Goal: Information Seeking & Learning: Learn about a topic

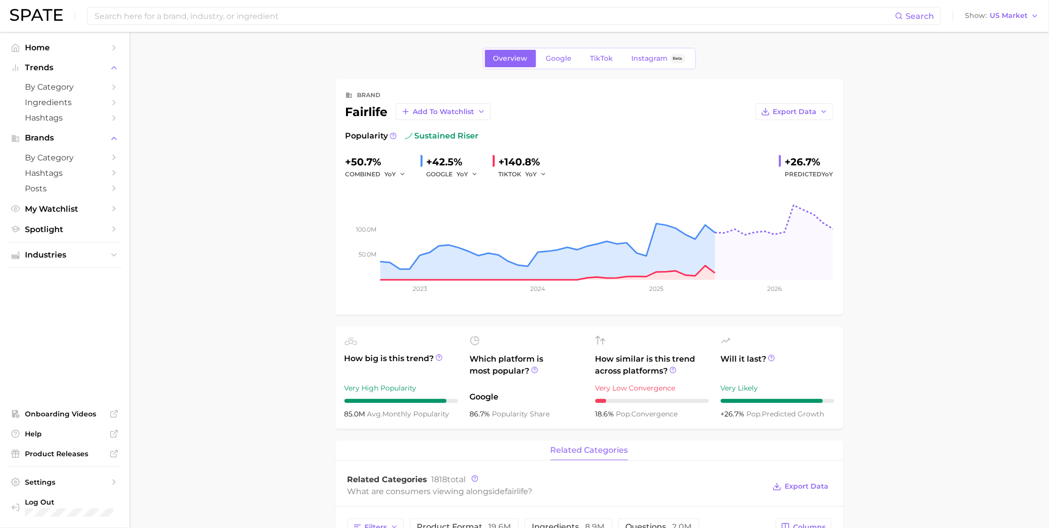
click at [653, 48] on div "Overview Google TikTok Instagram Beta" at bounding box center [589, 58] width 213 height 21
click at [652, 55] on span "Instagram" at bounding box center [650, 58] width 36 height 8
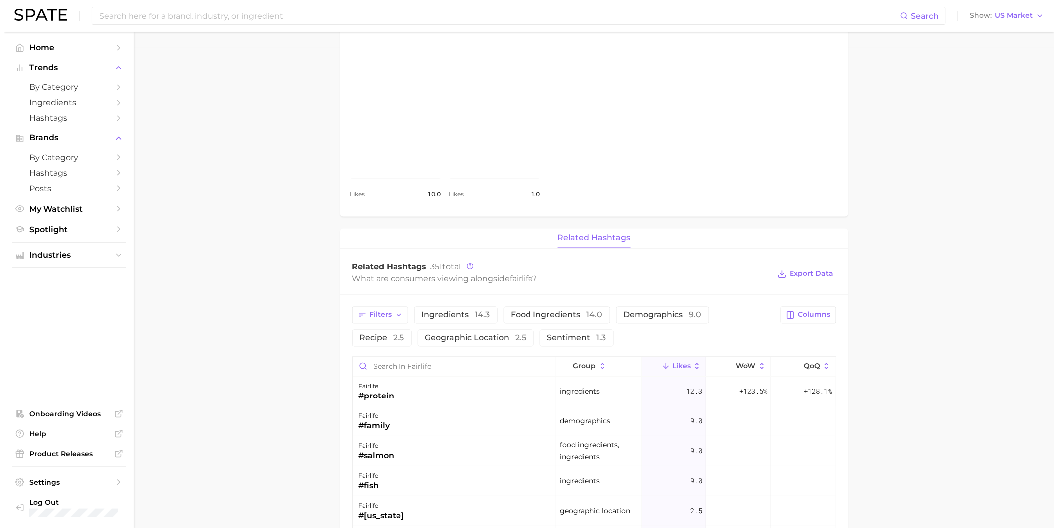
scroll to position [498, 0]
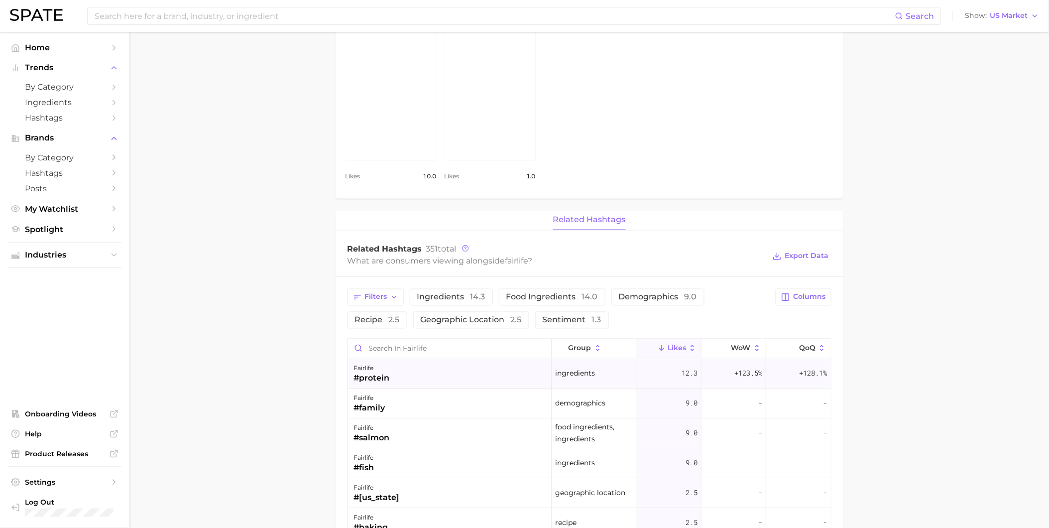
click at [427, 370] on div "fairlife #protein" at bounding box center [450, 374] width 204 height 30
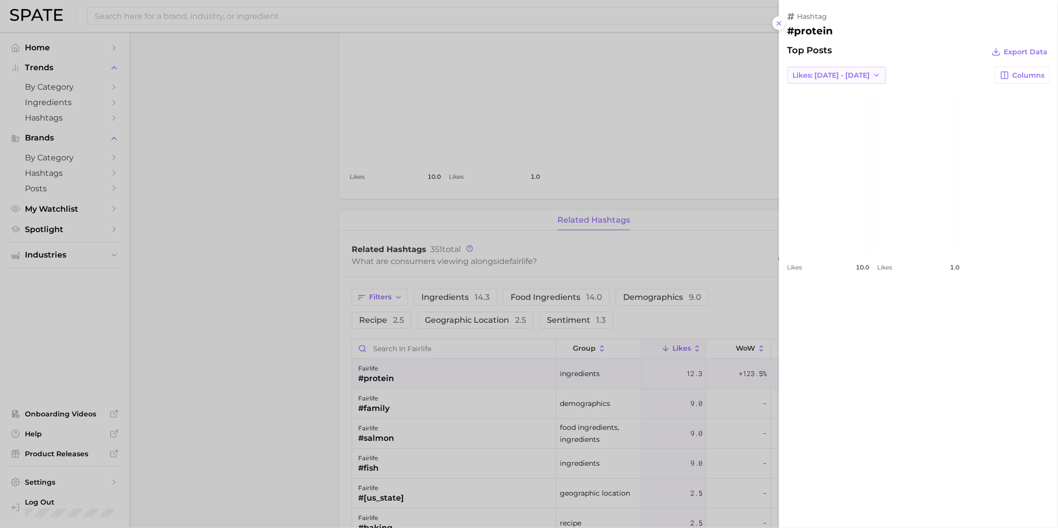
click at [854, 73] on span "Likes: Aug 31 - Sep 7" at bounding box center [830, 75] width 77 height 8
click at [843, 127] on button "Total Likes" at bounding box center [842, 129] width 110 height 18
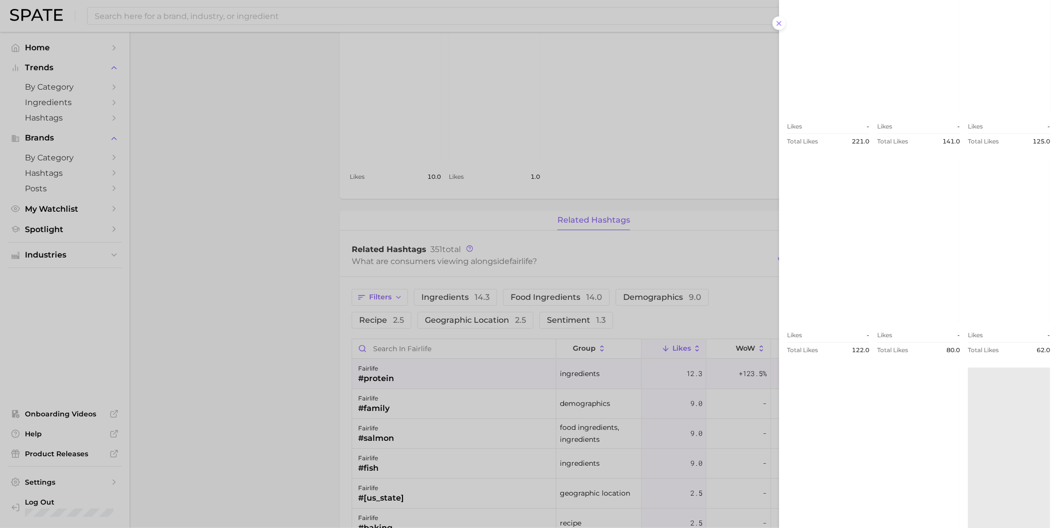
scroll to position [221, 0]
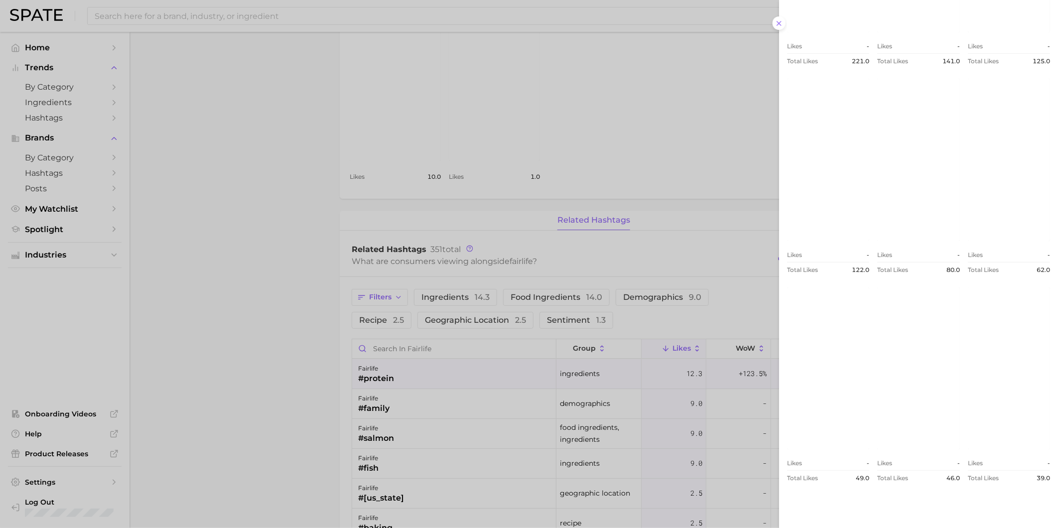
click at [869, 159] on link "view post on Instagram" at bounding box center [828, 160] width 82 height 162
click at [959, 228] on link "view post on Instagram" at bounding box center [918, 147] width 82 height 162
click at [845, 508] on span "Show more posts" at bounding box center [832, 509] width 62 height 8
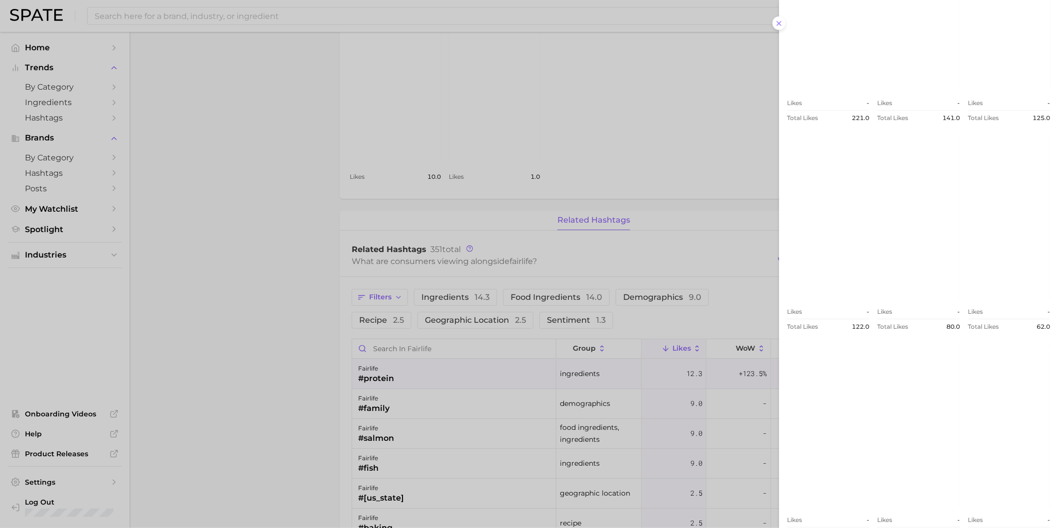
scroll to position [235, 0]
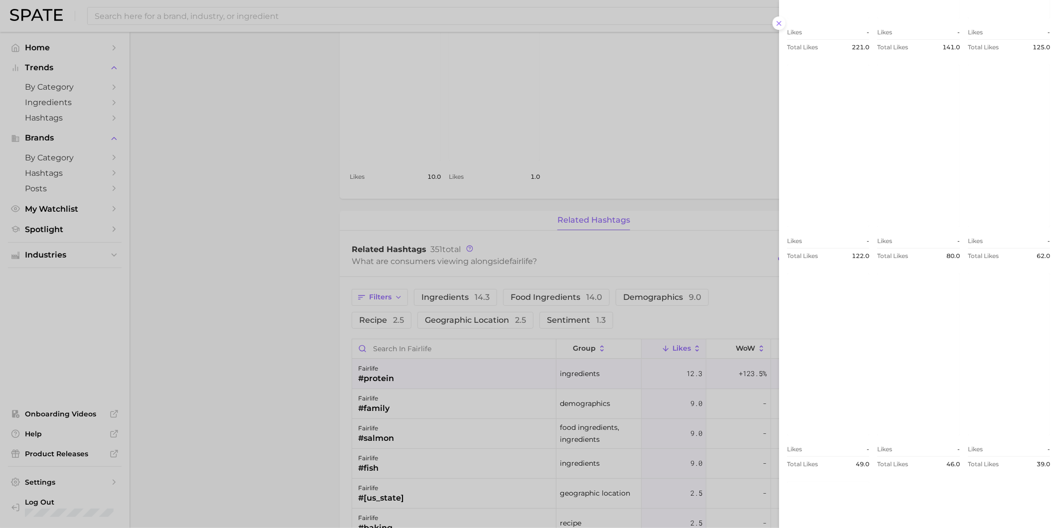
click at [877, 227] on link "view post on Instagram" at bounding box center [918, 146] width 82 height 162
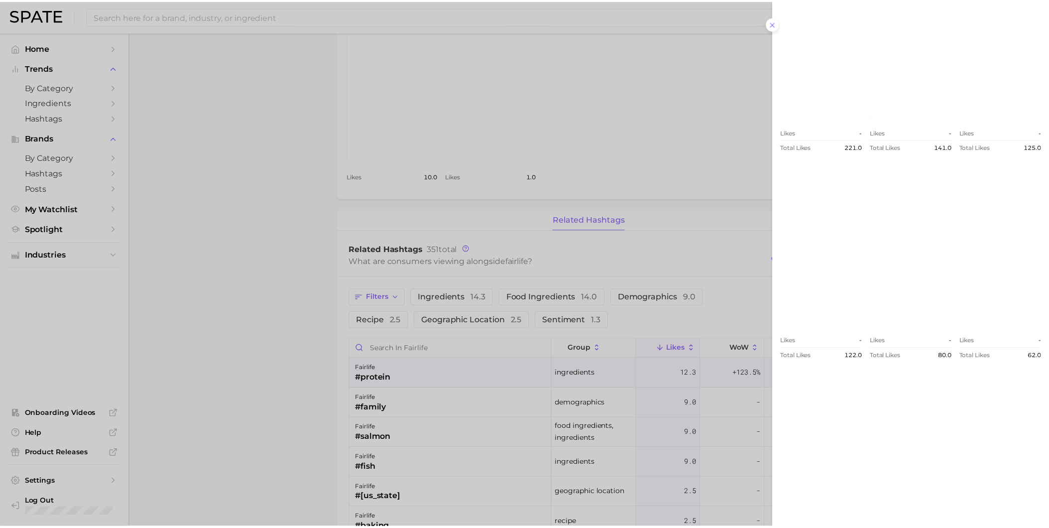
scroll to position [0, 0]
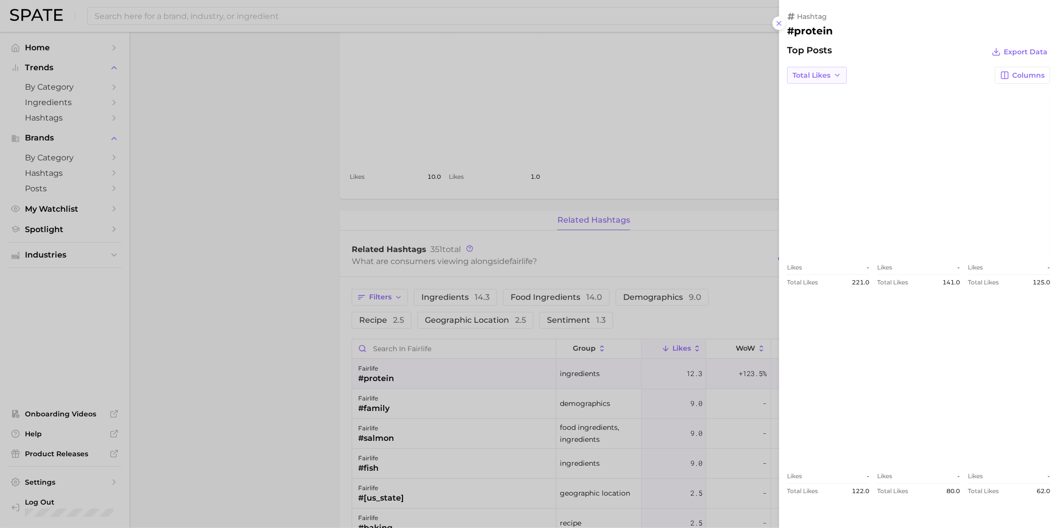
click at [835, 70] on button "Total Likes" at bounding box center [817, 75] width 60 height 17
click at [844, 106] on button "Likes: Aug 24 - 31" at bounding box center [842, 112] width 110 height 18
click at [829, 71] on span "Likes: Aug 24 - 31" at bounding box center [830, 75] width 77 height 8
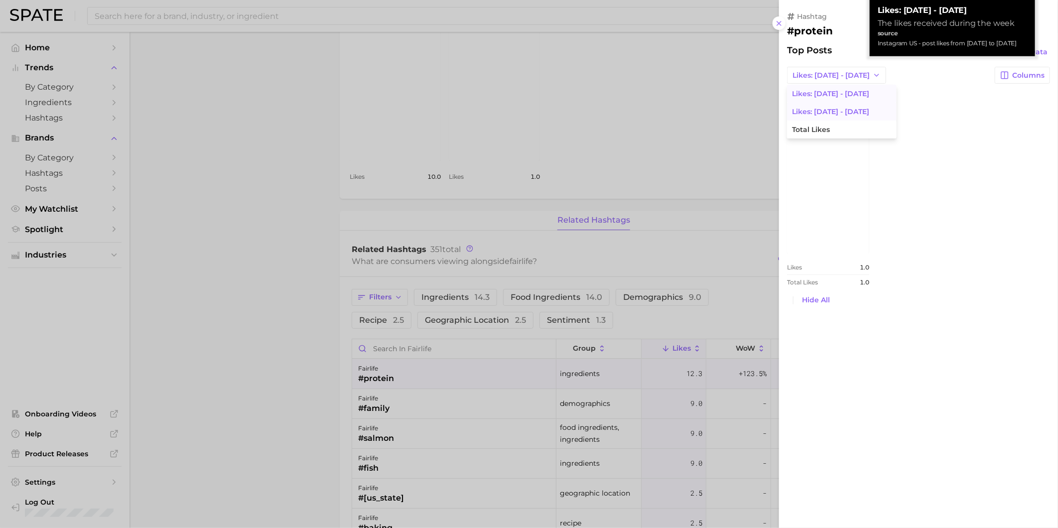
click at [838, 92] on span "Likes: Aug 31 - Sep 7" at bounding box center [830, 94] width 77 height 8
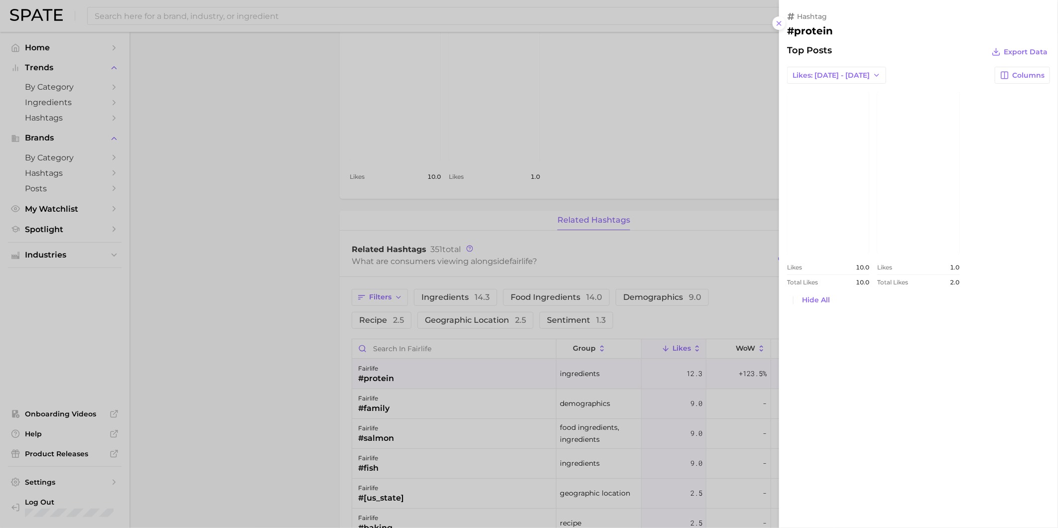
click at [669, 233] on div at bounding box center [529, 264] width 1058 height 528
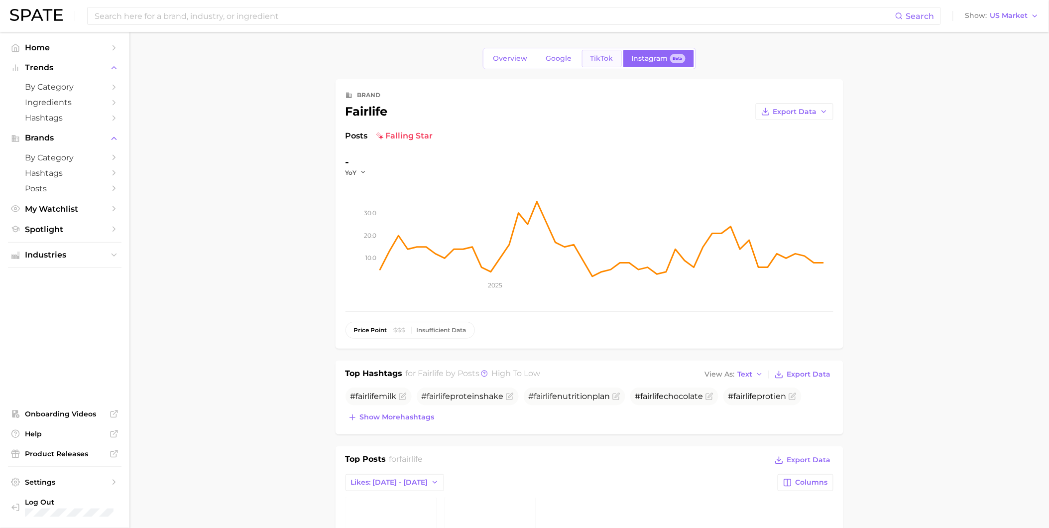
click at [602, 62] on span "TikTok" at bounding box center [601, 58] width 23 height 8
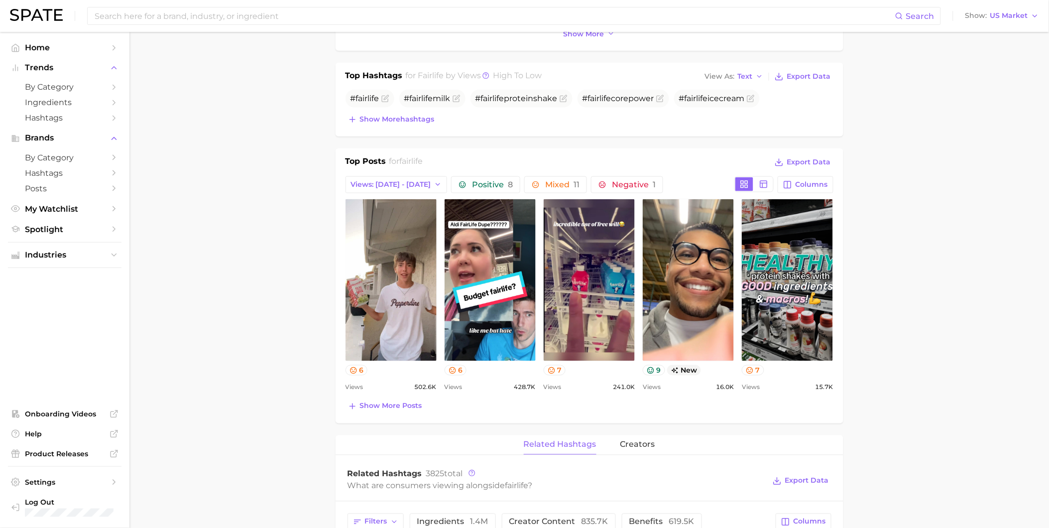
scroll to position [332, 0]
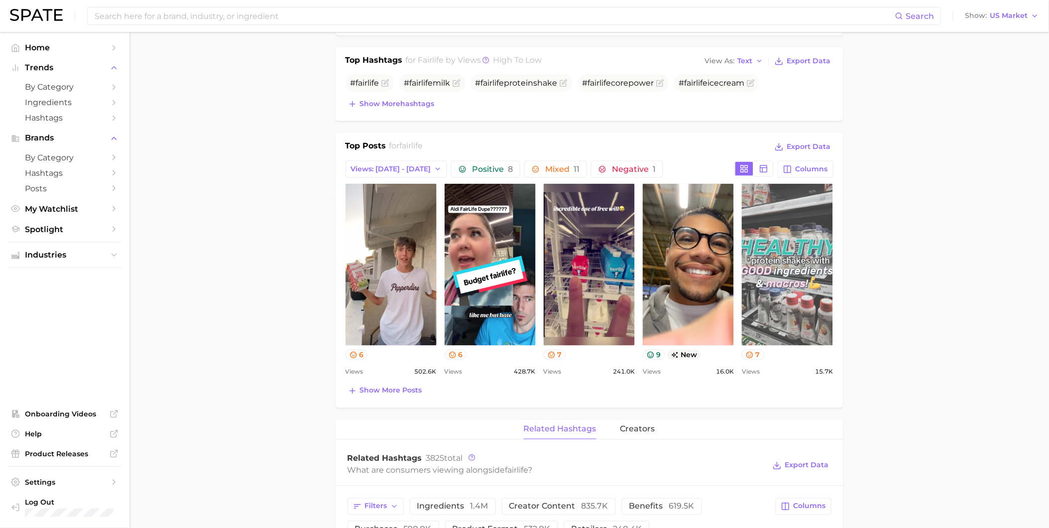
click at [825, 256] on link "view post on TikTok" at bounding box center [787, 265] width 91 height 162
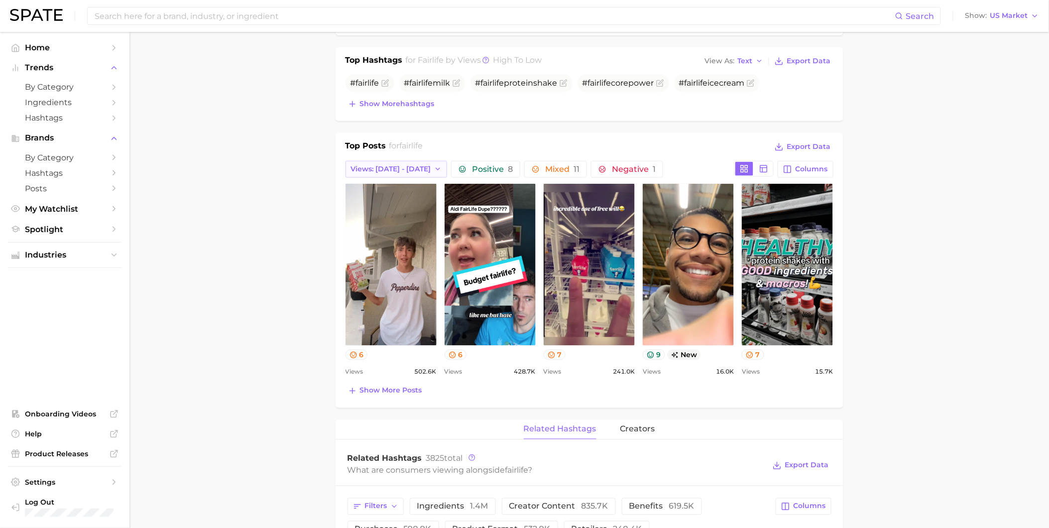
click at [434, 167] on icon "button" at bounding box center [438, 169] width 8 height 8
click at [427, 220] on button "Total Views" at bounding box center [401, 224] width 110 height 18
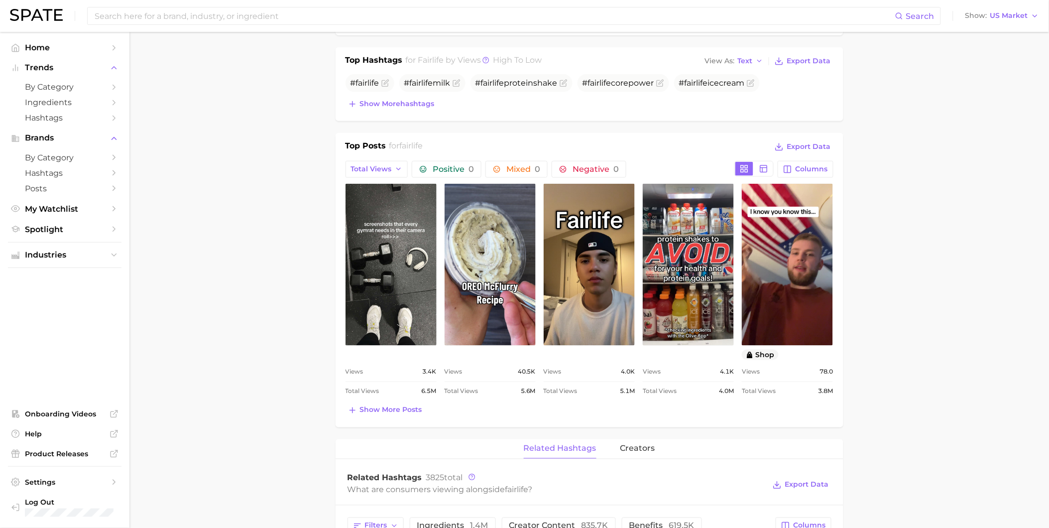
scroll to position [0, 0]
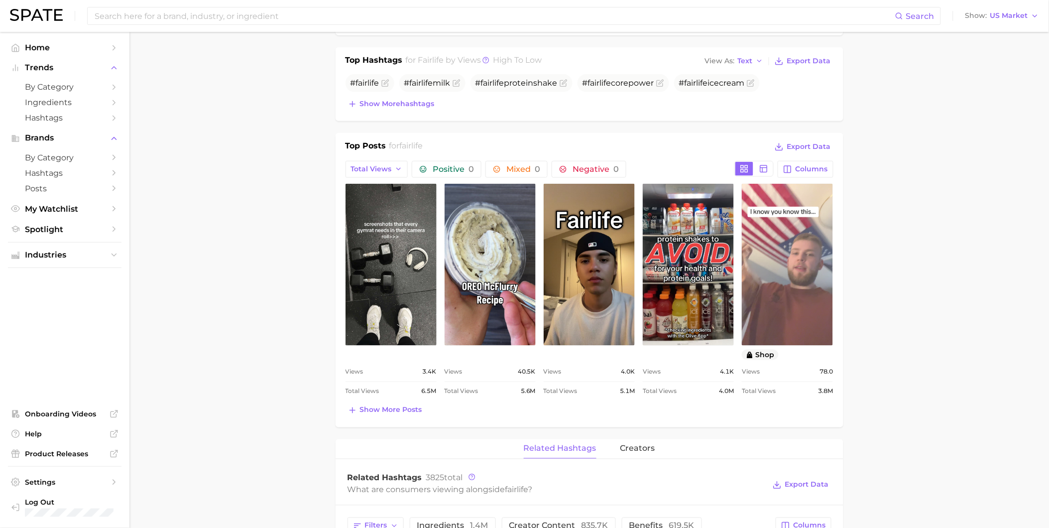
click at [788, 282] on link "view post on TikTok" at bounding box center [787, 265] width 91 height 162
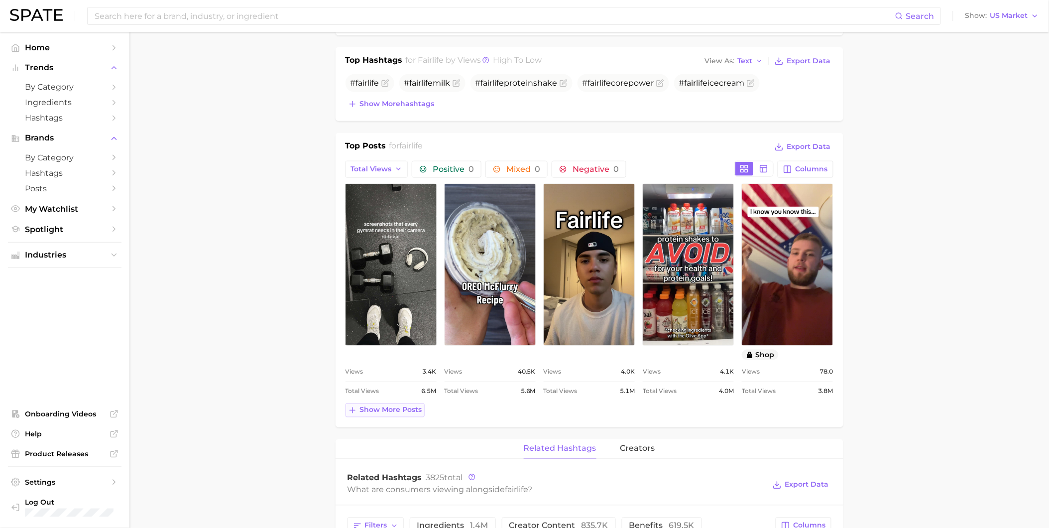
click at [416, 411] on span "Show more posts" at bounding box center [391, 410] width 62 height 8
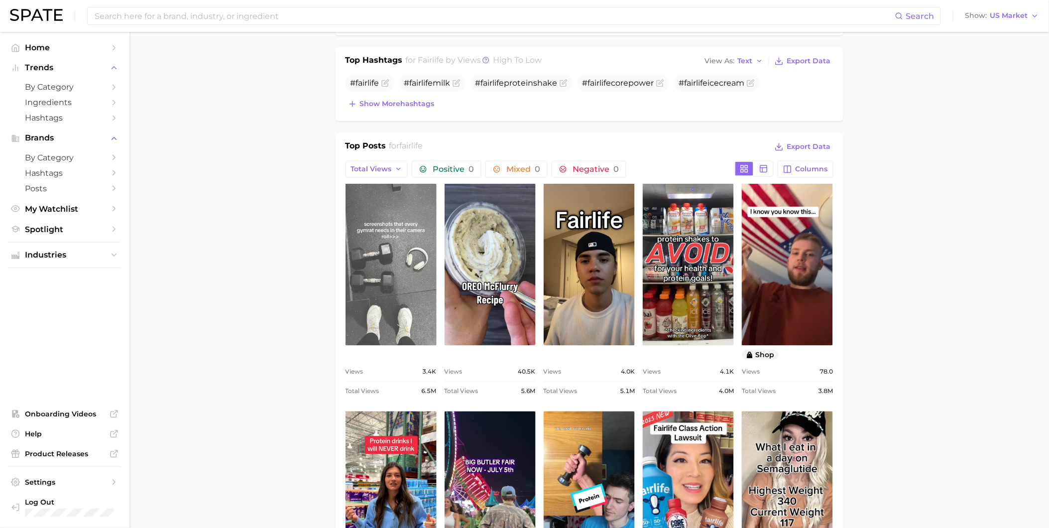
click at [415, 293] on link "view post on TikTok" at bounding box center [391, 265] width 91 height 162
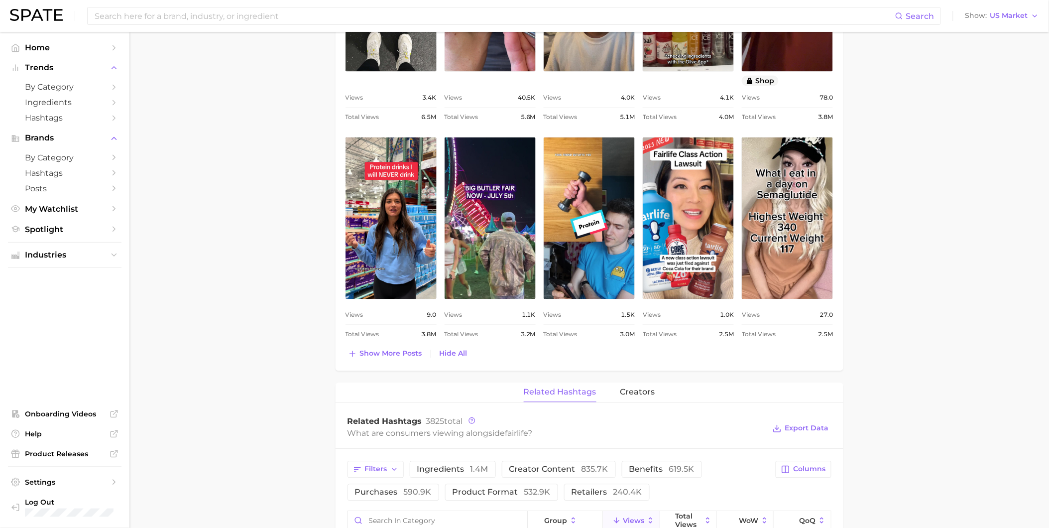
scroll to position [608, 0]
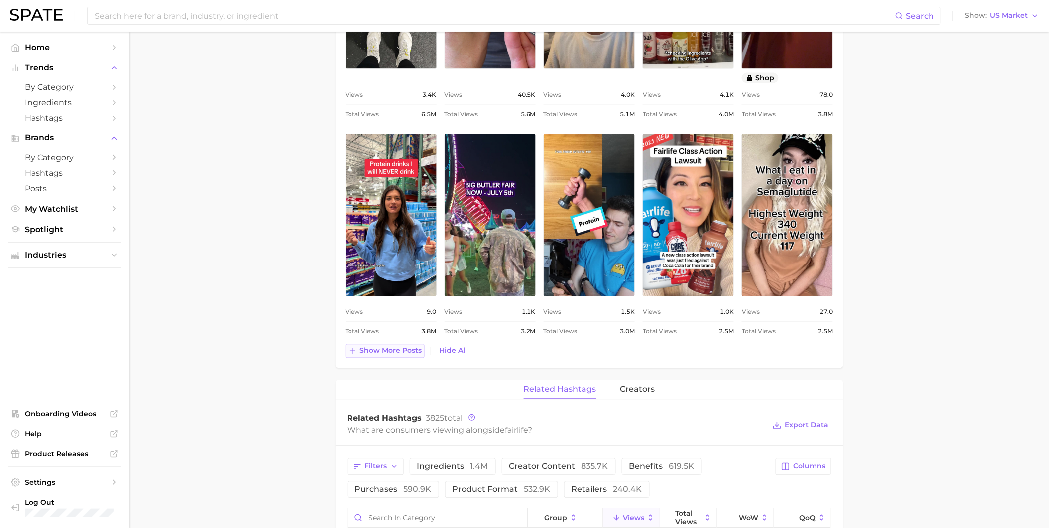
click at [393, 355] on span "Show more posts" at bounding box center [391, 351] width 62 height 8
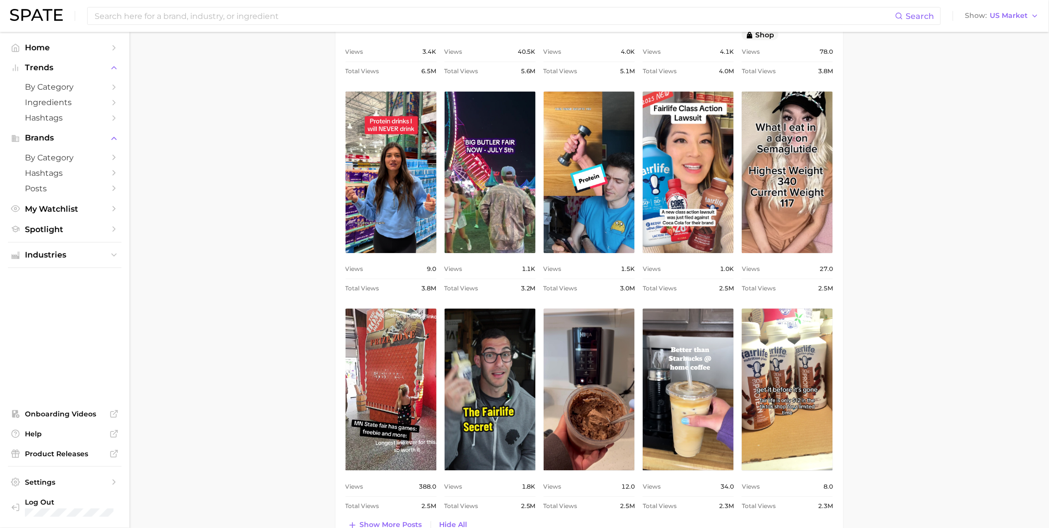
scroll to position [719, 0]
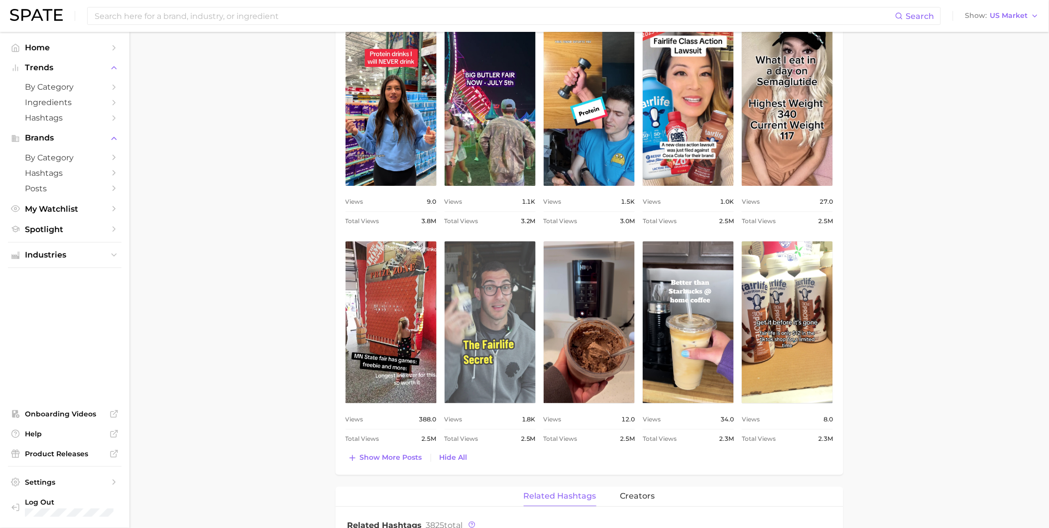
click at [511, 352] on link "view post on TikTok" at bounding box center [490, 322] width 91 height 162
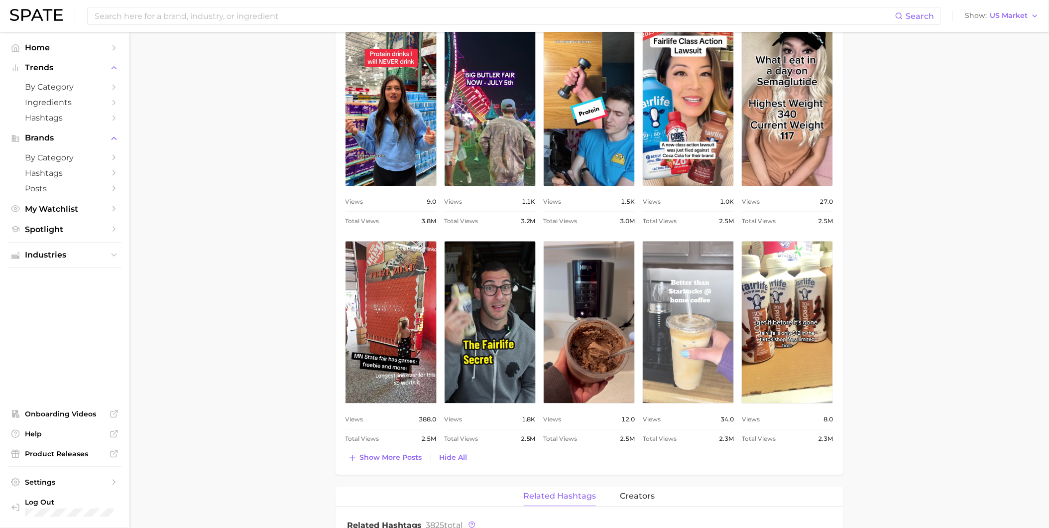
click at [698, 338] on link "view post on TikTok" at bounding box center [688, 322] width 91 height 162
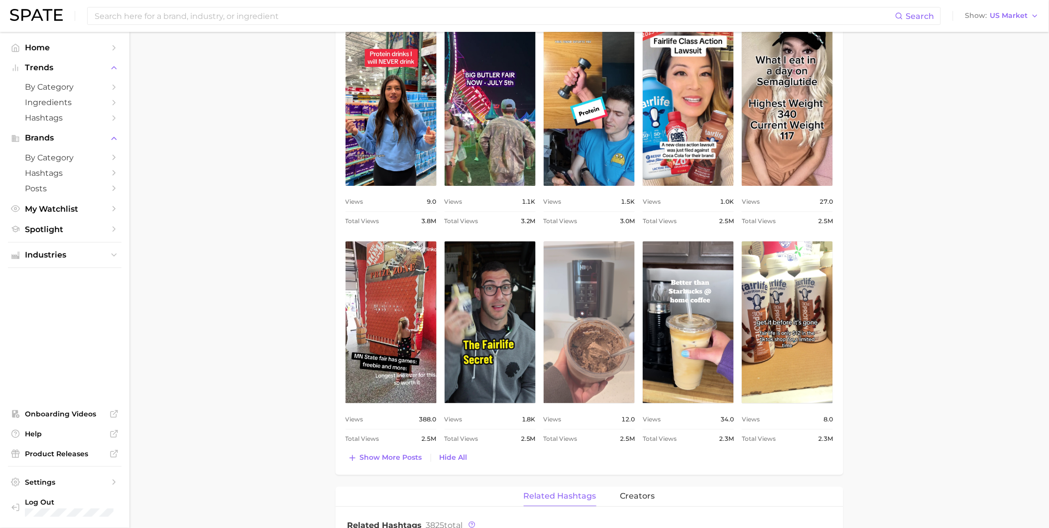
click at [574, 350] on link "view post on TikTok" at bounding box center [589, 322] width 91 height 162
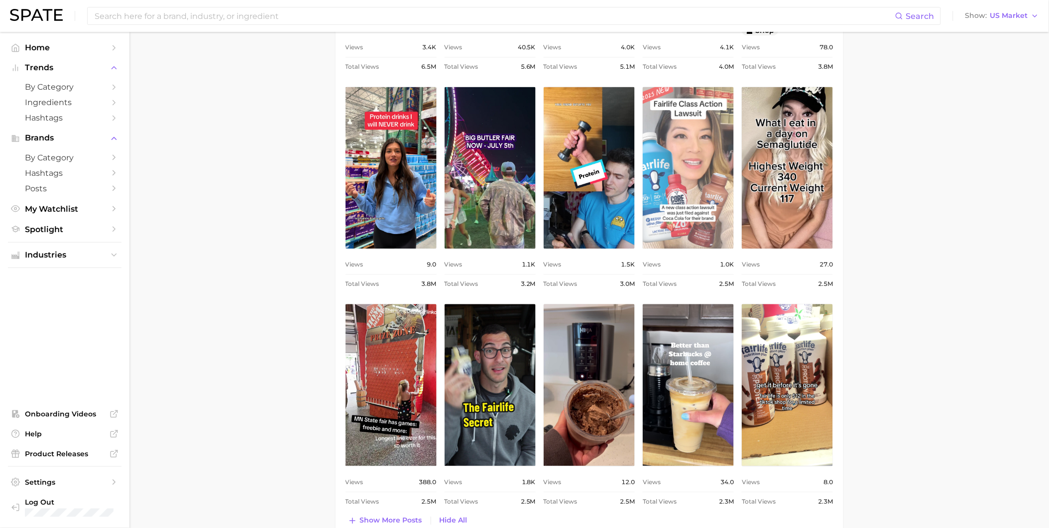
scroll to position [664, 0]
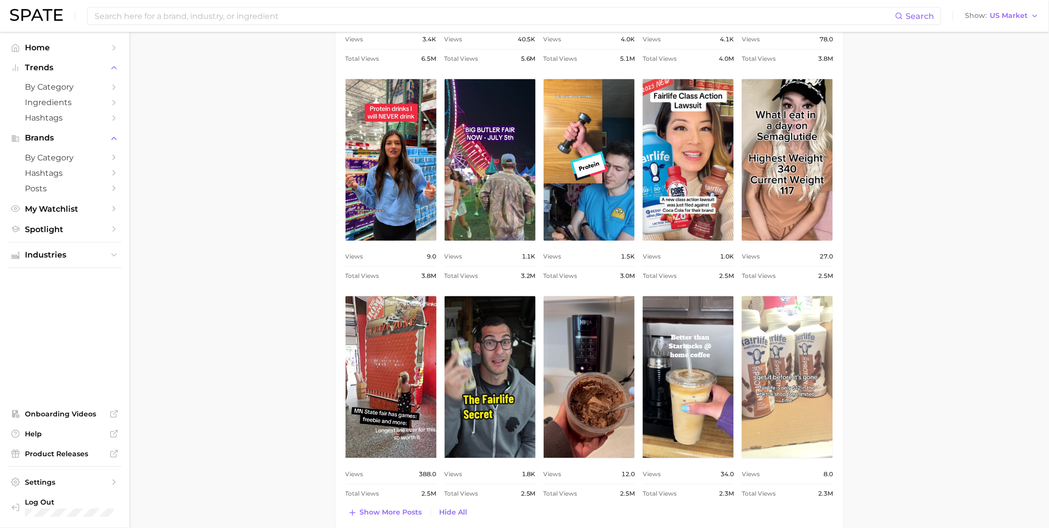
click at [787, 352] on link "view post on TikTok" at bounding box center [787, 377] width 91 height 162
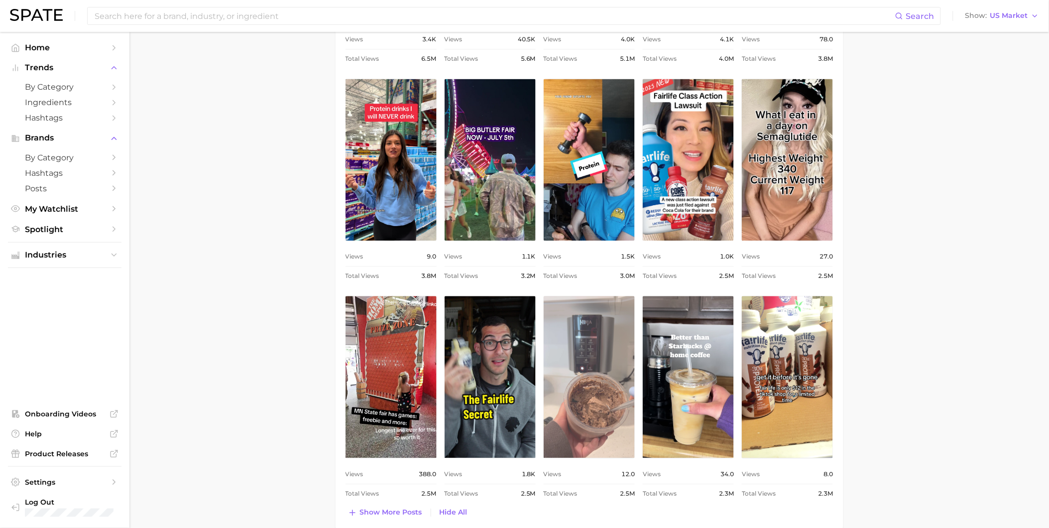
click at [589, 391] on link "view post on TikTok" at bounding box center [589, 377] width 91 height 162
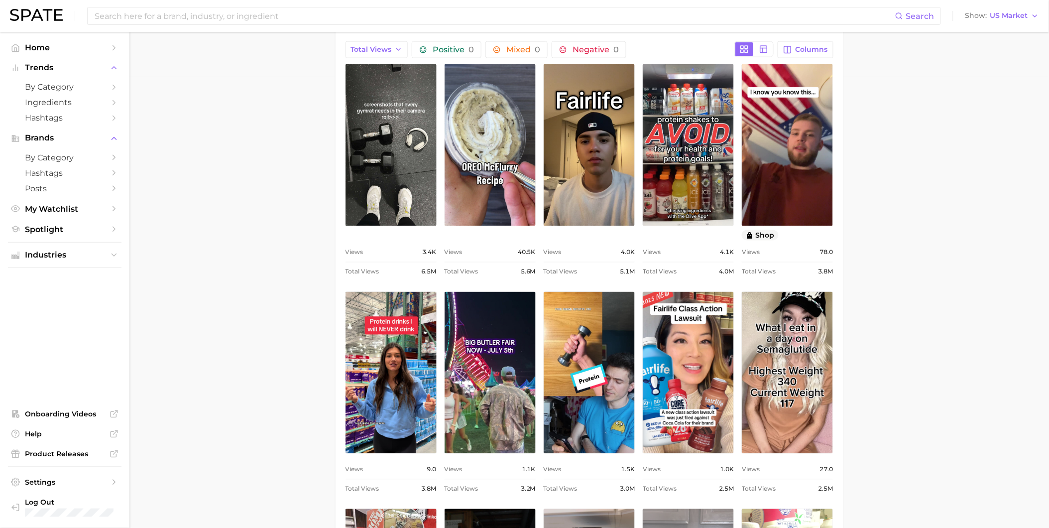
scroll to position [442, 0]
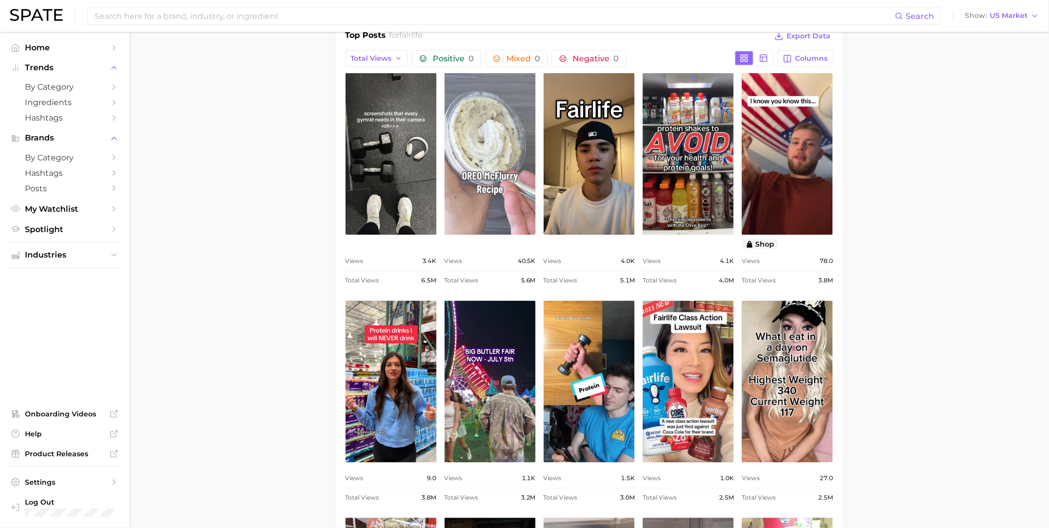
click at [486, 112] on link "view post on TikTok" at bounding box center [490, 154] width 91 height 162
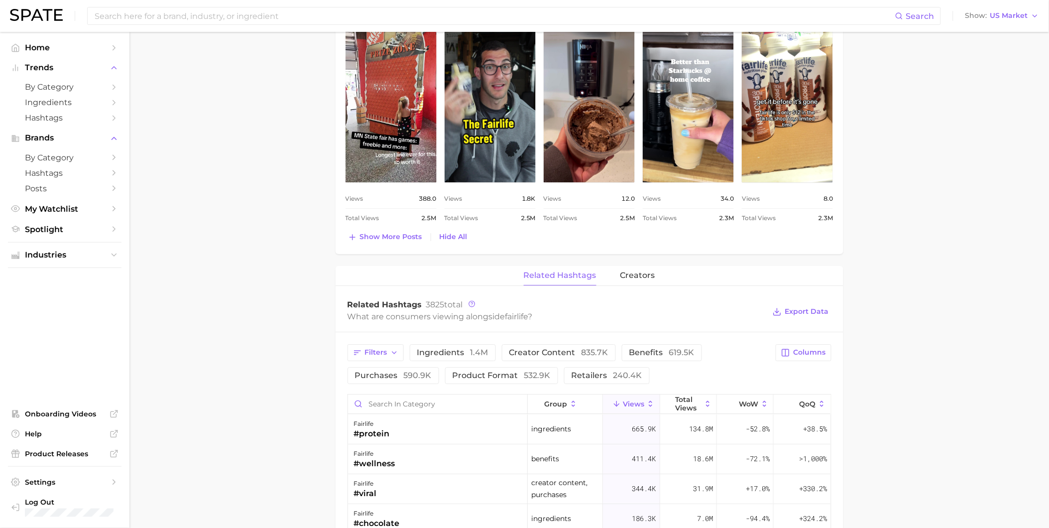
scroll to position [940, 0]
click at [403, 235] on span "Show more posts" at bounding box center [391, 236] width 62 height 8
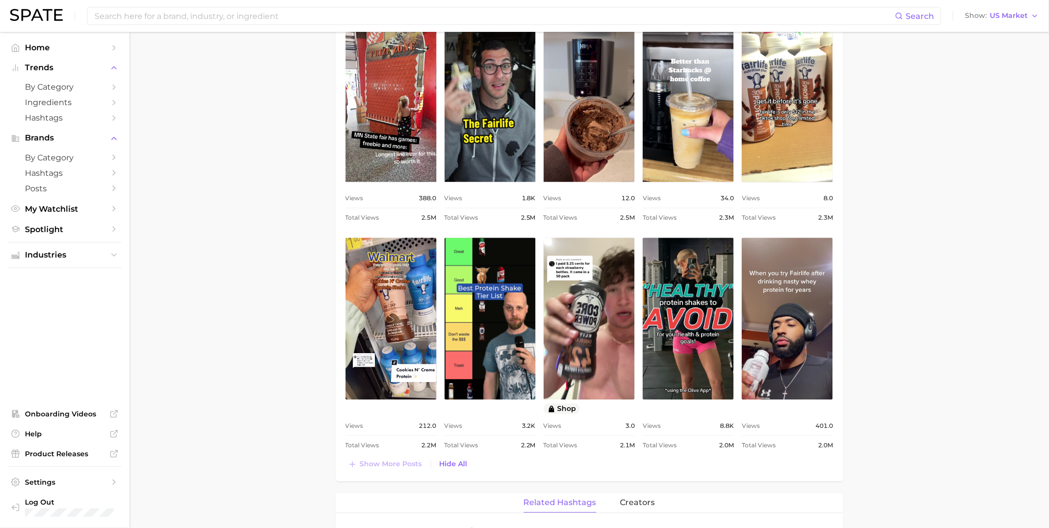
scroll to position [0, 0]
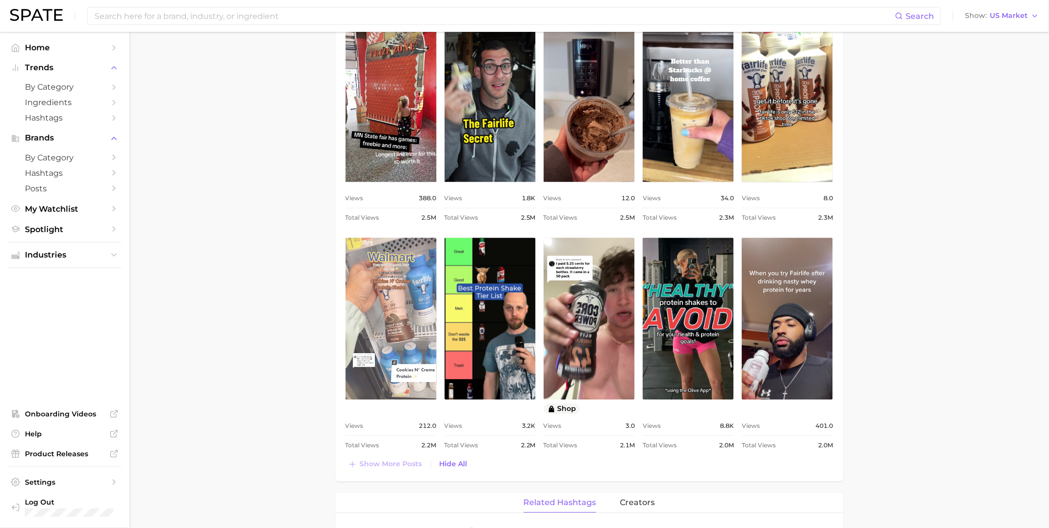
click at [410, 320] on link "view post on TikTok" at bounding box center [391, 318] width 91 height 162
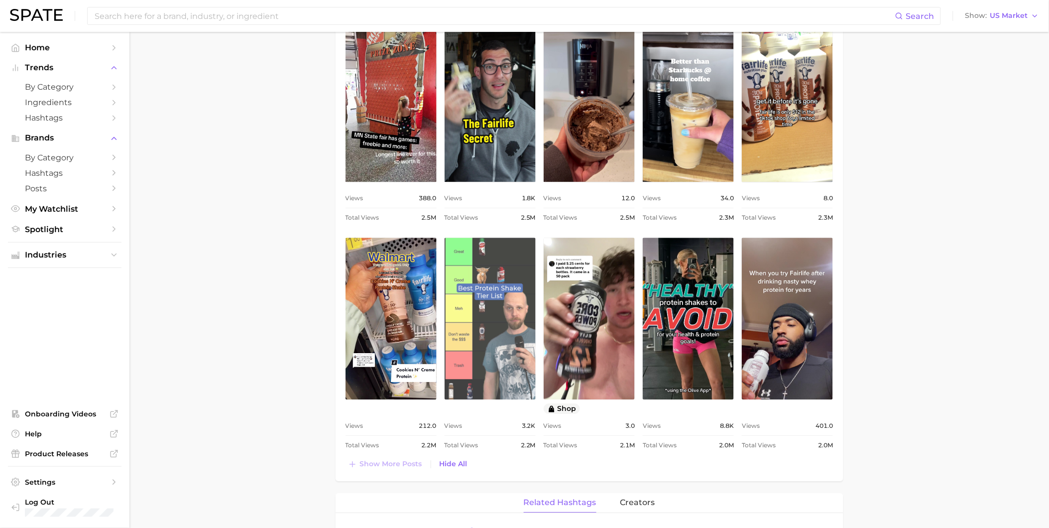
click at [511, 349] on link "view post on TikTok" at bounding box center [490, 318] width 91 height 162
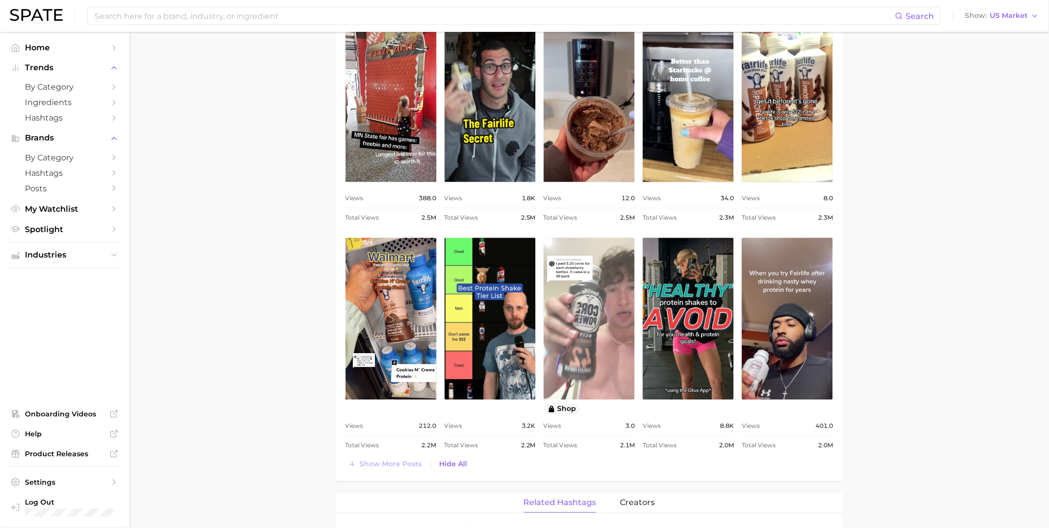
click at [596, 367] on link "view post on TikTok" at bounding box center [589, 318] width 91 height 162
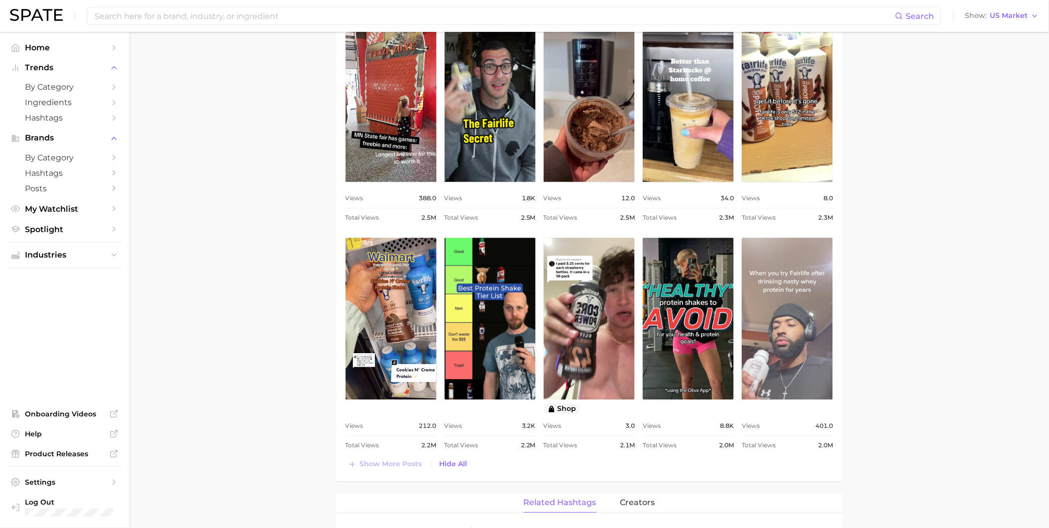
click at [802, 370] on link "view post on TikTok" at bounding box center [787, 318] width 91 height 162
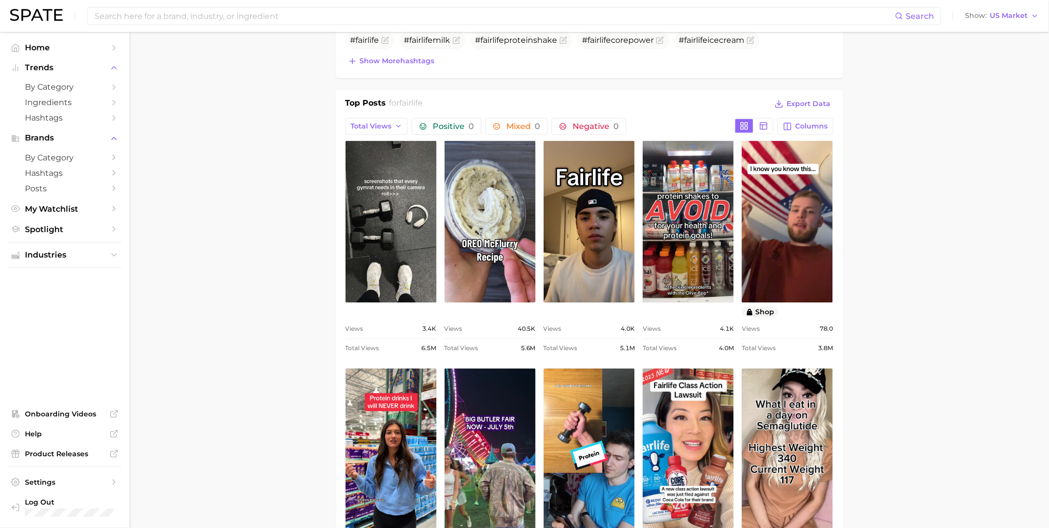
scroll to position [332, 0]
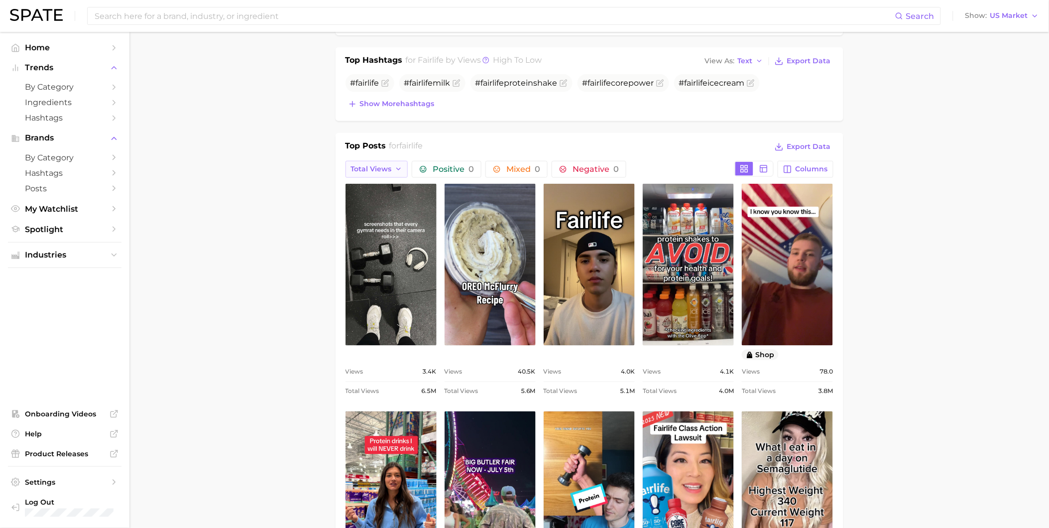
click at [390, 172] on span "Total Views" at bounding box center [371, 169] width 41 height 8
click at [390, 223] on span "Total Views" at bounding box center [371, 223] width 41 height 8
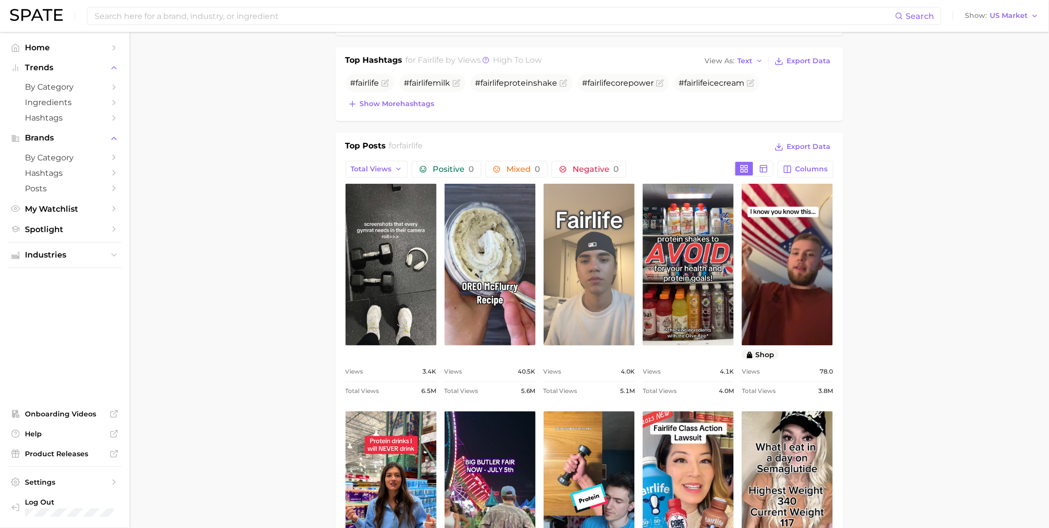
click at [609, 309] on link "view post on TikTok" at bounding box center [589, 265] width 91 height 162
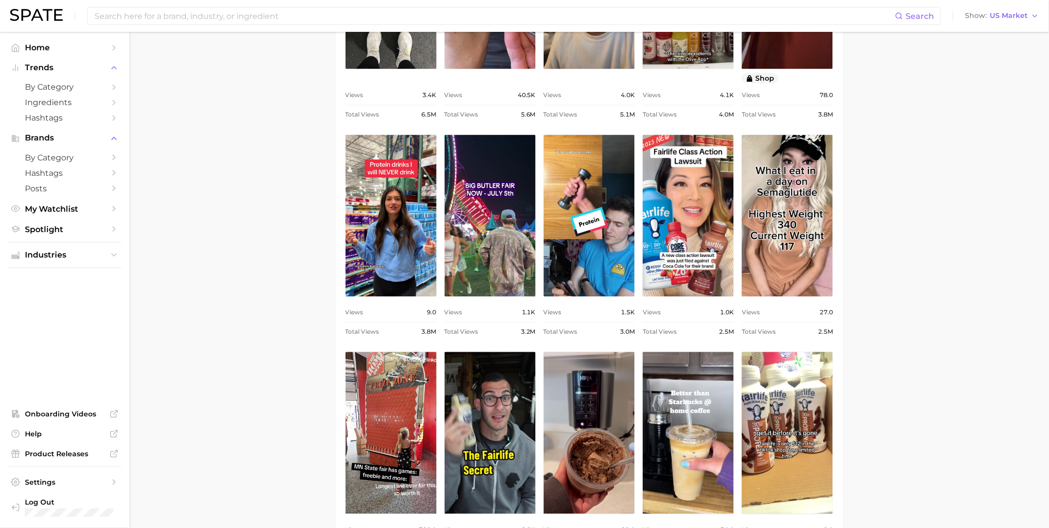
scroll to position [608, 0]
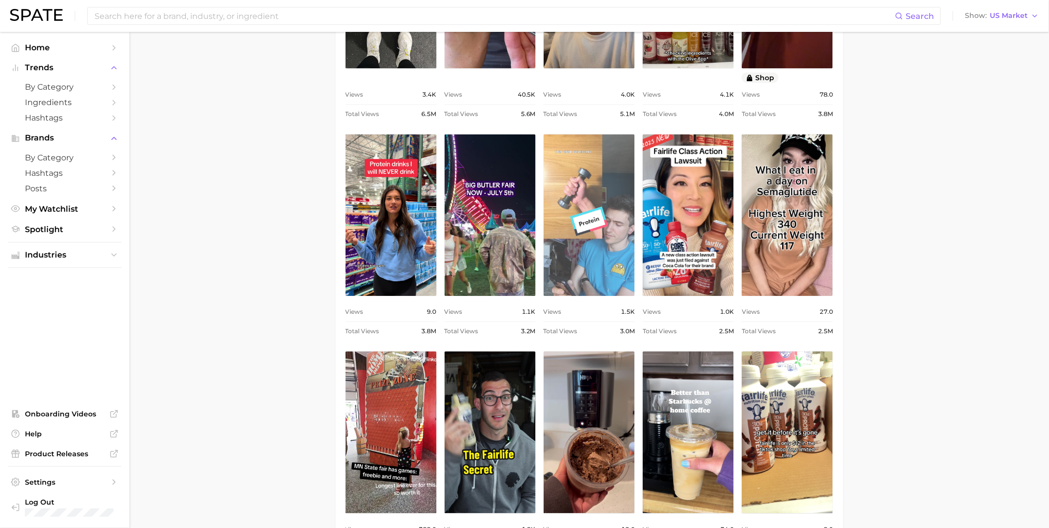
click at [584, 261] on link "view post on TikTok" at bounding box center [589, 215] width 91 height 162
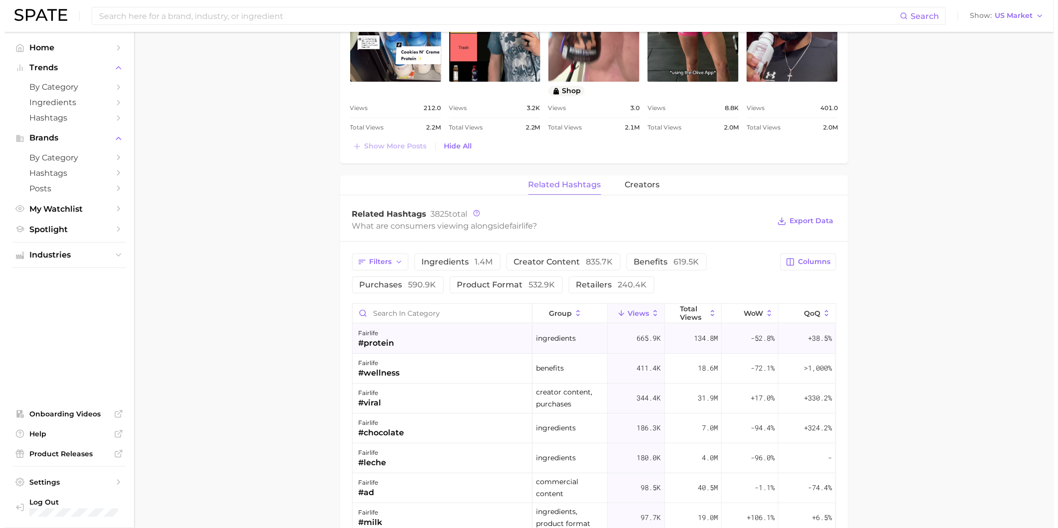
scroll to position [1272, 0]
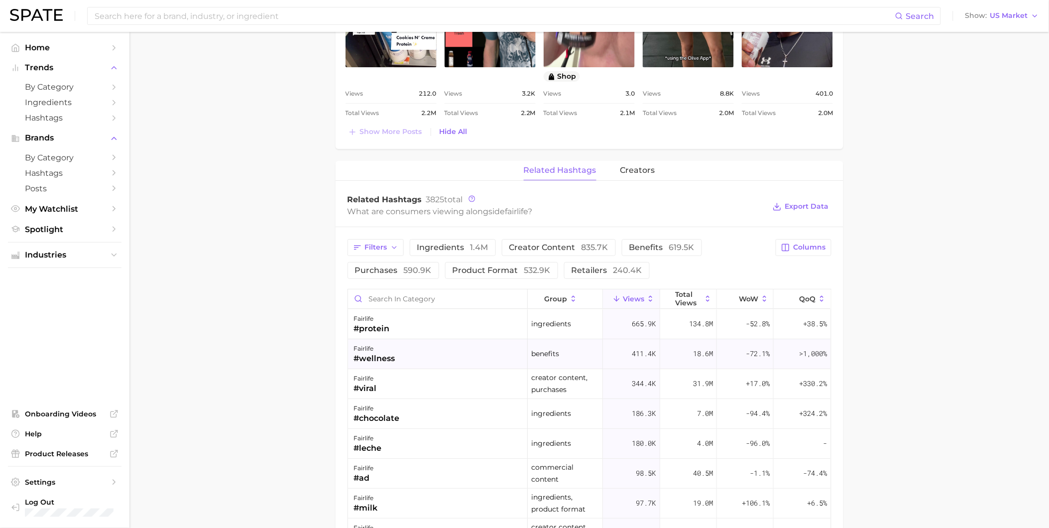
click at [435, 356] on div "fairlife #wellness" at bounding box center [438, 354] width 180 height 30
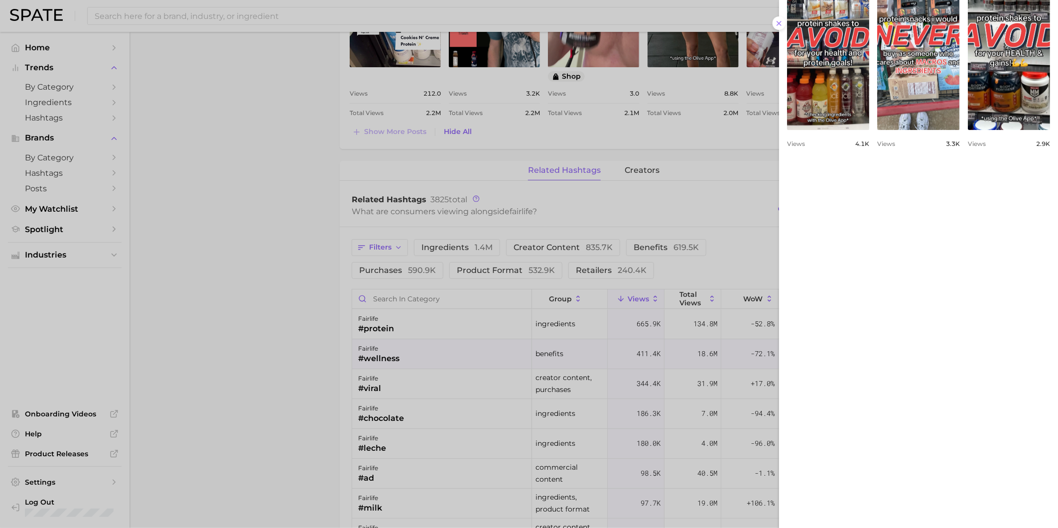
scroll to position [601, 0]
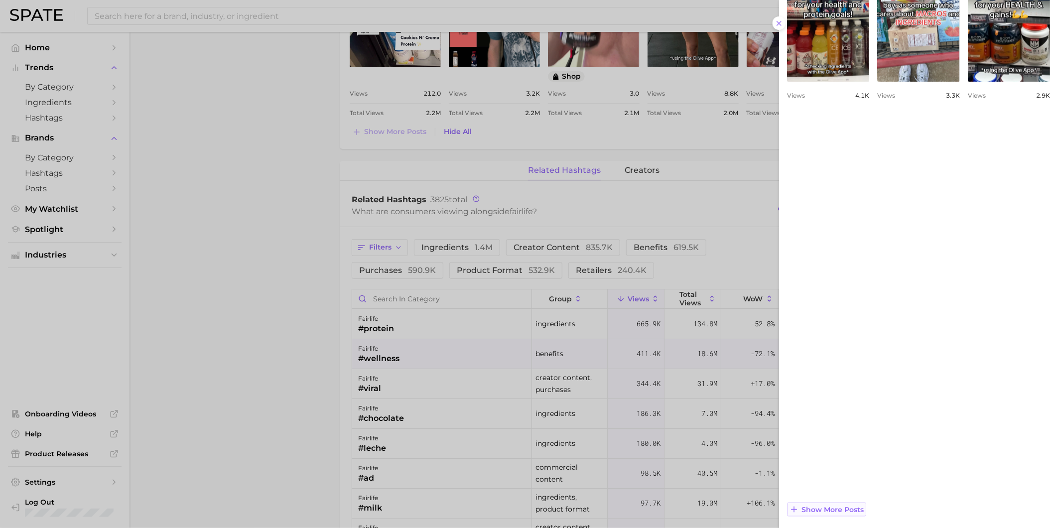
click at [860, 506] on span "Show more posts" at bounding box center [832, 509] width 62 height 8
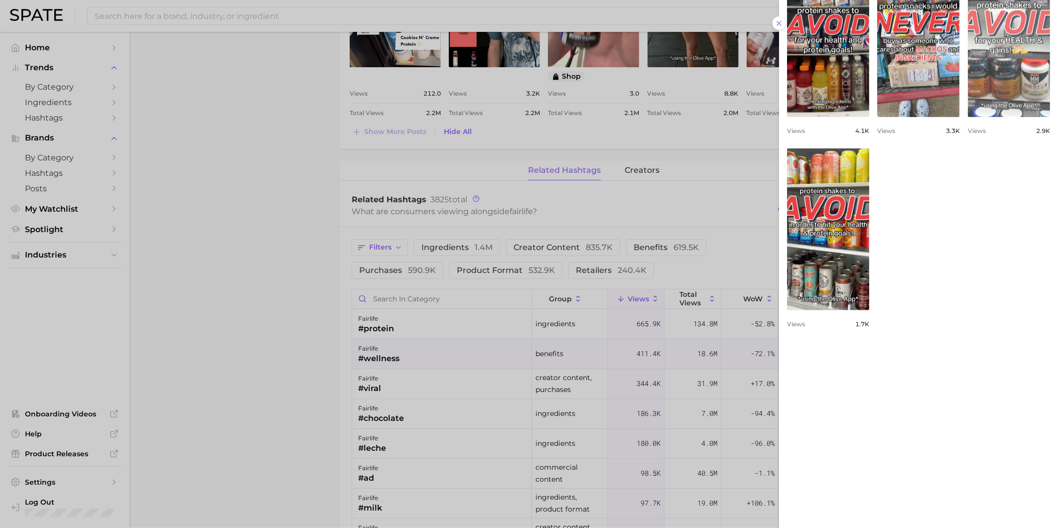
scroll to position [546, 0]
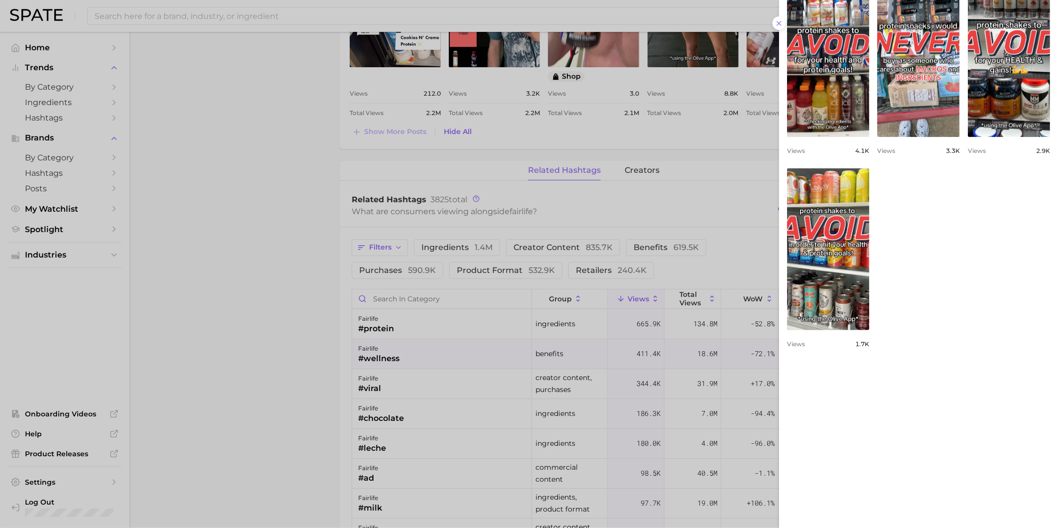
click at [407, 377] on div at bounding box center [529, 264] width 1058 height 528
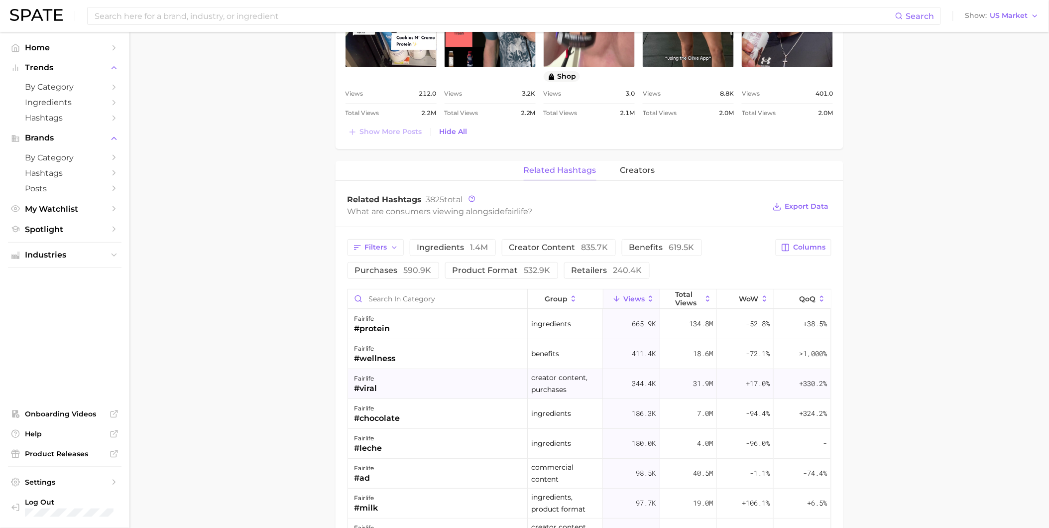
click at [411, 385] on div "fairlife #viral" at bounding box center [438, 384] width 180 height 30
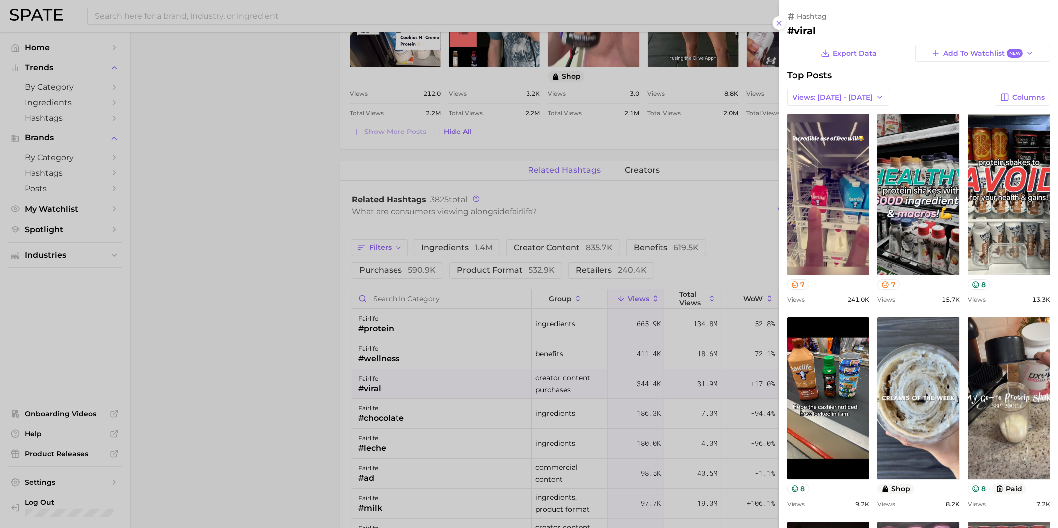
scroll to position [0, 0]
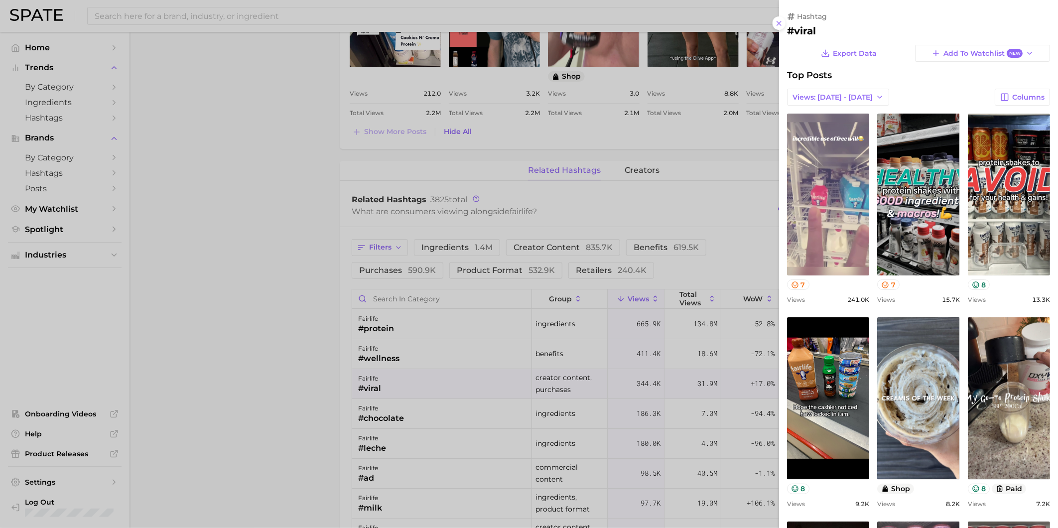
click at [869, 221] on link "view post on TikTok" at bounding box center [828, 195] width 82 height 162
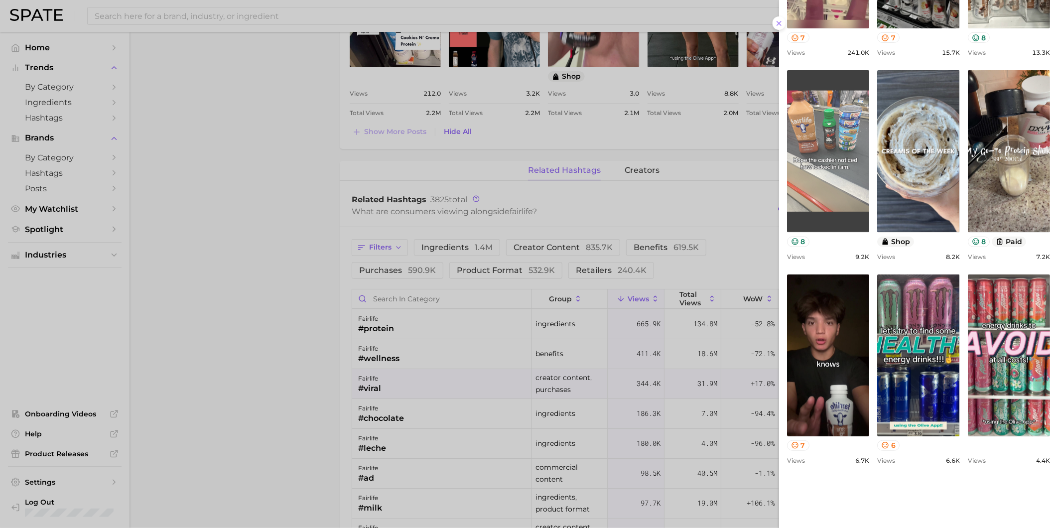
scroll to position [332, 0]
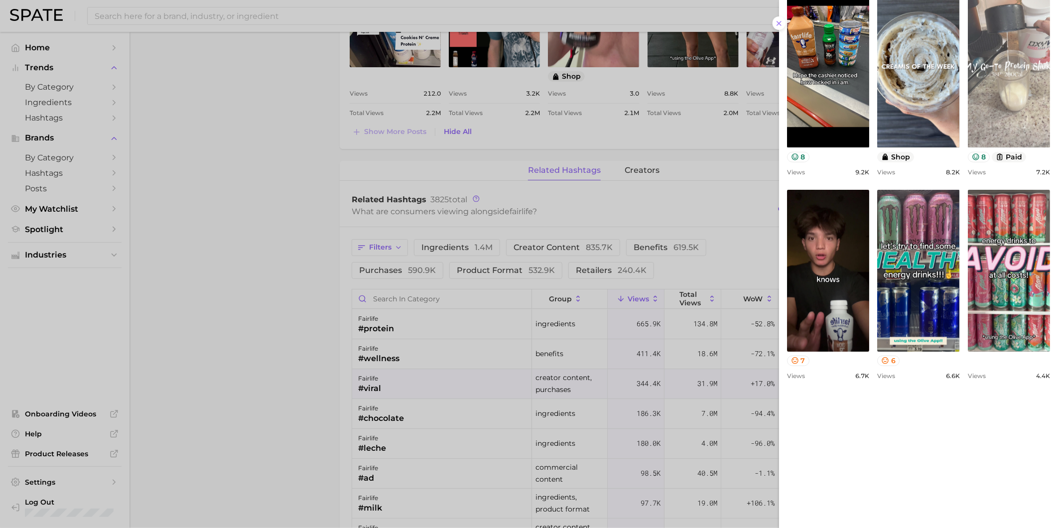
click at [967, 147] on link "view post on TikTok" at bounding box center [1008, 67] width 82 height 162
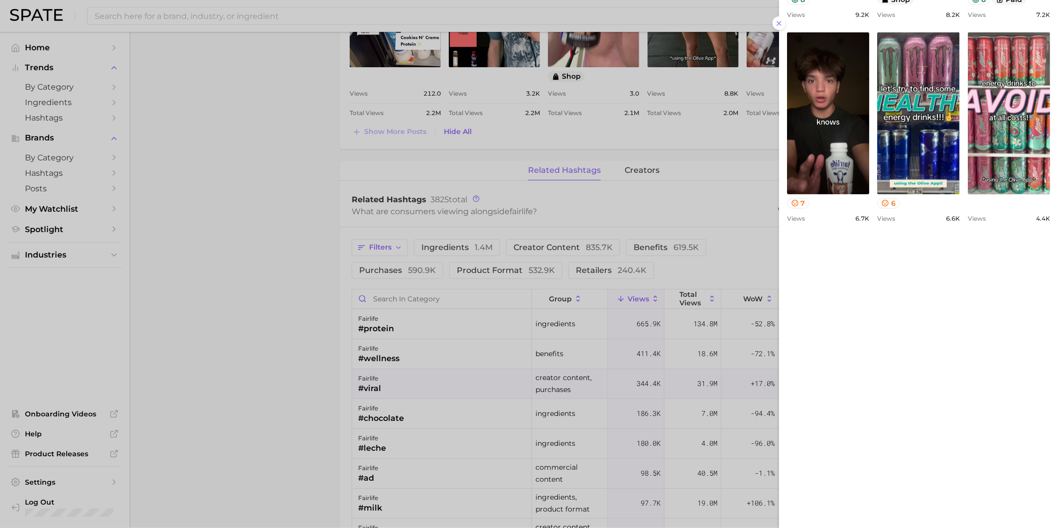
scroll to position [608, 0]
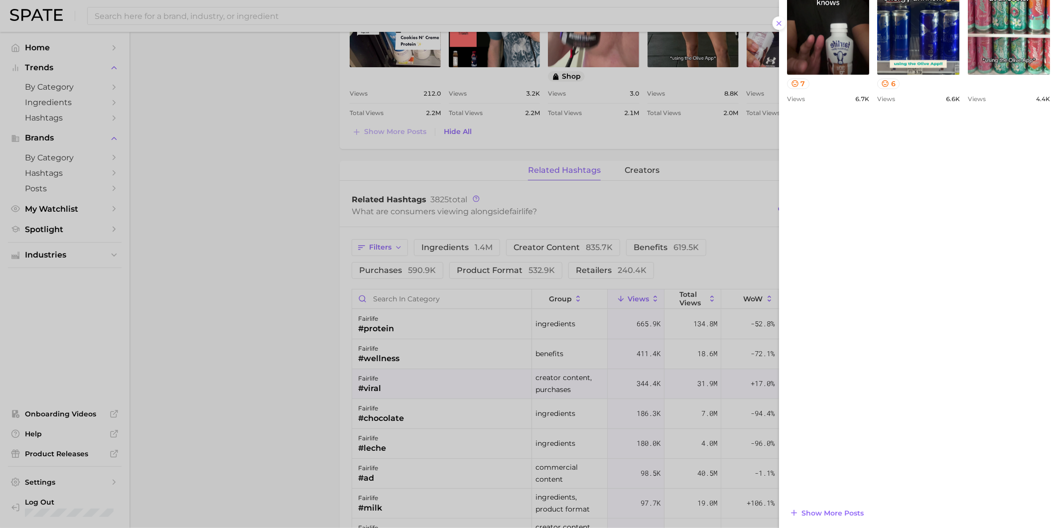
click at [469, 430] on div at bounding box center [529, 264] width 1058 height 528
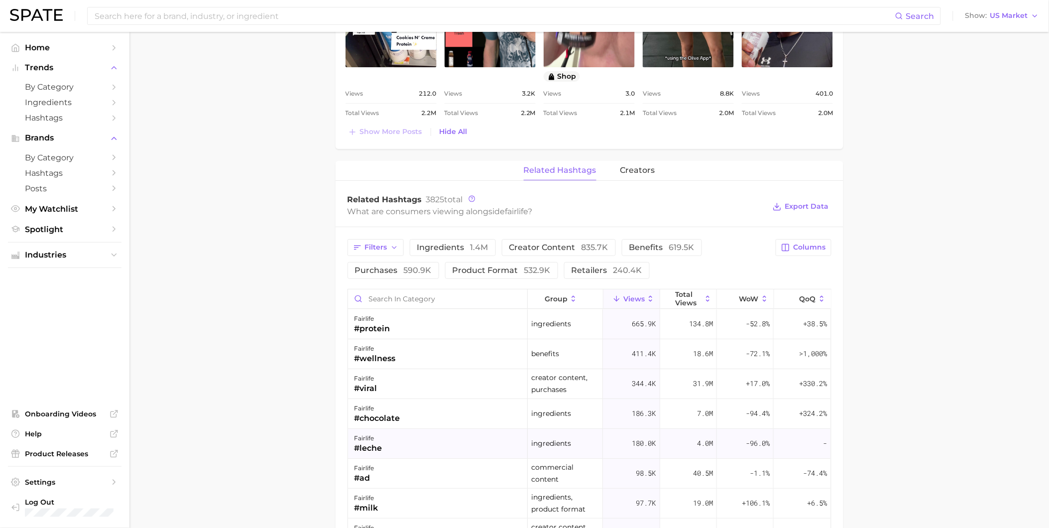
click at [452, 446] on div "fairlife #leche" at bounding box center [438, 444] width 180 height 30
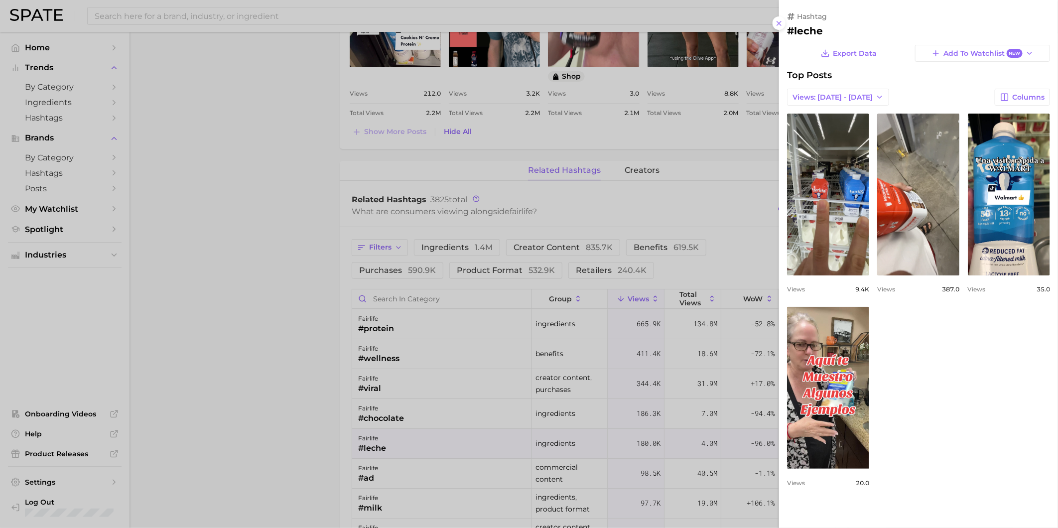
scroll to position [0, 0]
click at [467, 458] on div at bounding box center [529, 264] width 1058 height 528
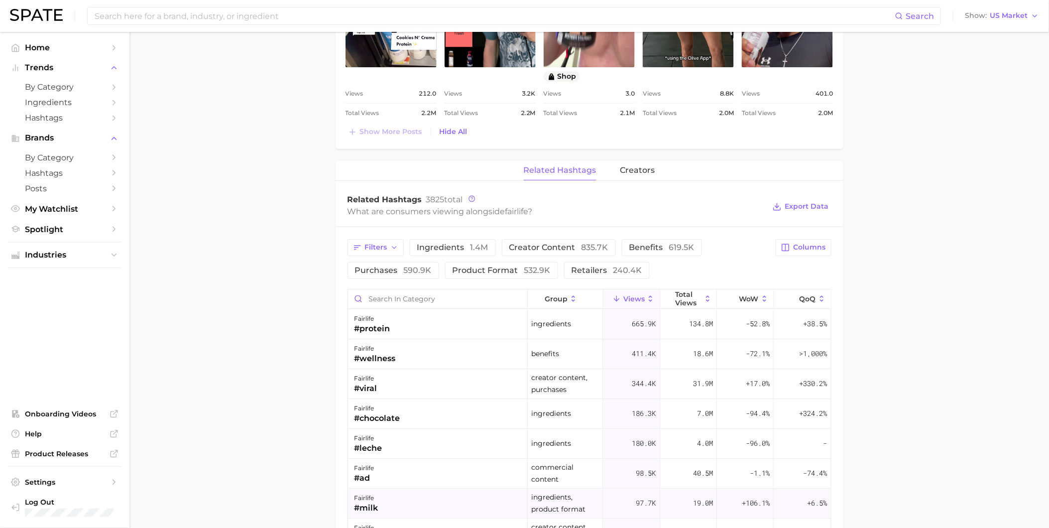
click at [475, 505] on div "fairlife #milk" at bounding box center [438, 503] width 180 height 30
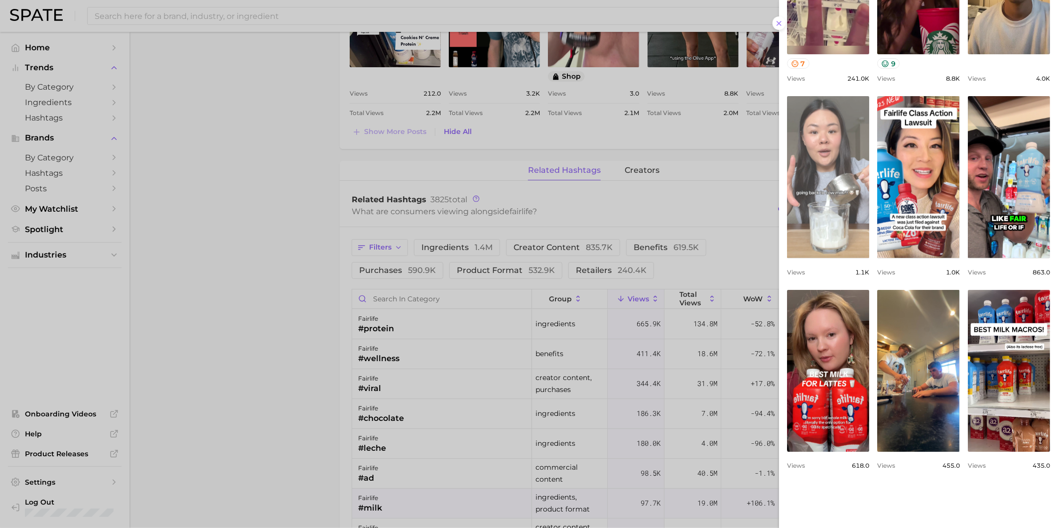
click at [869, 197] on link "view post on TikTok" at bounding box center [828, 177] width 82 height 162
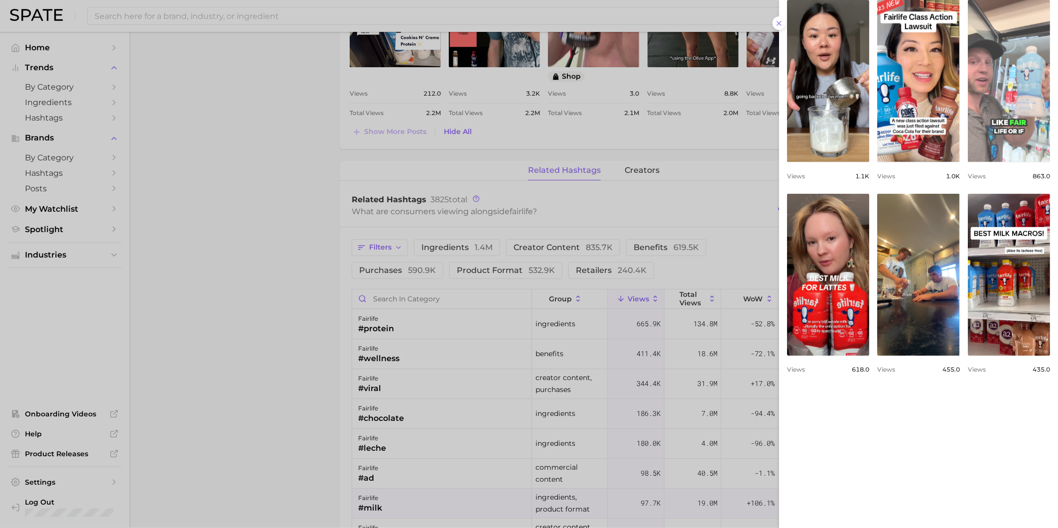
scroll to position [332, 0]
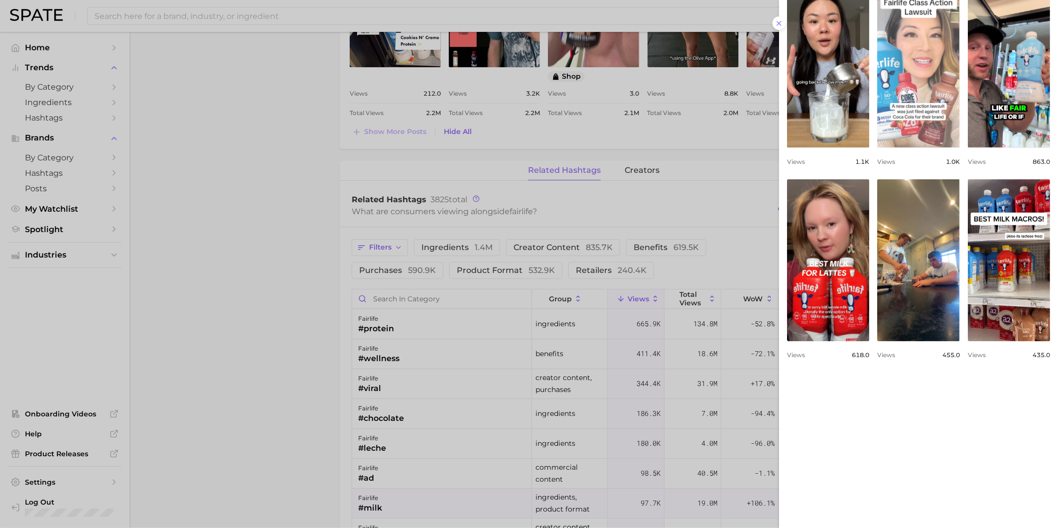
click at [887, 147] on link "view post on TikTok" at bounding box center [918, 67] width 82 height 162
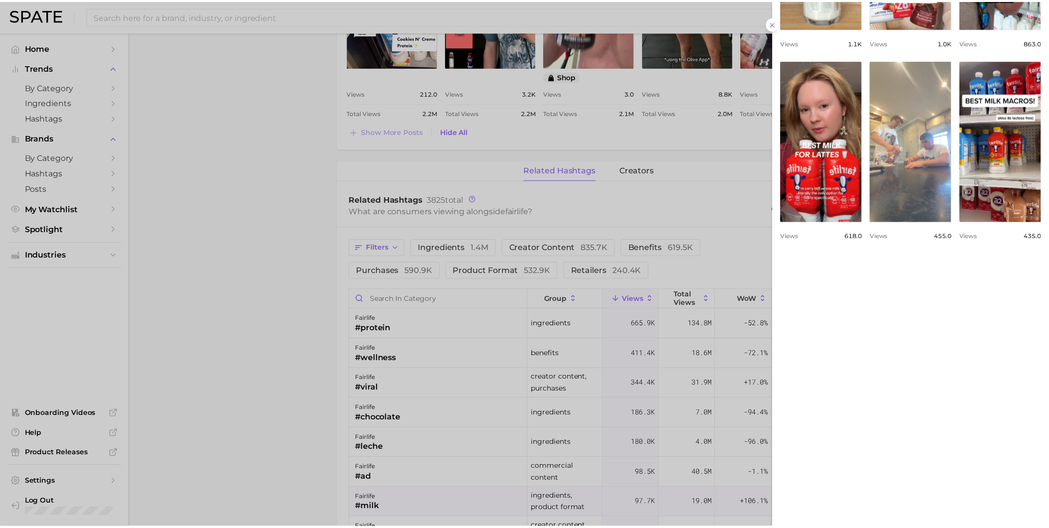
scroll to position [498, 0]
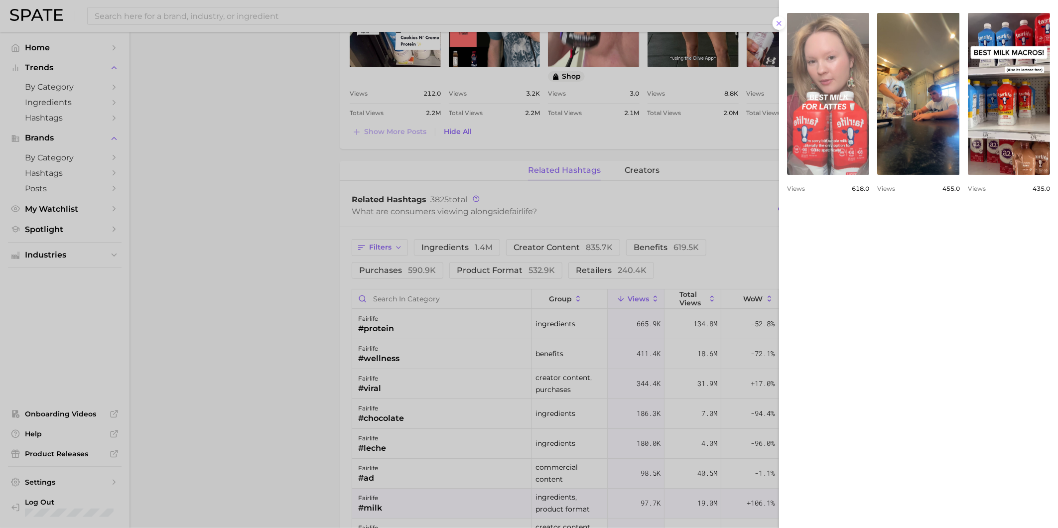
click at [860, 175] on link "view post on TikTok" at bounding box center [828, 94] width 82 height 162
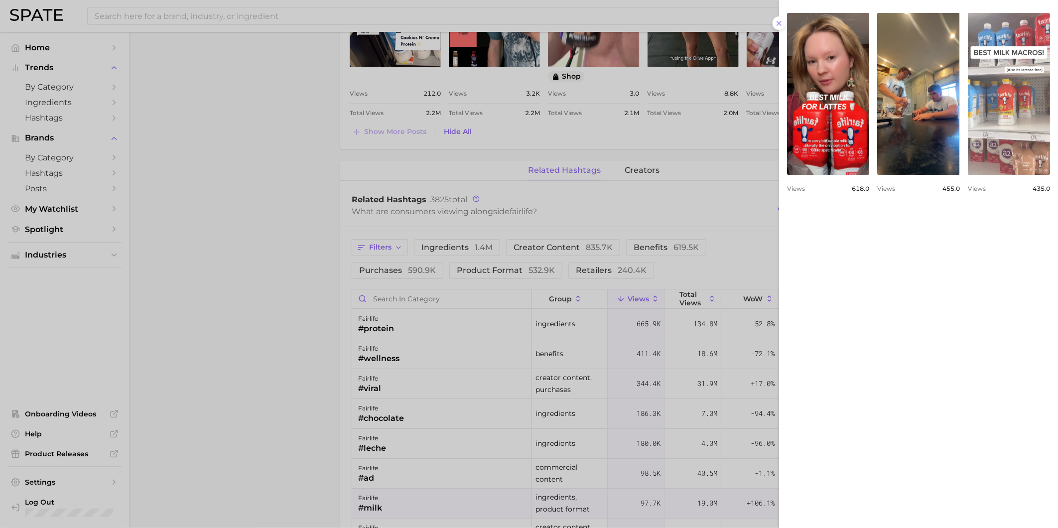
click at [967, 175] on link "view post on TikTok" at bounding box center [1008, 94] width 82 height 162
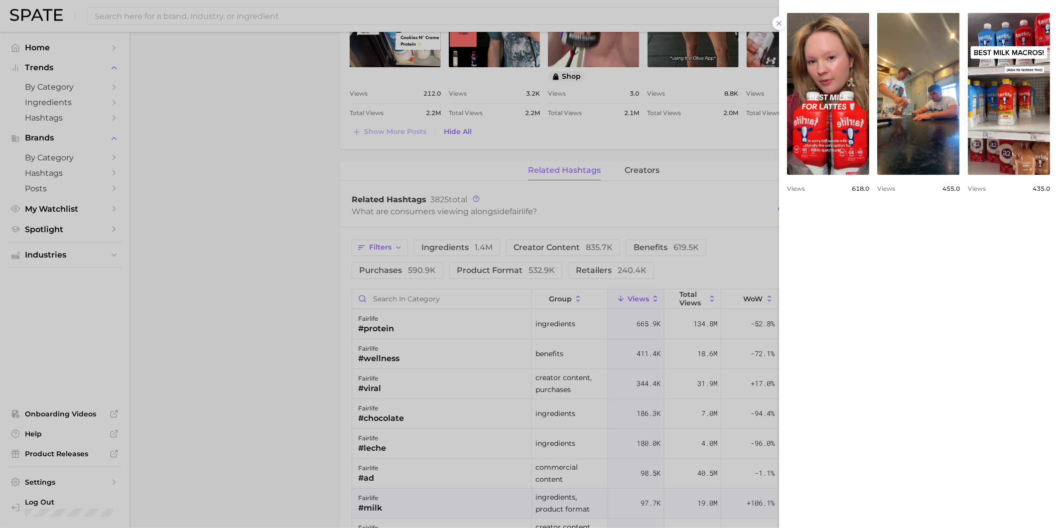
click at [473, 390] on div at bounding box center [529, 264] width 1058 height 528
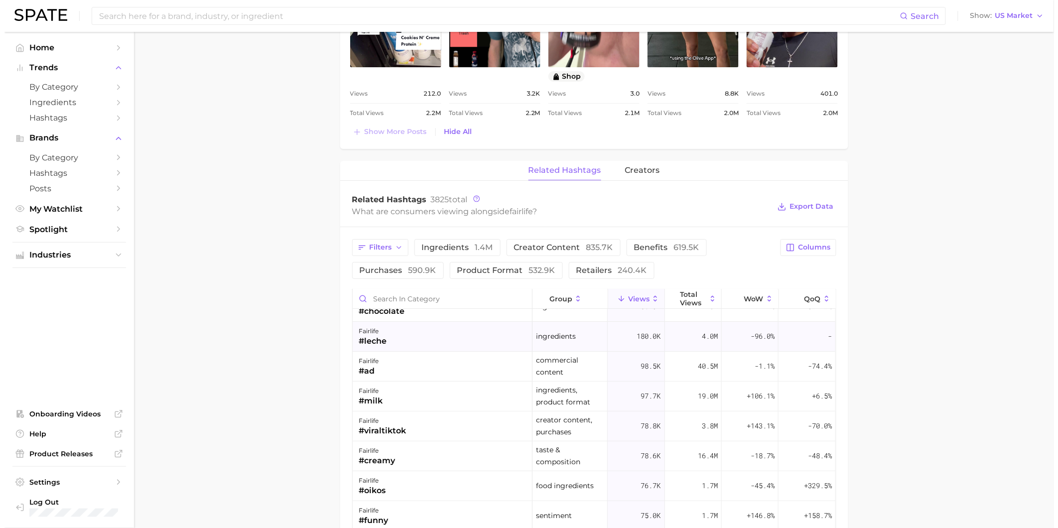
scroll to position [111, 0]
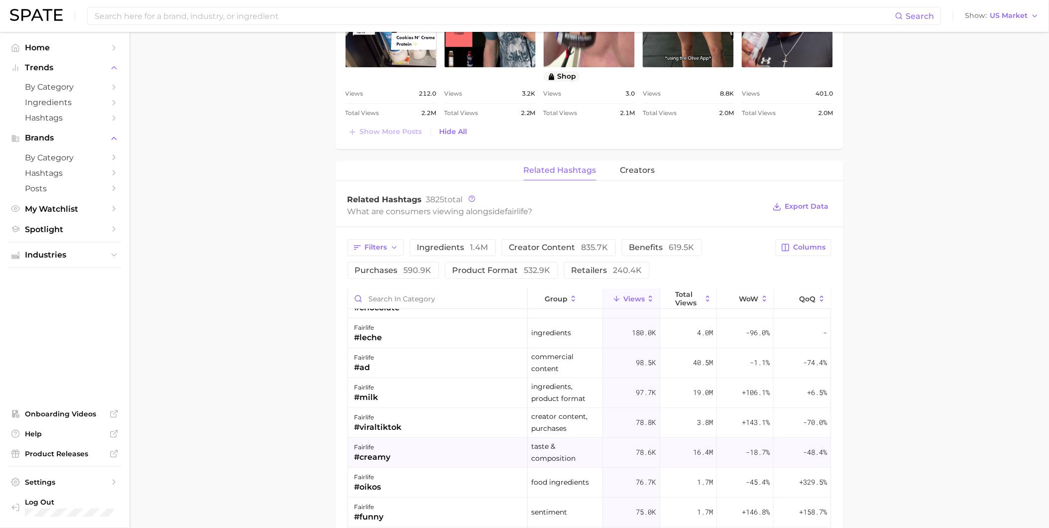
click at [494, 449] on div "fairlife #creamy" at bounding box center [438, 453] width 180 height 30
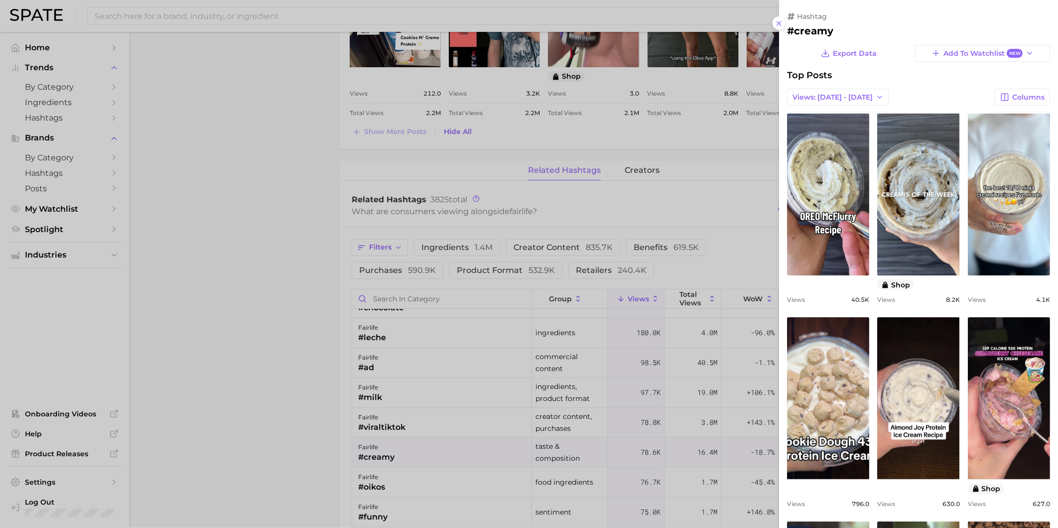
scroll to position [0, 0]
click at [485, 485] on div at bounding box center [529, 264] width 1058 height 528
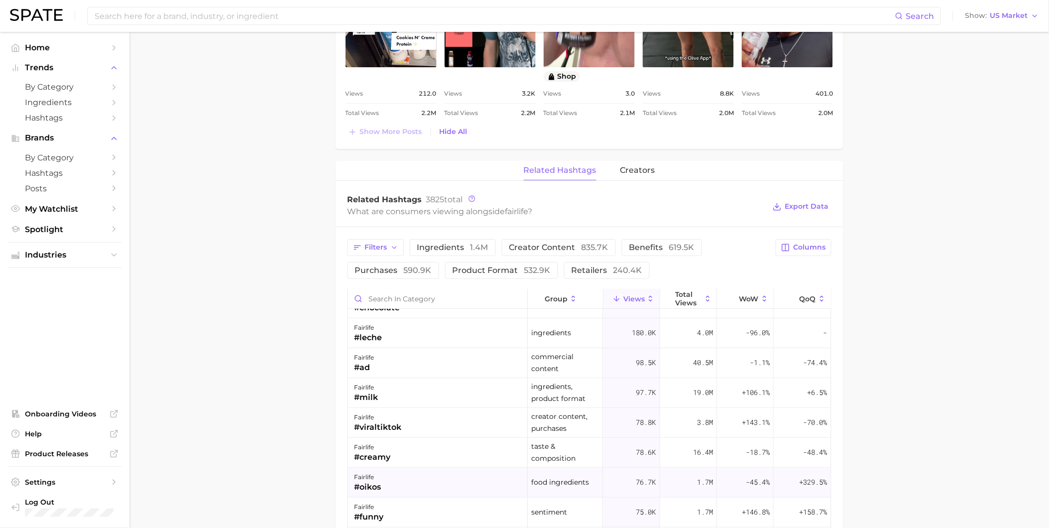
click at [428, 489] on div "fairlife #oikos" at bounding box center [438, 483] width 180 height 30
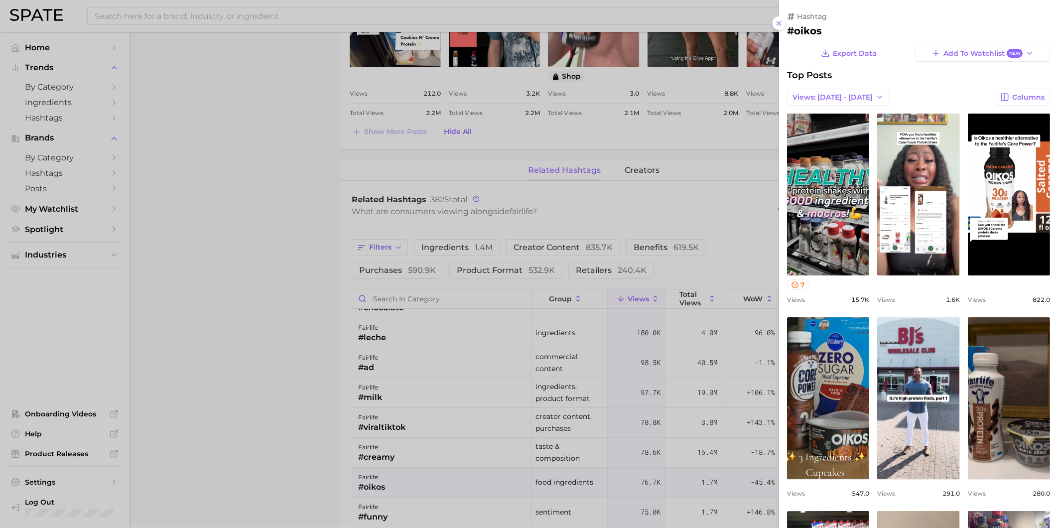
click at [430, 488] on div at bounding box center [529, 264] width 1058 height 528
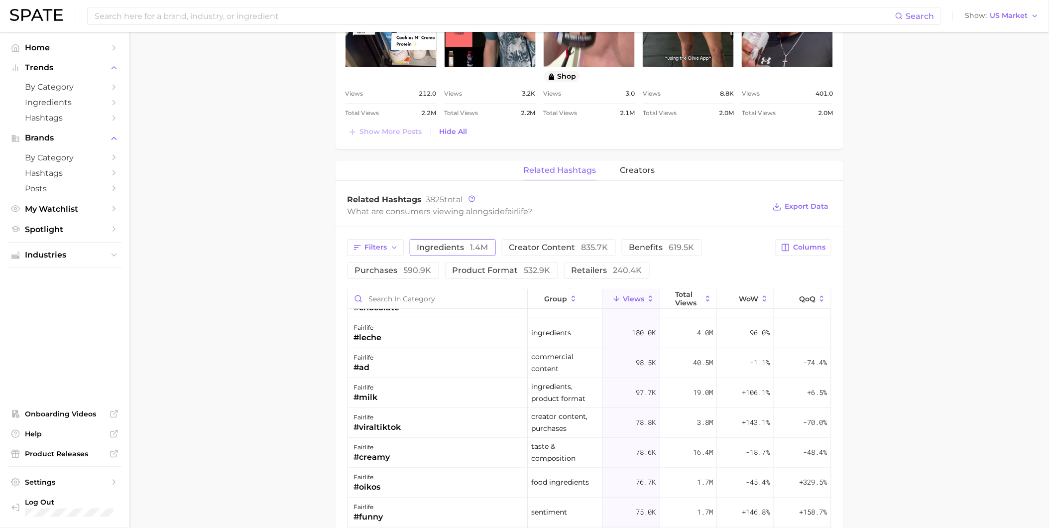
click at [465, 251] on span "ingredients 1.4m" at bounding box center [452, 247] width 71 height 8
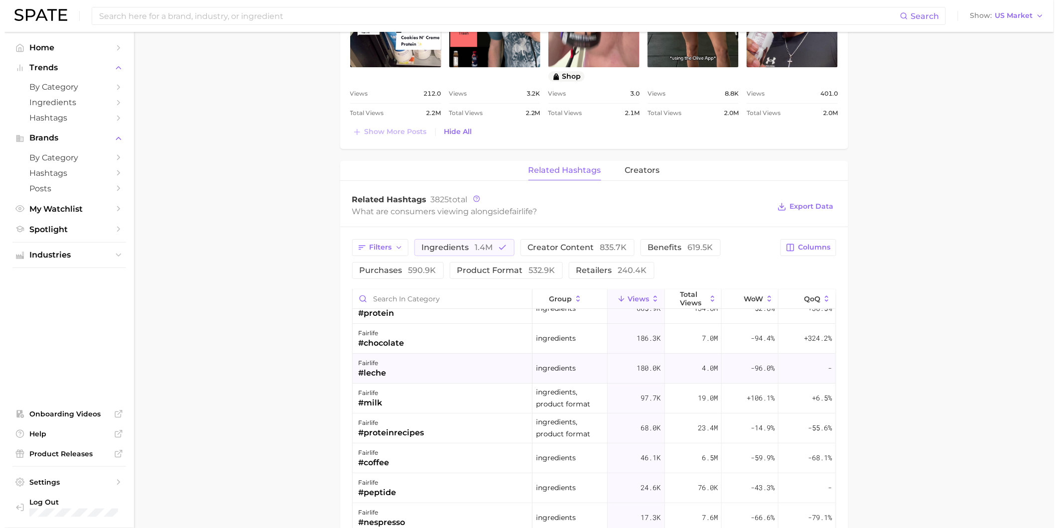
scroll to position [55, 0]
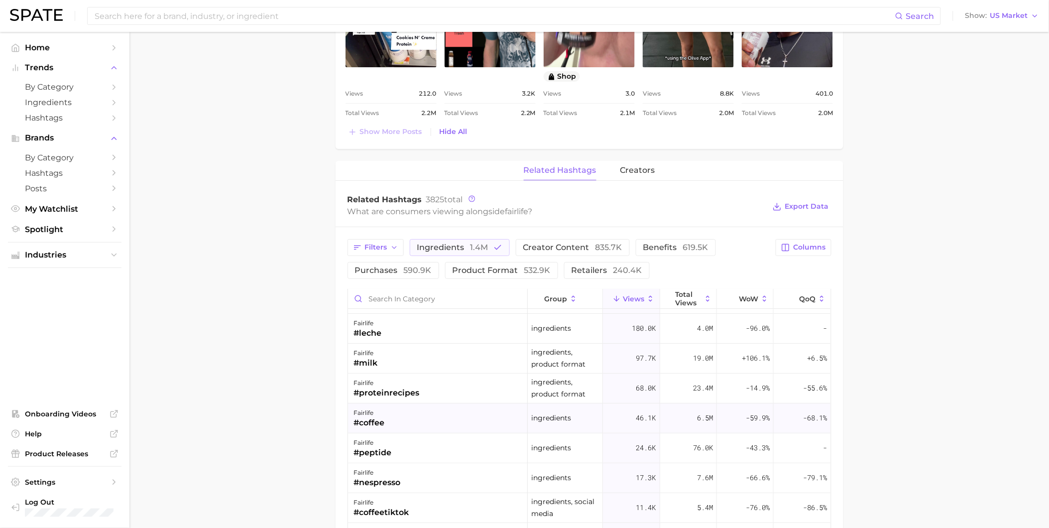
click at [480, 415] on div "fairlife #coffee" at bounding box center [438, 418] width 180 height 30
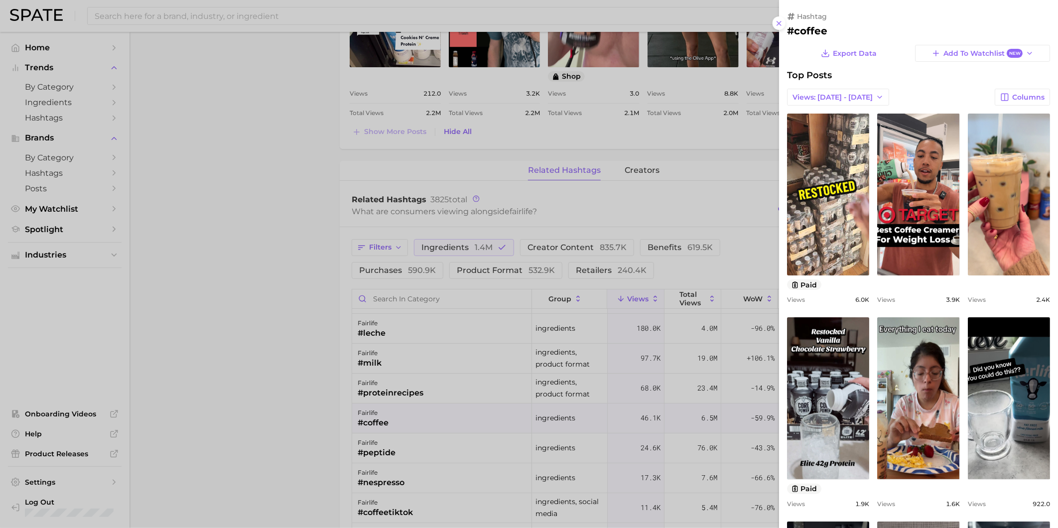
scroll to position [0, 0]
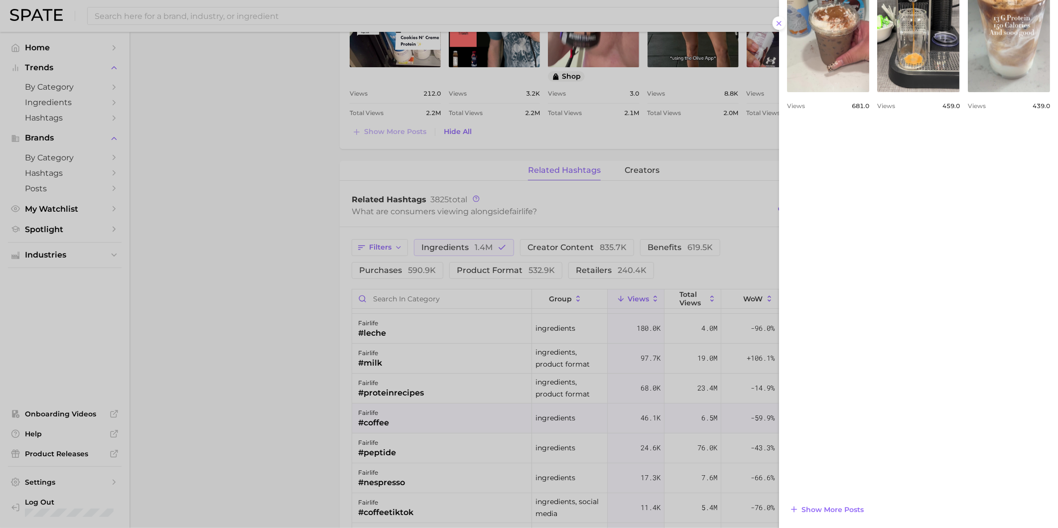
click at [447, 439] on div at bounding box center [529, 264] width 1058 height 528
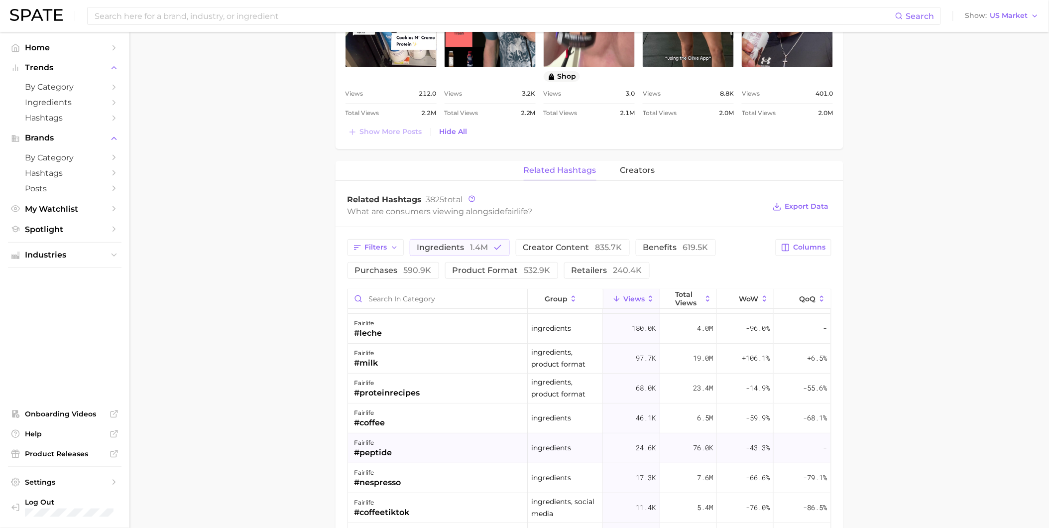
click at [446, 452] on div "fairlife #peptide" at bounding box center [438, 448] width 180 height 30
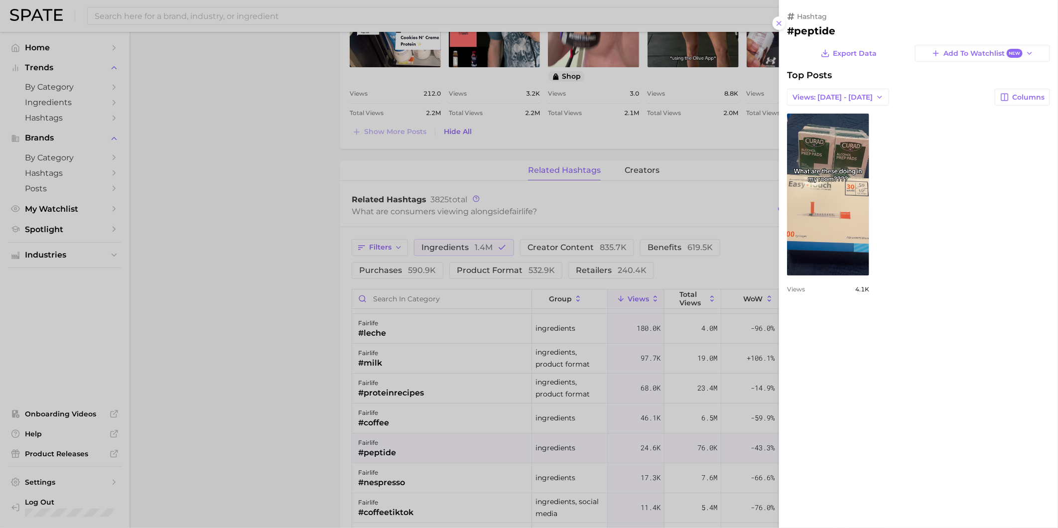
click at [447, 490] on div at bounding box center [529, 264] width 1058 height 528
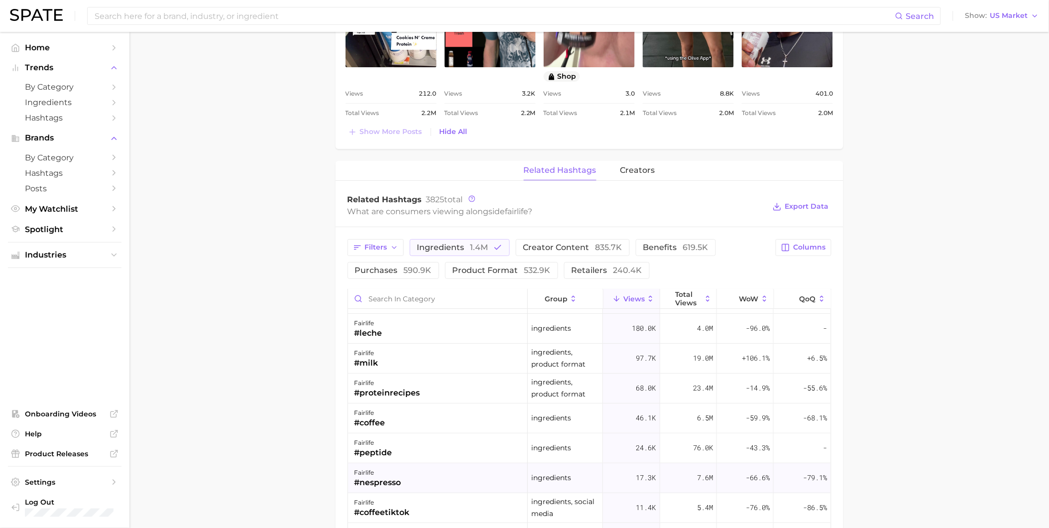
click at [451, 485] on div "fairlife #nespresso" at bounding box center [438, 478] width 180 height 30
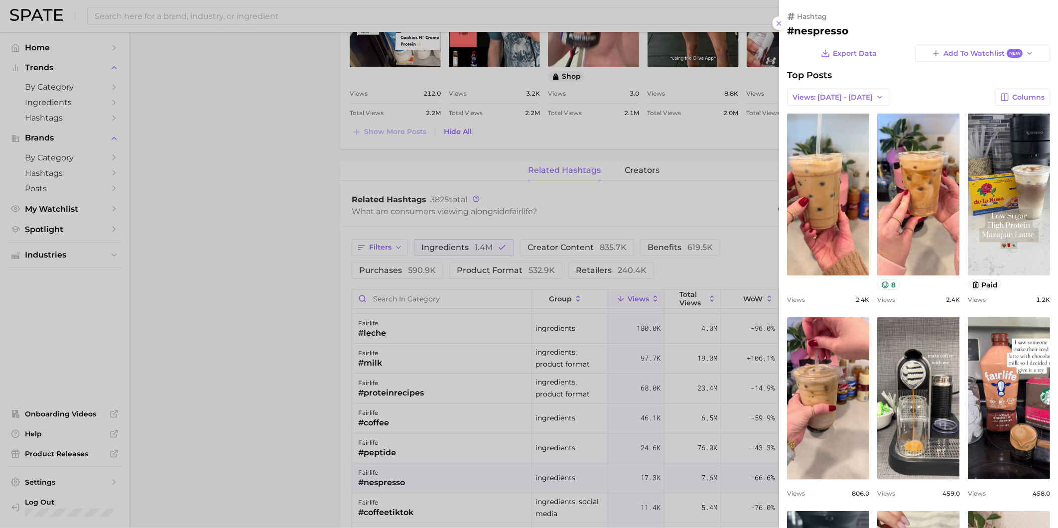
click at [325, 437] on div at bounding box center [529, 264] width 1058 height 528
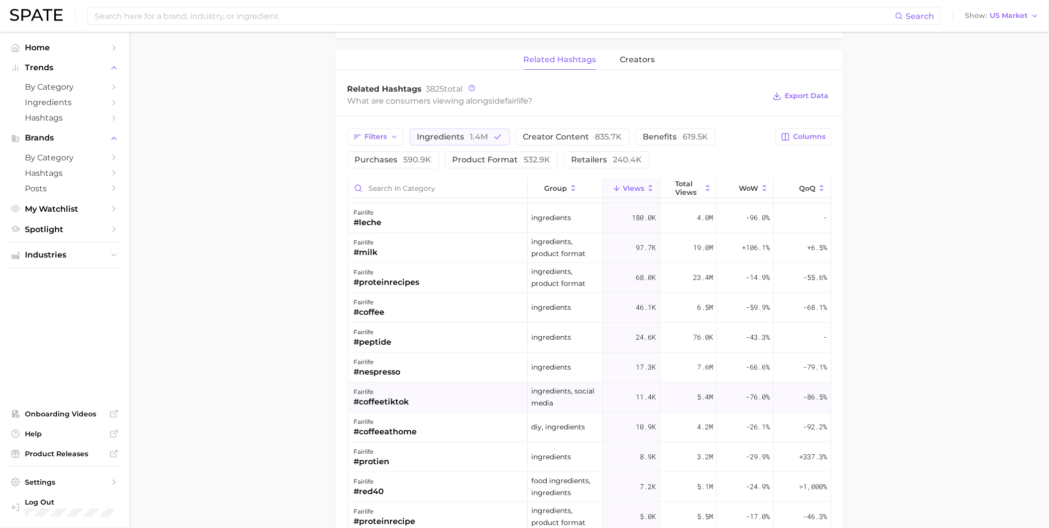
click at [412, 411] on div "fairlife #coffeetiktok" at bounding box center [438, 397] width 180 height 30
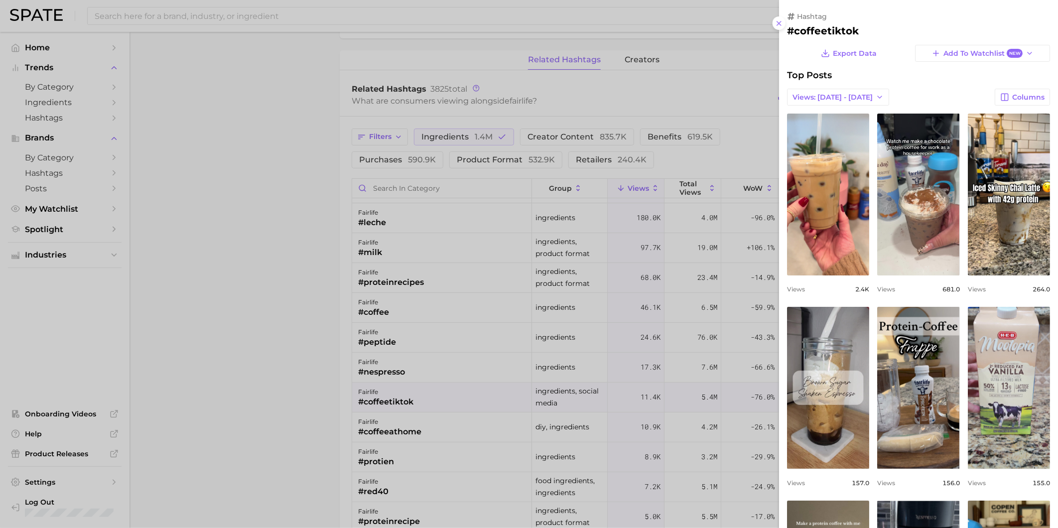
click at [414, 409] on div at bounding box center [529, 264] width 1058 height 528
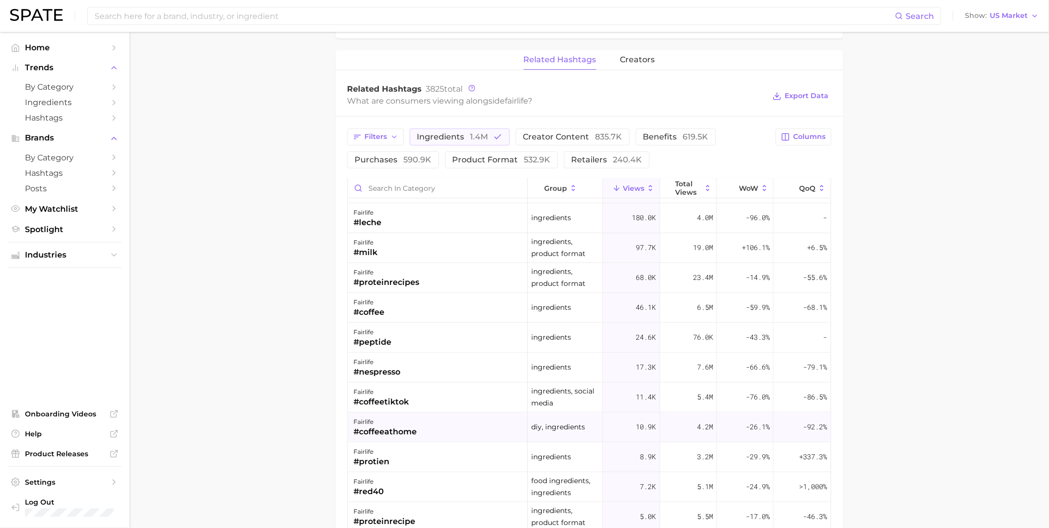
click at [425, 436] on div "fairlife #coffeeathome" at bounding box center [438, 427] width 180 height 30
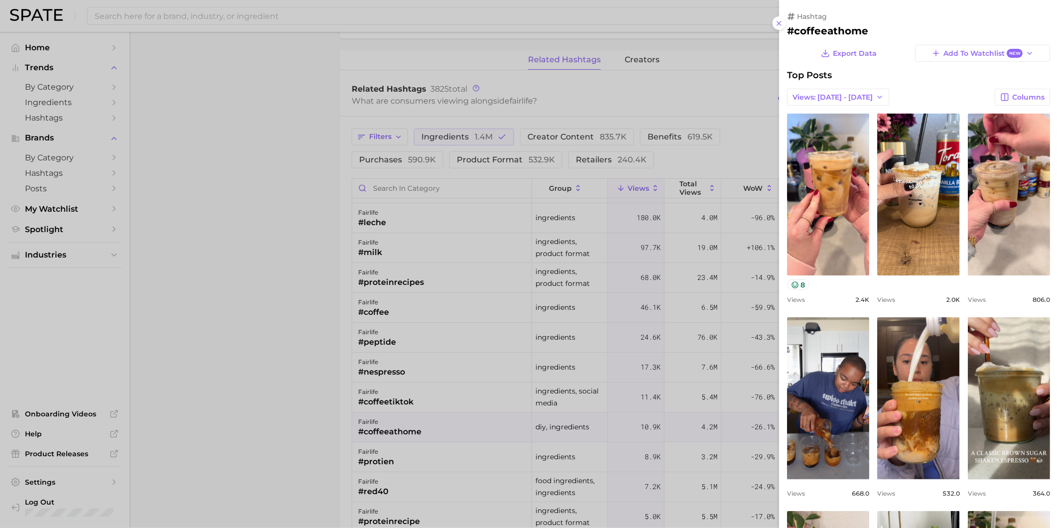
click at [431, 434] on div at bounding box center [529, 264] width 1058 height 528
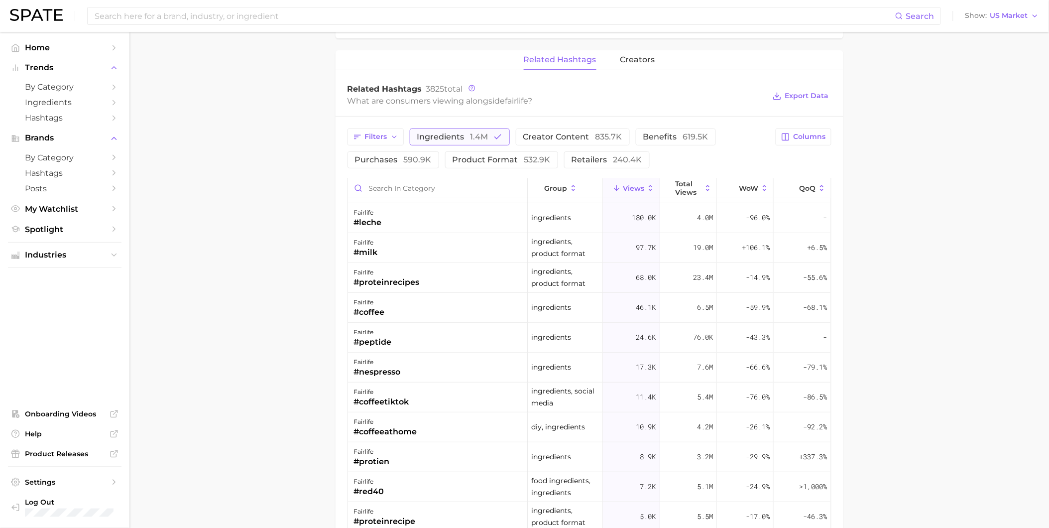
click at [481, 135] on span "1.4m" at bounding box center [480, 136] width 18 height 9
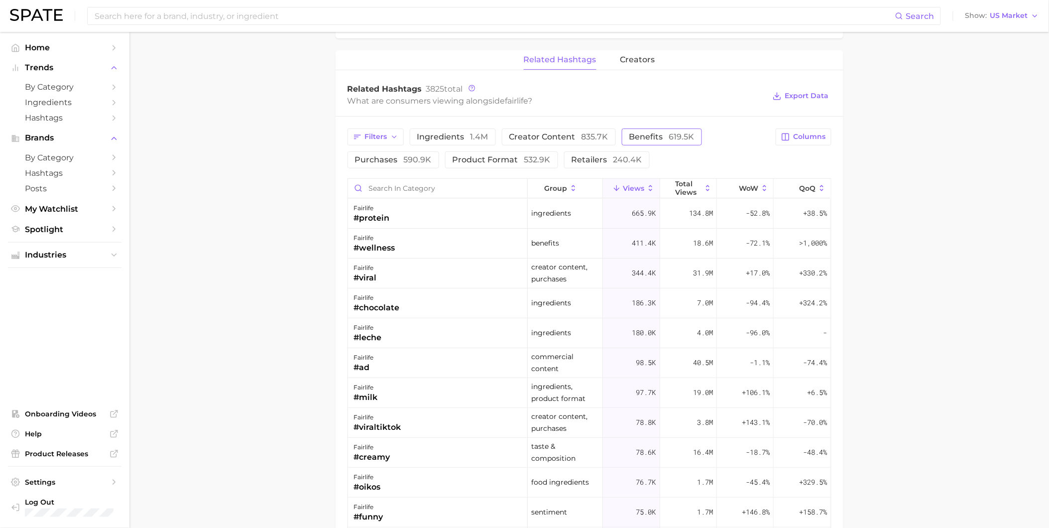
click at [661, 131] on button "benefits 619.5k" at bounding box center [662, 136] width 80 height 17
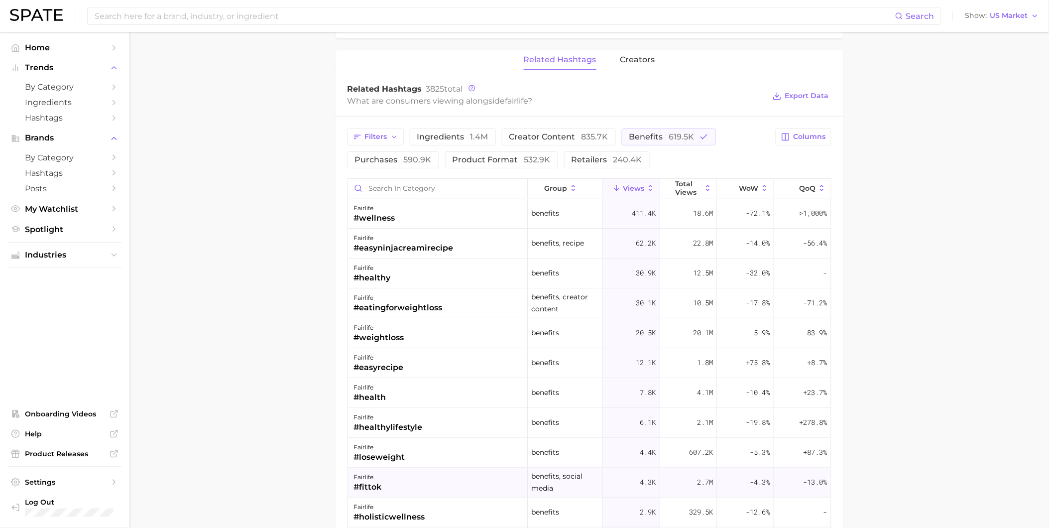
click at [442, 478] on div "fairlife #fittok" at bounding box center [438, 483] width 180 height 30
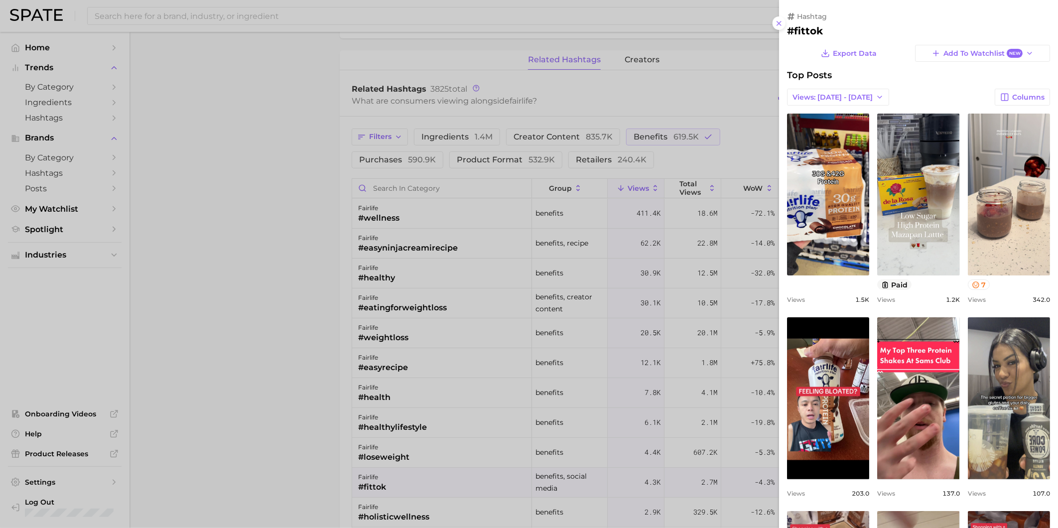
click at [249, 337] on div at bounding box center [529, 264] width 1058 height 528
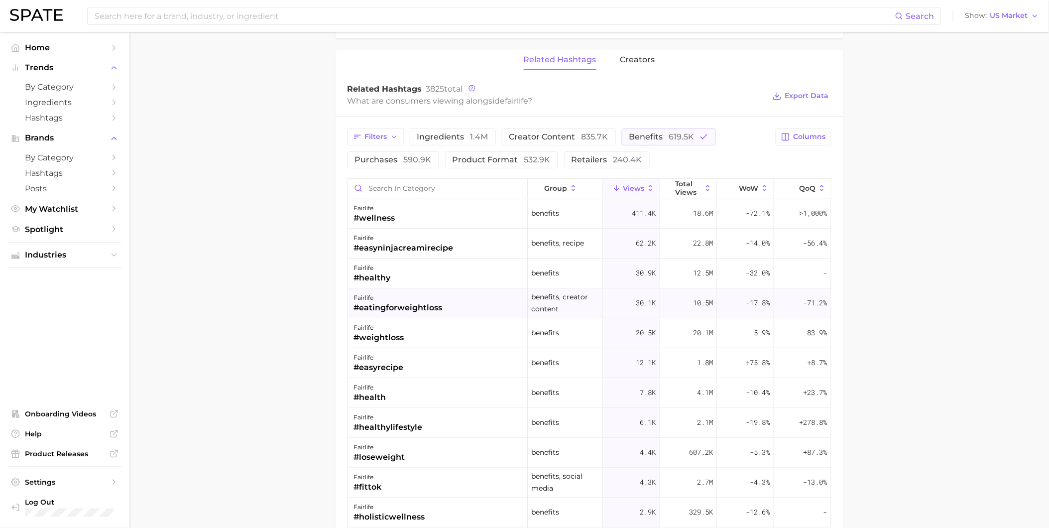
click at [402, 315] on div "fairlife #eatingforweightloss" at bounding box center [438, 303] width 180 height 30
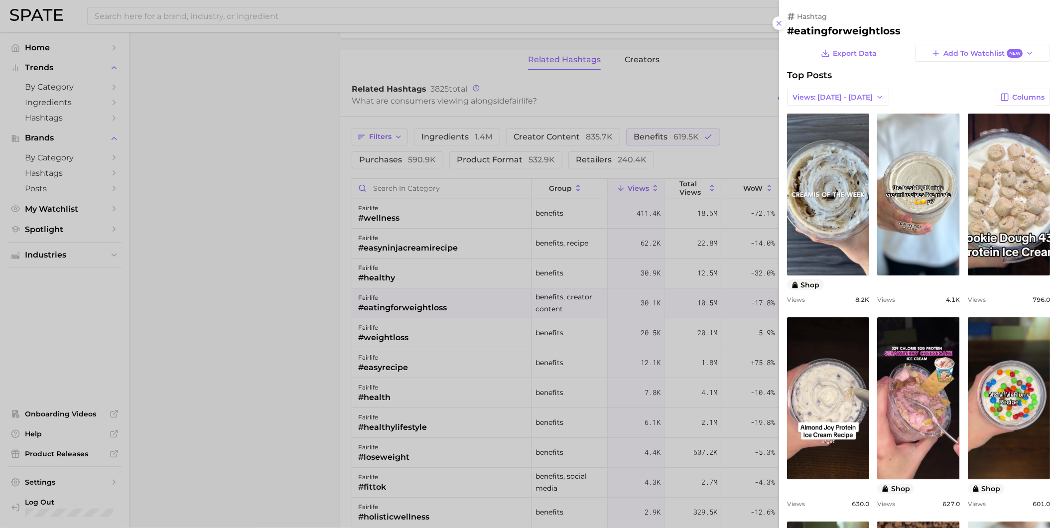
click at [275, 311] on div at bounding box center [529, 264] width 1058 height 528
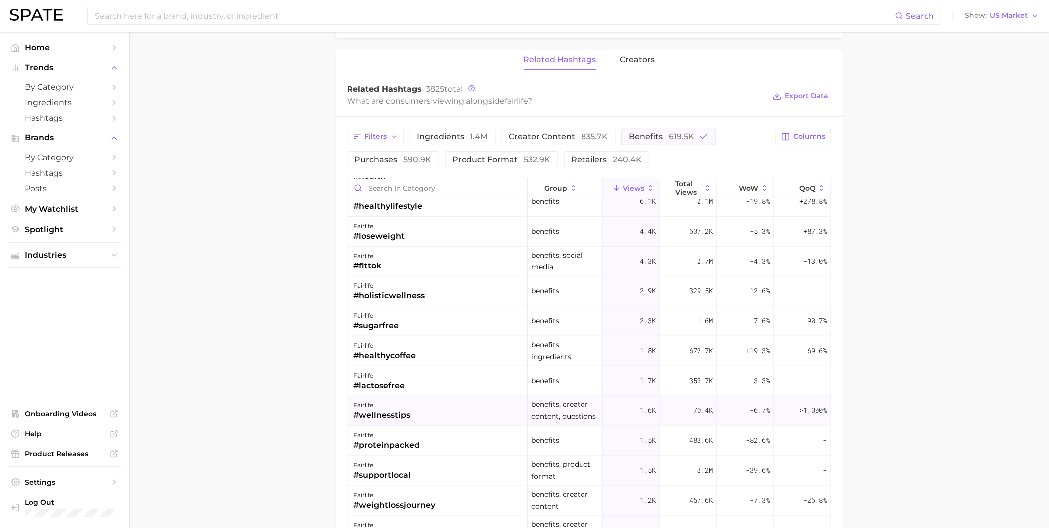
click at [465, 407] on div "fairlife #wellnesstips" at bounding box center [438, 411] width 180 height 30
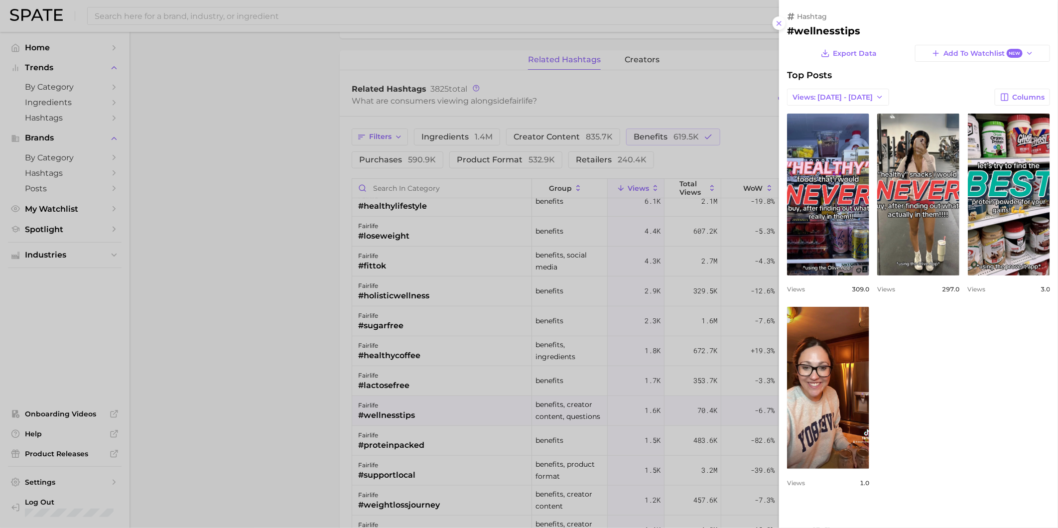
click at [461, 440] on div at bounding box center [529, 264] width 1058 height 528
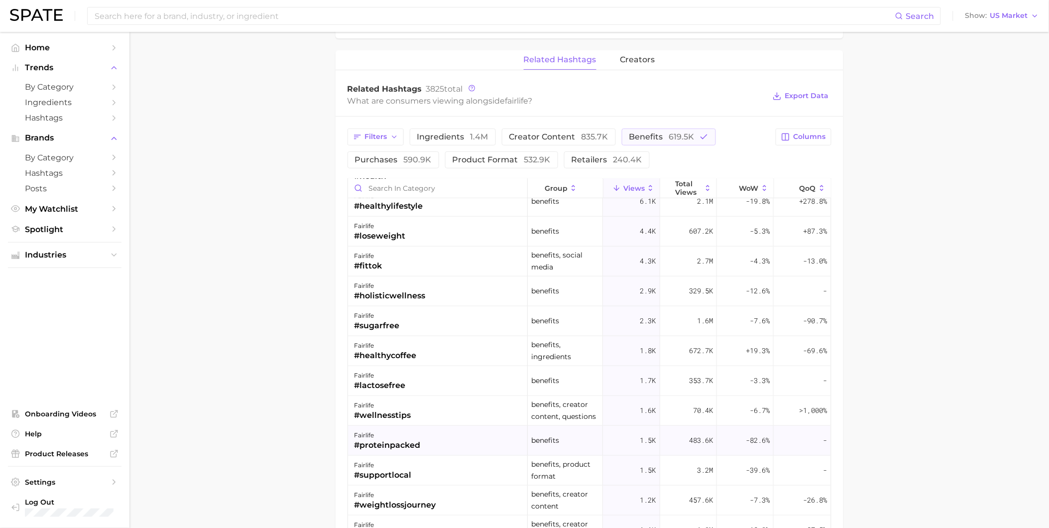
click at [461, 442] on div "fairlife #proteinpacked" at bounding box center [438, 441] width 180 height 30
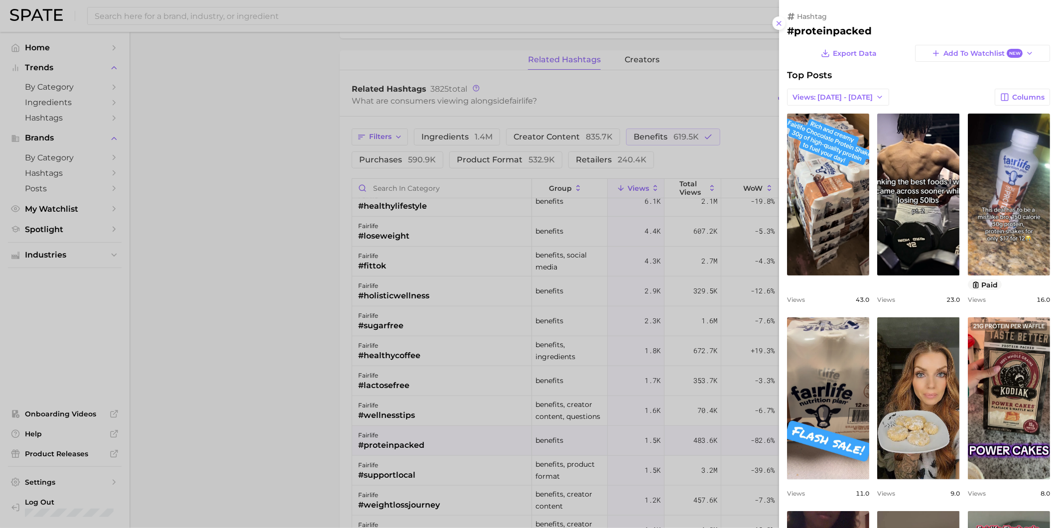
drag, startPoint x: 454, startPoint y: 456, endPoint x: 460, endPoint y: 456, distance: 6.0
click at [455, 456] on div at bounding box center [529, 264] width 1058 height 528
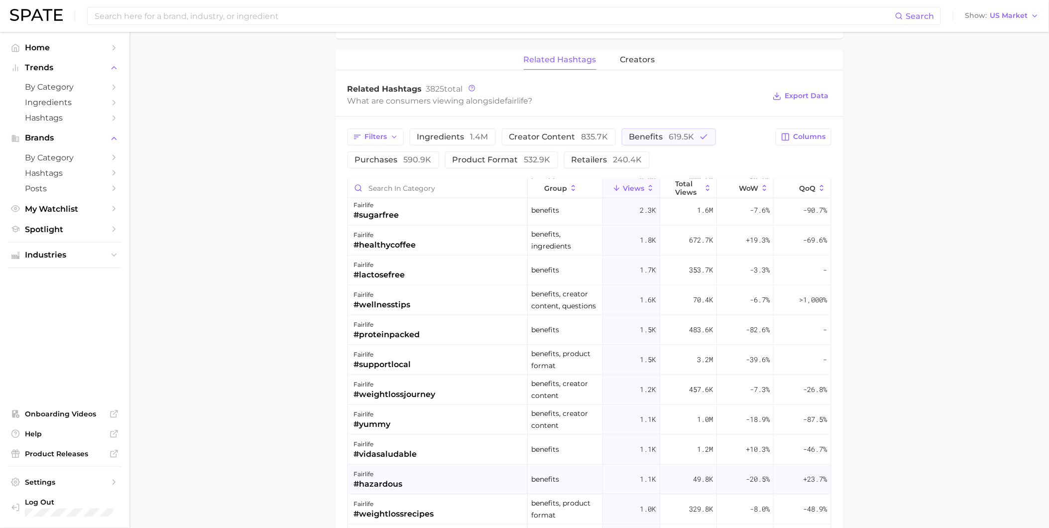
click at [453, 479] on div "fairlife #hazardous" at bounding box center [438, 480] width 180 height 30
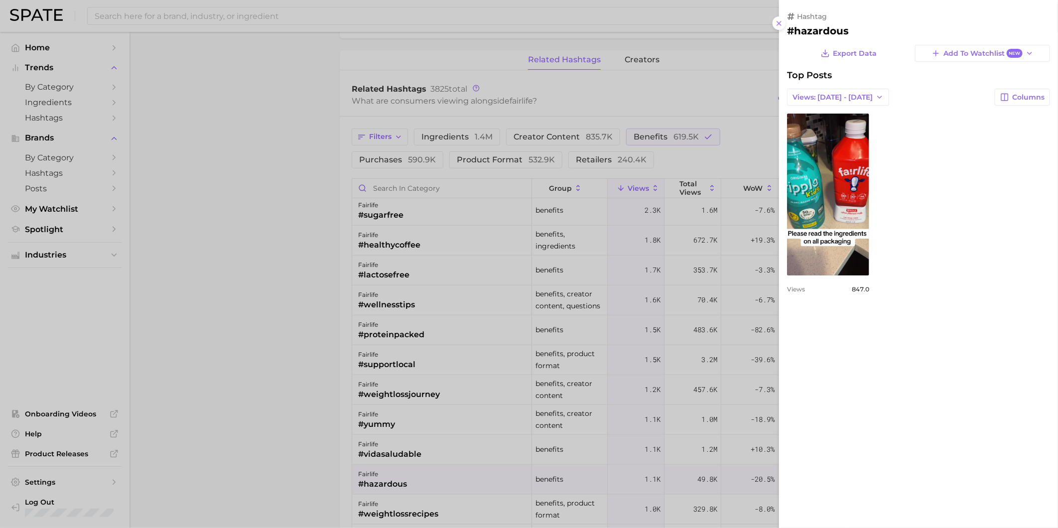
click at [453, 479] on div at bounding box center [529, 264] width 1058 height 528
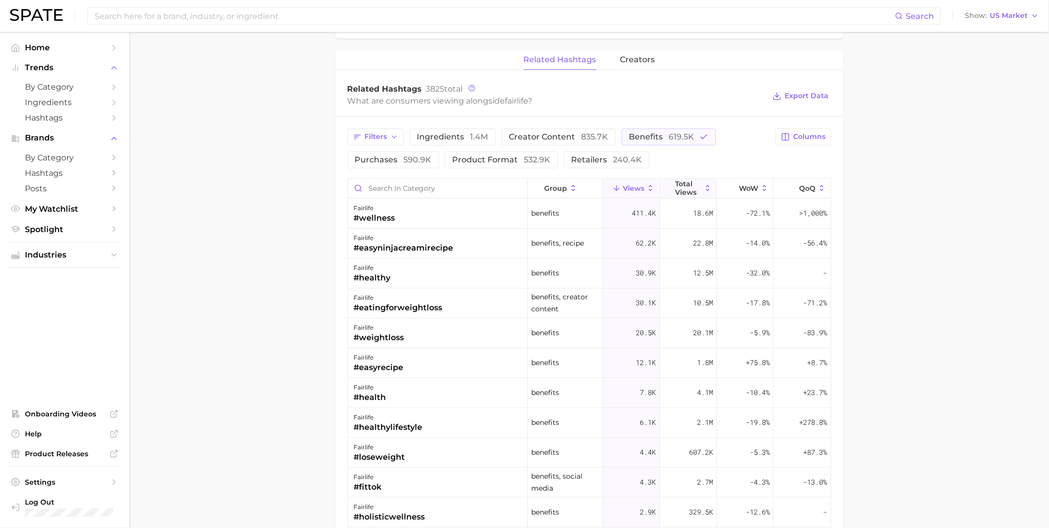
click at [688, 191] on span "Total Views" at bounding box center [688, 188] width 26 height 16
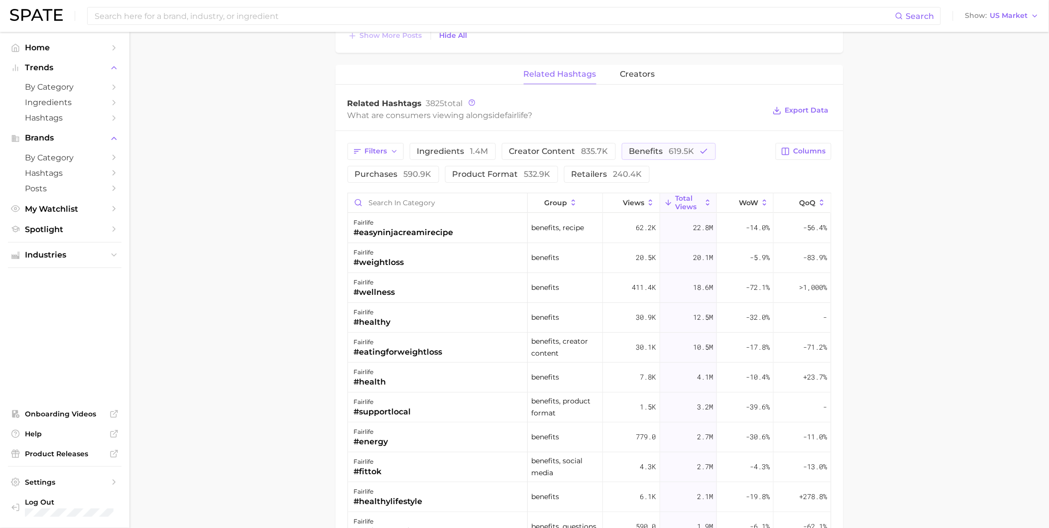
scroll to position [1327, 0]
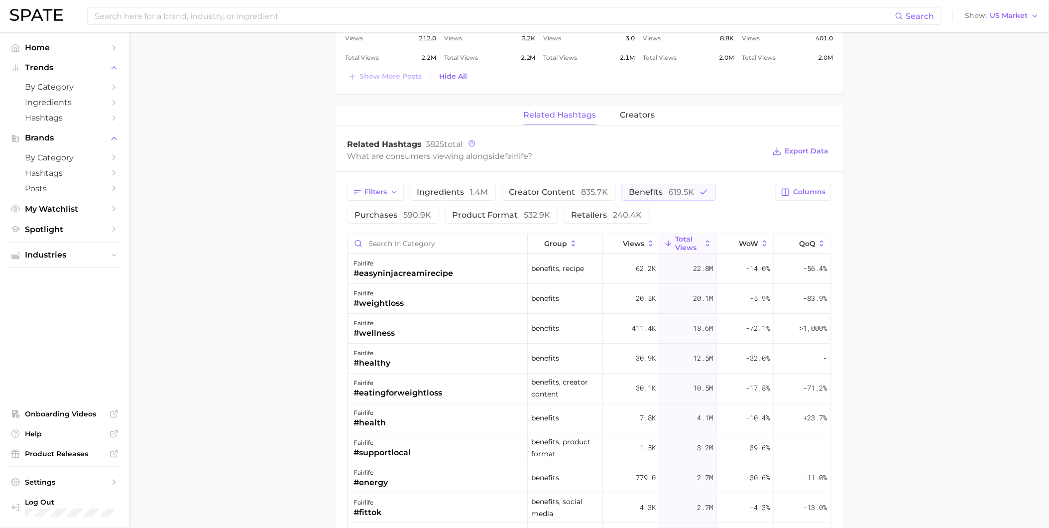
click at [600, 192] on span "835.7k" at bounding box center [595, 191] width 27 height 9
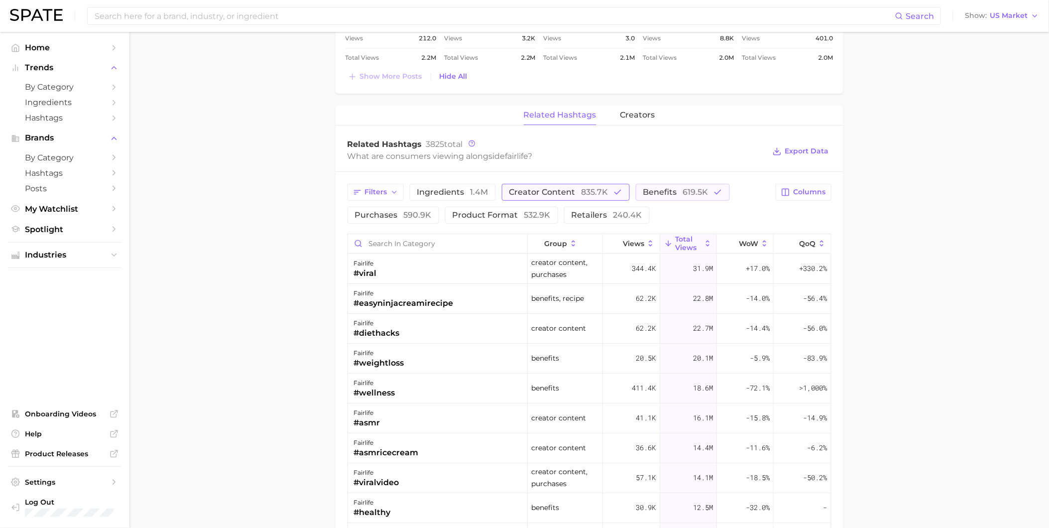
click at [600, 197] on button "creator content 835.7k" at bounding box center [566, 192] width 128 height 17
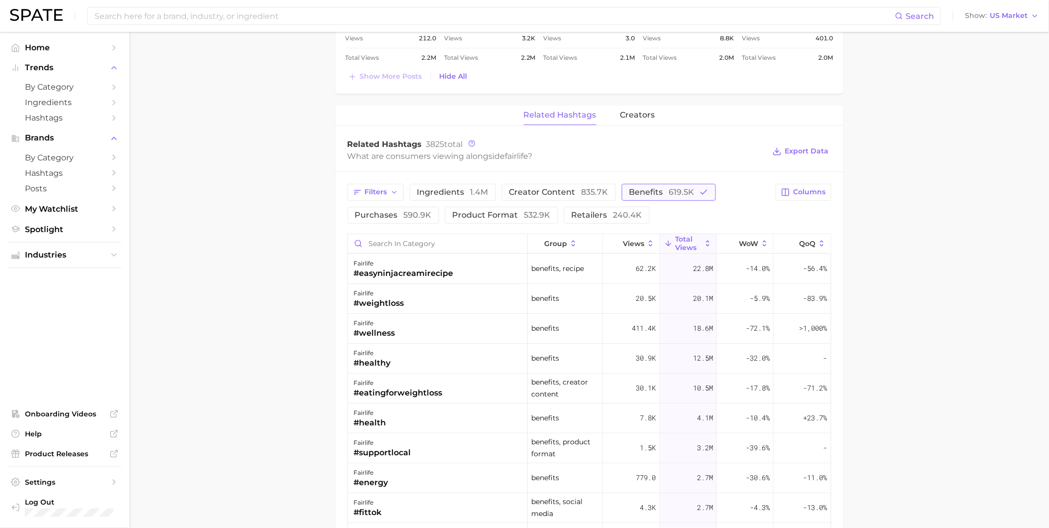
click at [655, 196] on span "benefits 619.5k" at bounding box center [661, 192] width 65 height 8
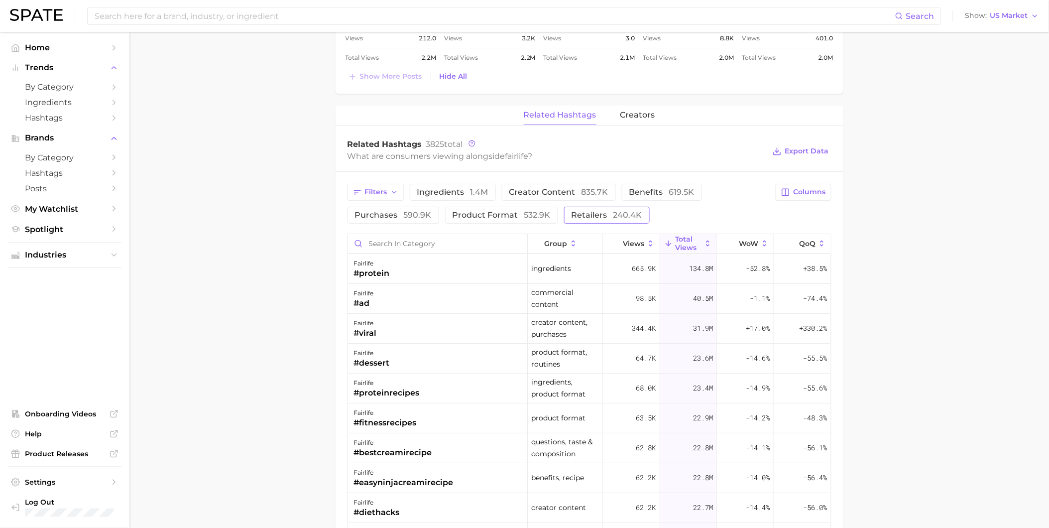
click at [636, 211] on span "240.4k" at bounding box center [627, 214] width 29 height 9
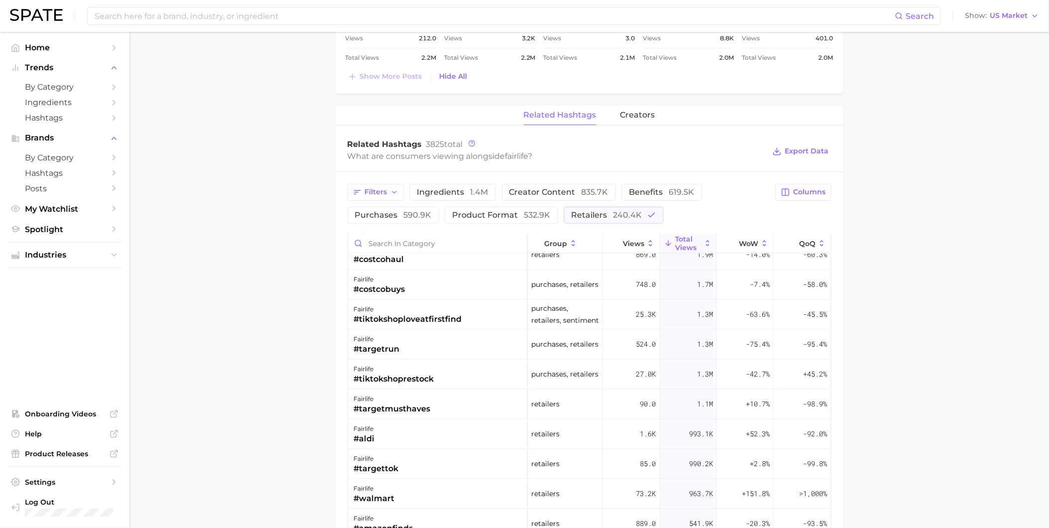
scroll to position [0, 0]
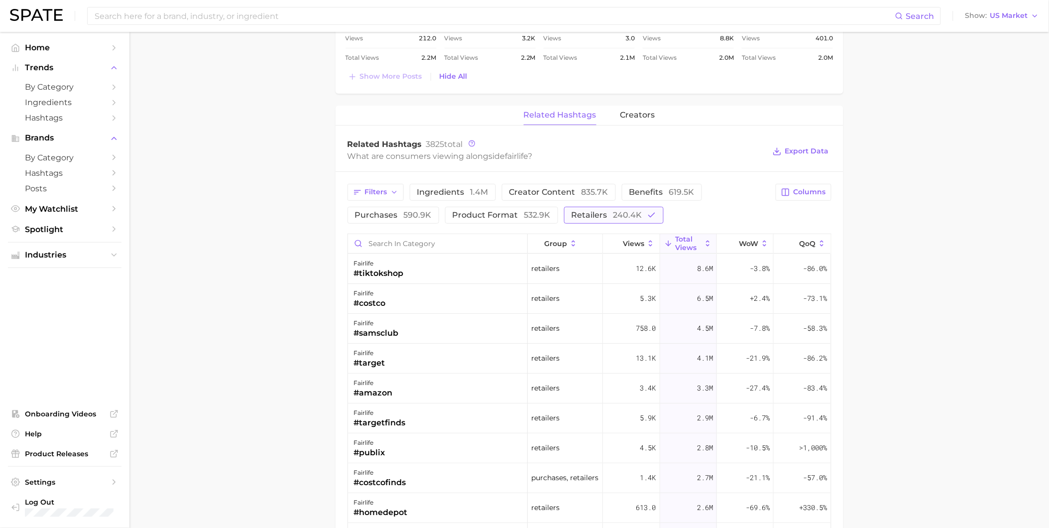
click at [647, 219] on icon "button" at bounding box center [651, 215] width 9 height 9
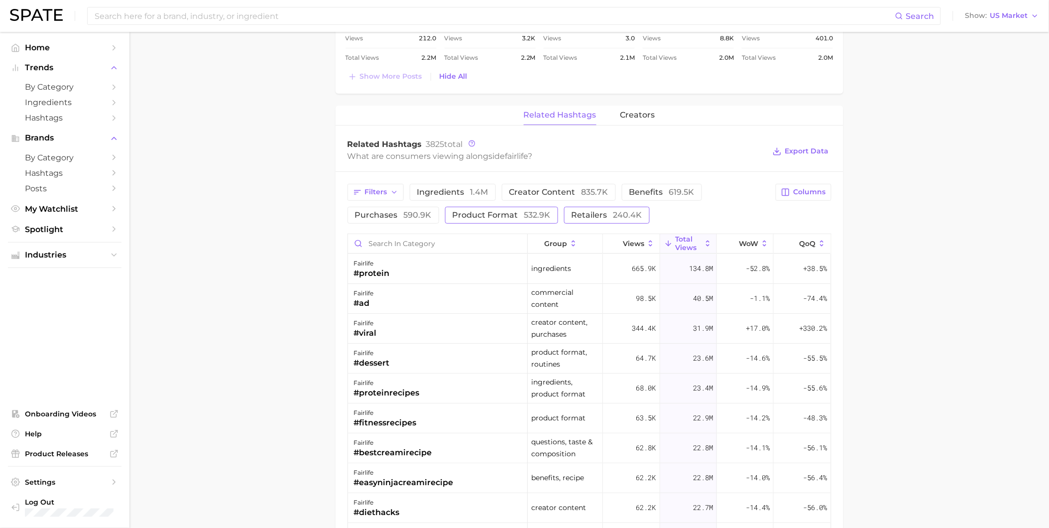
click at [520, 220] on button "product format 532.9k" at bounding box center [501, 215] width 113 height 17
click at [524, 218] on span "532.9k" at bounding box center [537, 214] width 26 height 9
click at [399, 212] on span "purchases 590.9k" at bounding box center [393, 215] width 77 height 8
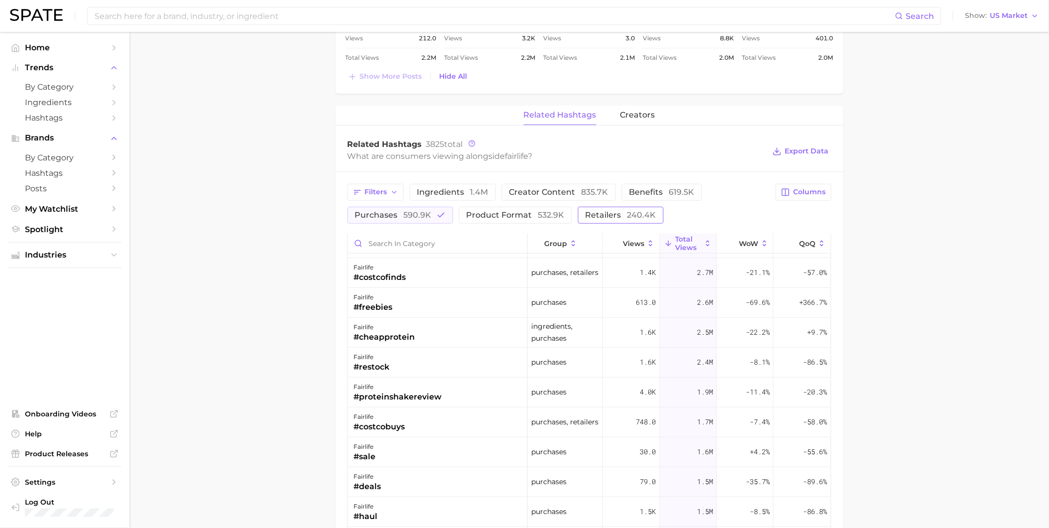
scroll to position [55, 0]
click at [429, 213] on span "590.9k" at bounding box center [418, 214] width 28 height 9
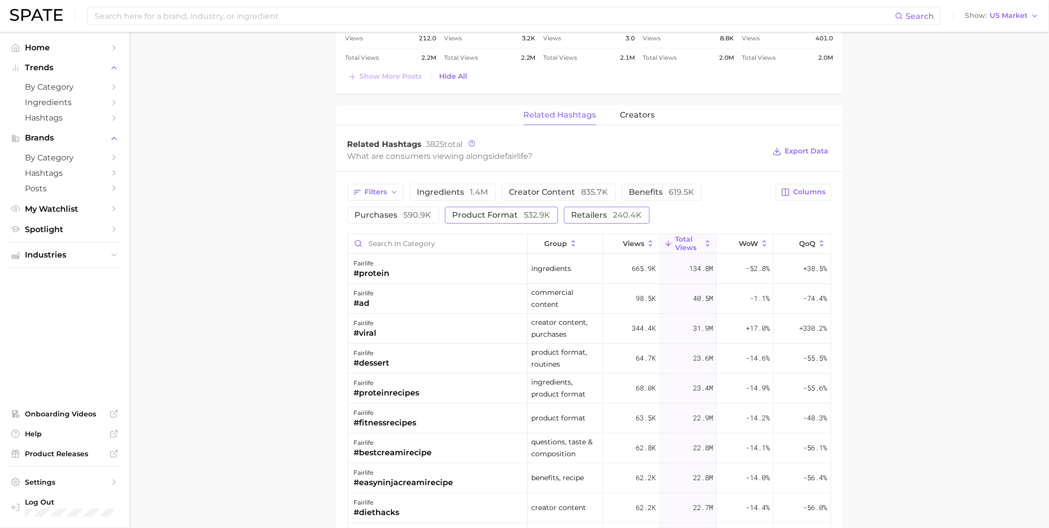
click at [483, 212] on span "product format 532.9k" at bounding box center [502, 215] width 98 height 8
click at [811, 150] on span "Export Data" at bounding box center [807, 151] width 44 height 8
click at [536, 210] on button "product format 532.9k" at bounding box center [508, 215] width 127 height 17
click at [591, 211] on span "retailers 240.4k" at bounding box center [607, 215] width 71 height 8
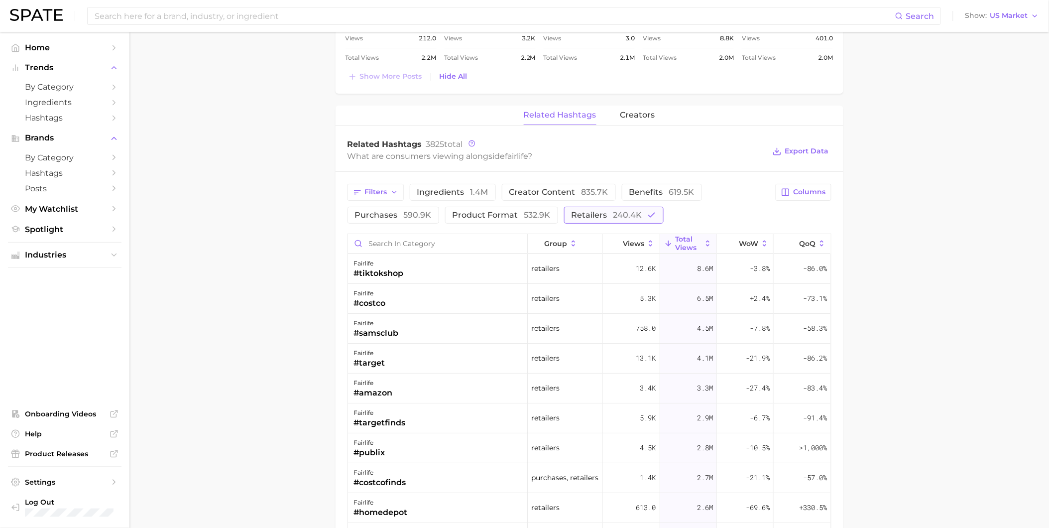
click at [595, 211] on span "retailers 240.4k" at bounding box center [607, 215] width 71 height 8
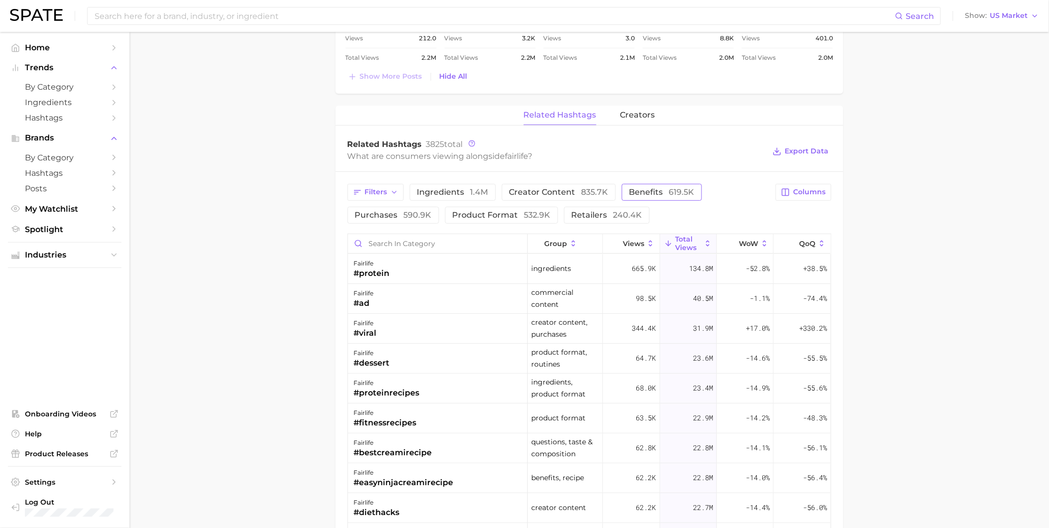
click at [648, 194] on span "benefits 619.5k" at bounding box center [661, 192] width 65 height 8
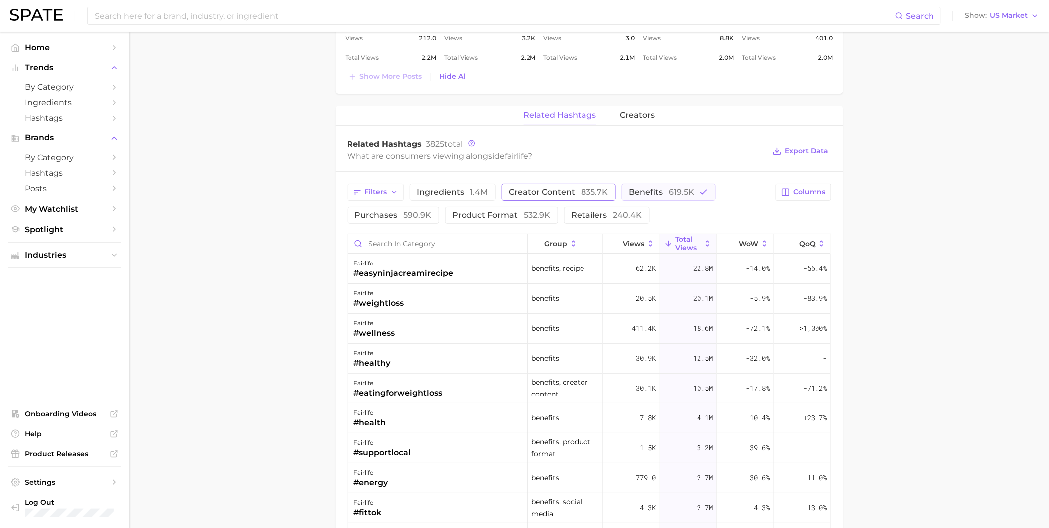
click at [582, 194] on span "835.7k" at bounding box center [595, 191] width 27 height 9
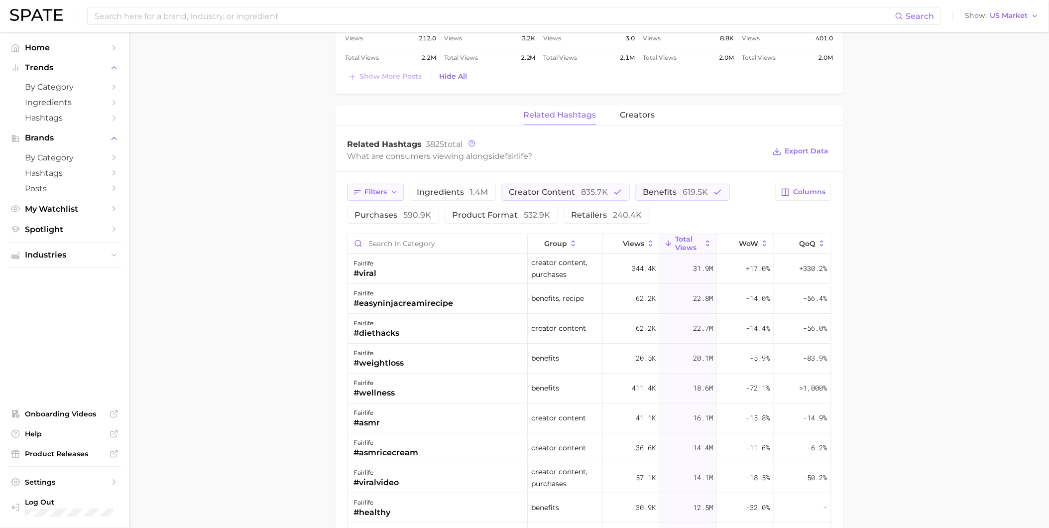
click at [394, 190] on icon "button" at bounding box center [394, 192] width 8 height 8
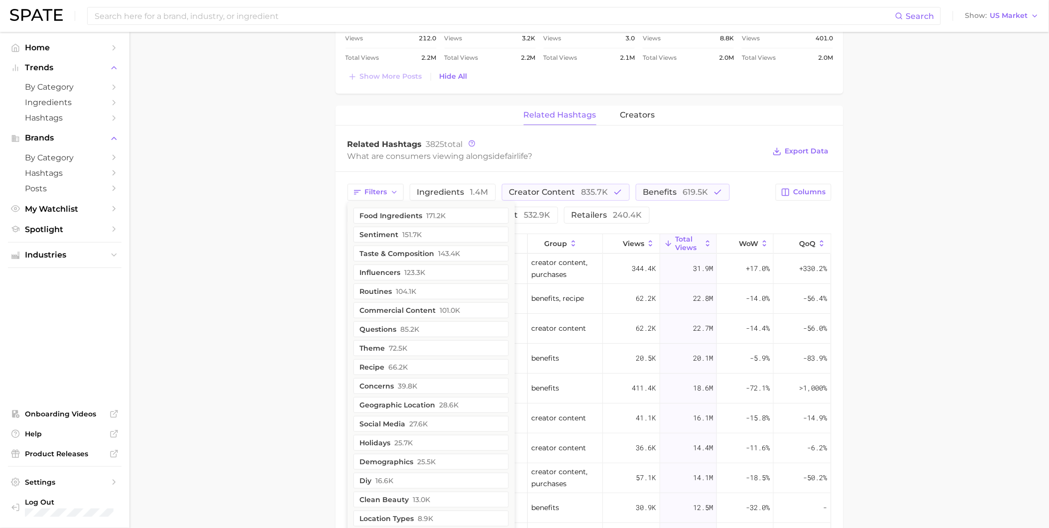
click at [693, 223] on div "Filters food ingredients 171.2k sentiment 151.7k taste & composition 143.4k inf…" at bounding box center [559, 204] width 423 height 40
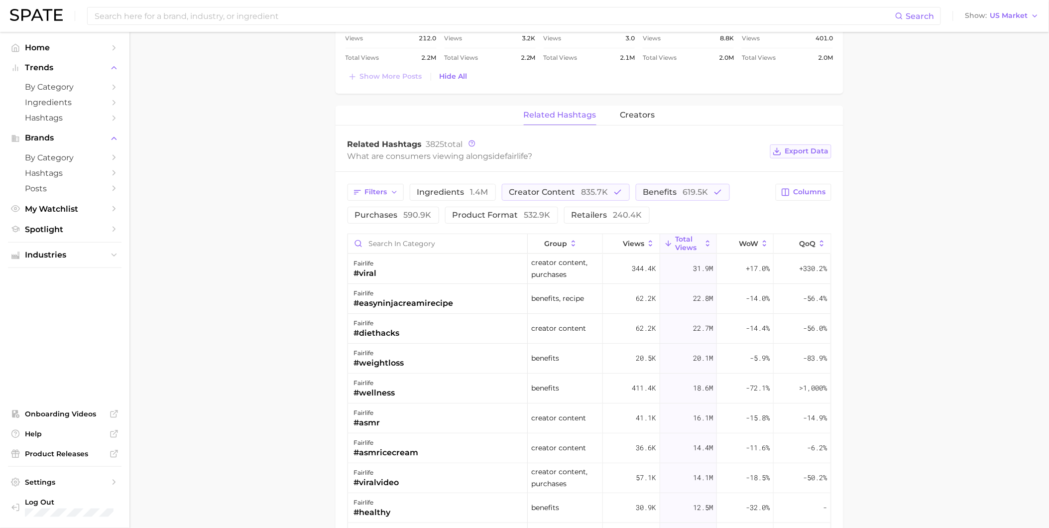
click at [809, 148] on span "Export Data" at bounding box center [807, 151] width 44 height 8
click at [596, 183] on div "Filters ingredients 1.4m creator content 835.7k benefits 619.5k purchases 590.9…" at bounding box center [590, 472] width 508 height 601
click at [602, 187] on button "creator content 835.7k" at bounding box center [566, 192] width 128 height 17
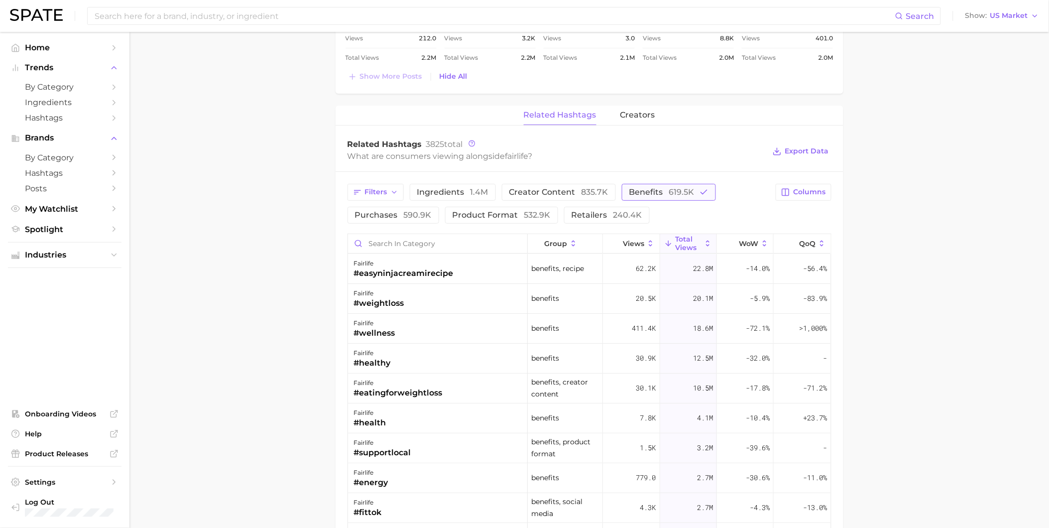
click at [639, 187] on button "benefits 619.5k" at bounding box center [669, 192] width 94 height 17
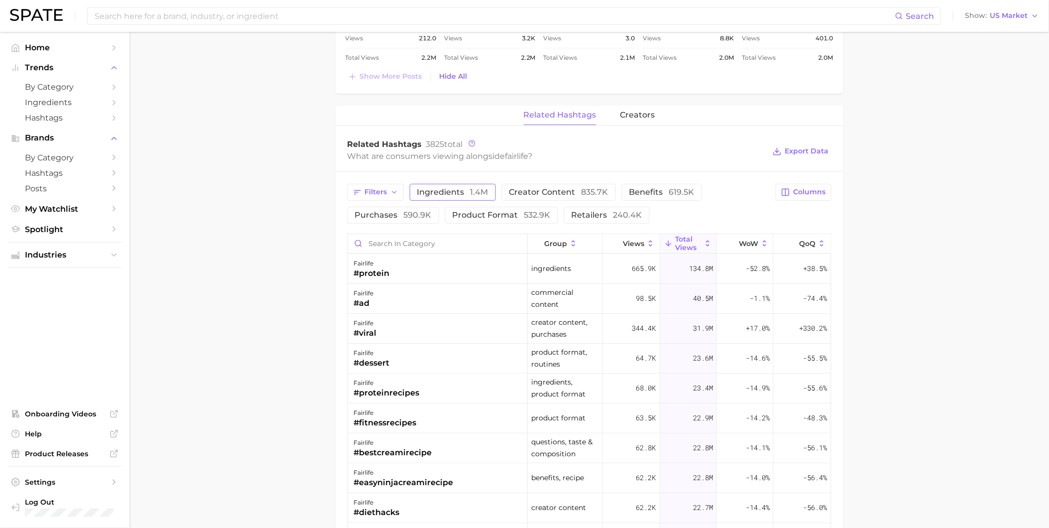
click at [467, 196] on span "ingredients 1.4m" at bounding box center [452, 192] width 71 height 8
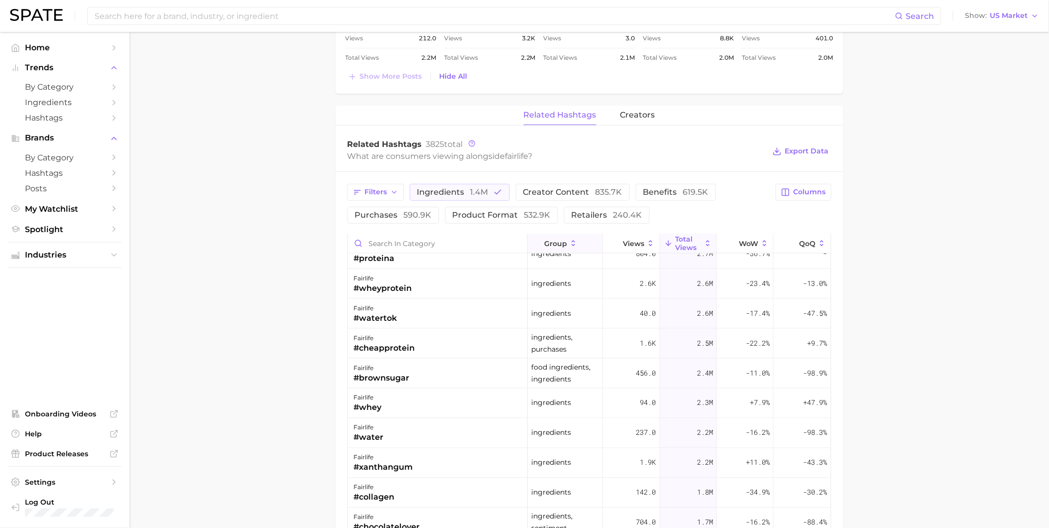
scroll to position [498, 0]
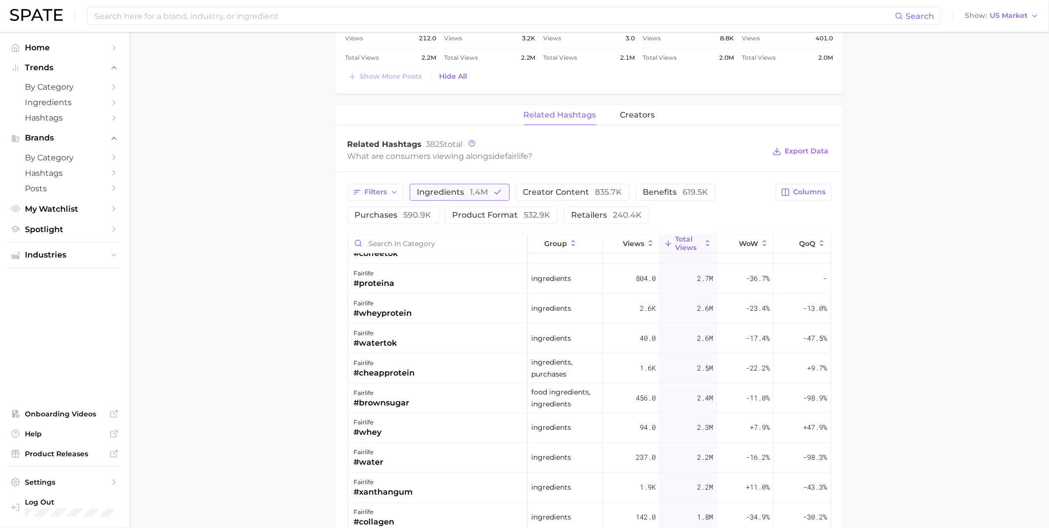
click at [500, 197] on button "ingredients 1.4m" at bounding box center [460, 192] width 100 height 17
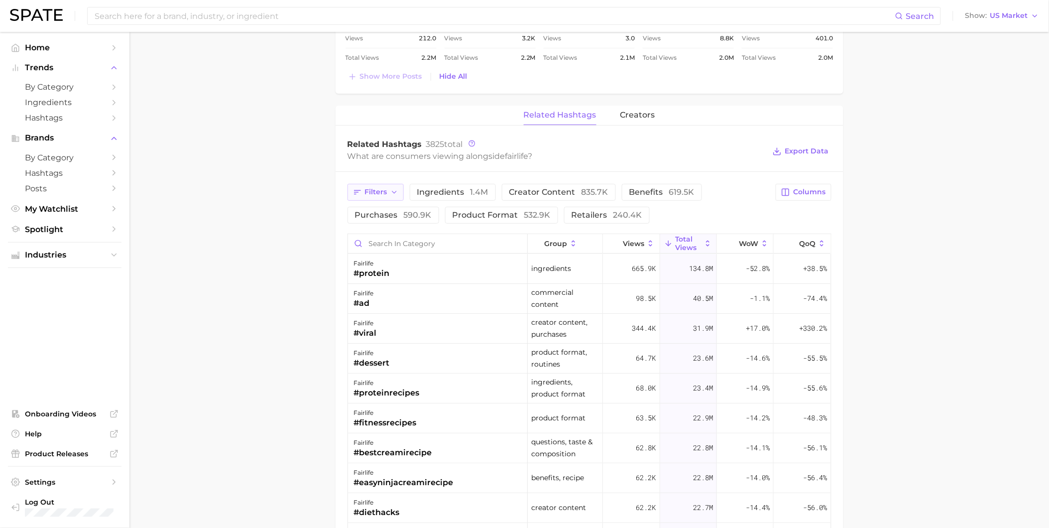
click at [395, 195] on icon "button" at bounding box center [394, 192] width 8 height 8
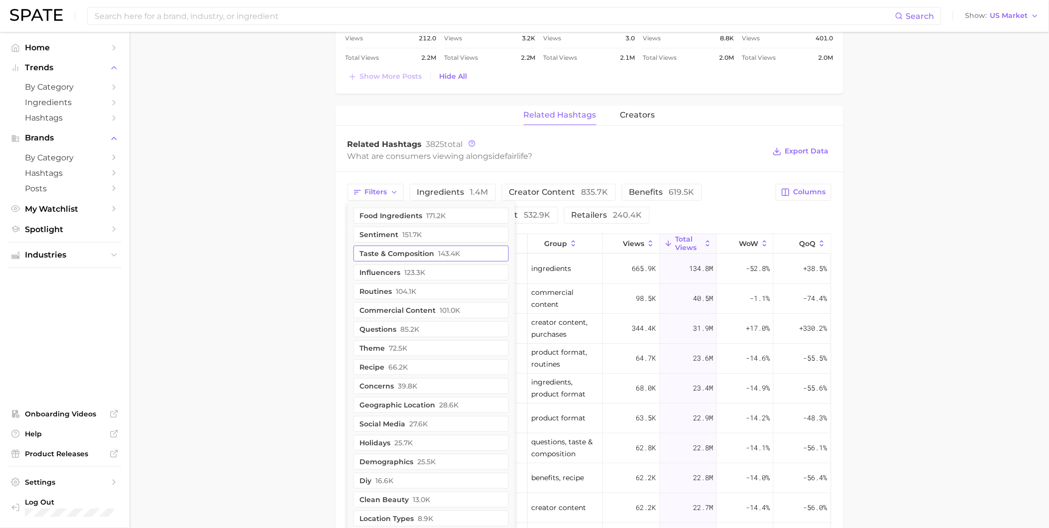
click at [421, 260] on button "taste & composition 143.4k" at bounding box center [431, 253] width 155 height 16
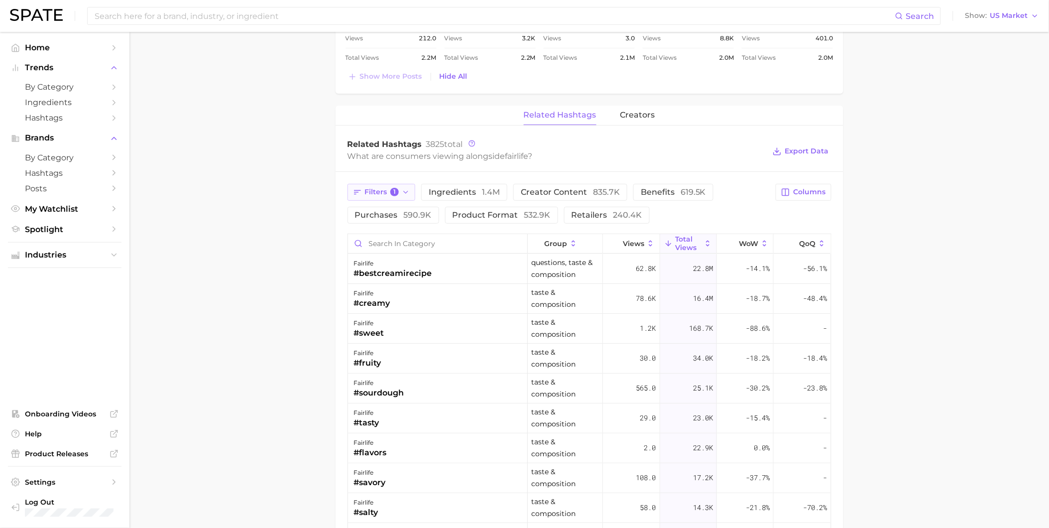
click at [407, 190] on icon "button" at bounding box center [406, 192] width 8 height 8
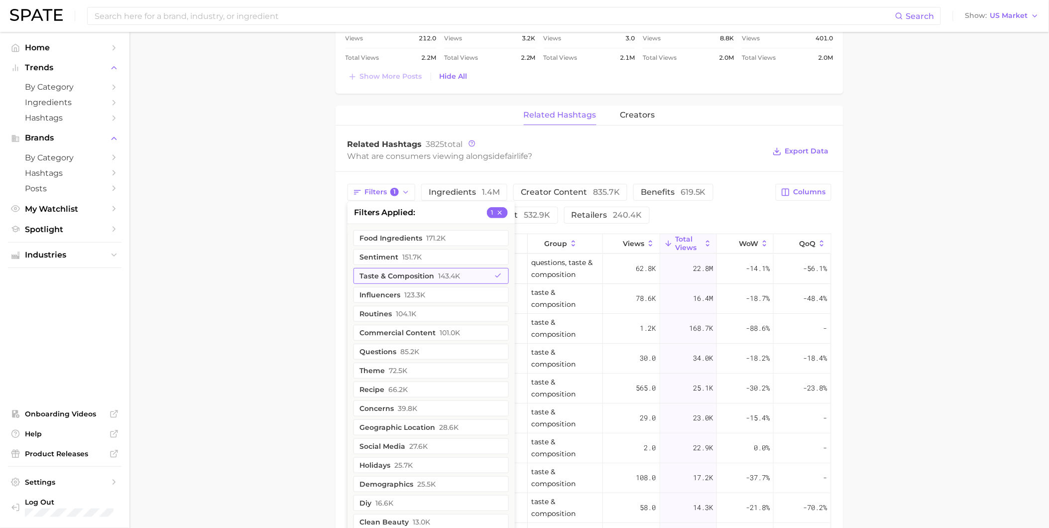
click at [441, 280] on button "taste & composition 143.4k" at bounding box center [431, 276] width 155 height 16
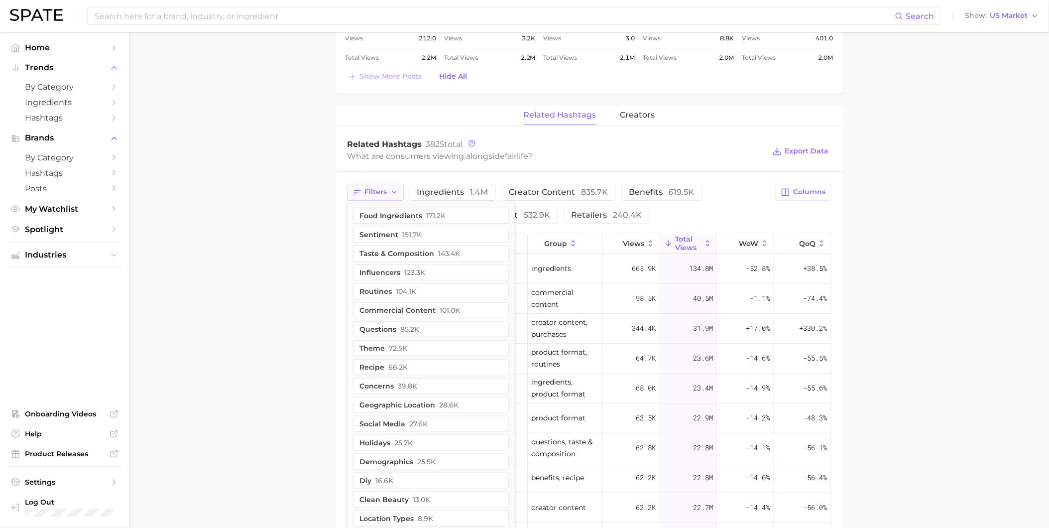
click at [384, 192] on span "Filters" at bounding box center [376, 192] width 22 height 8
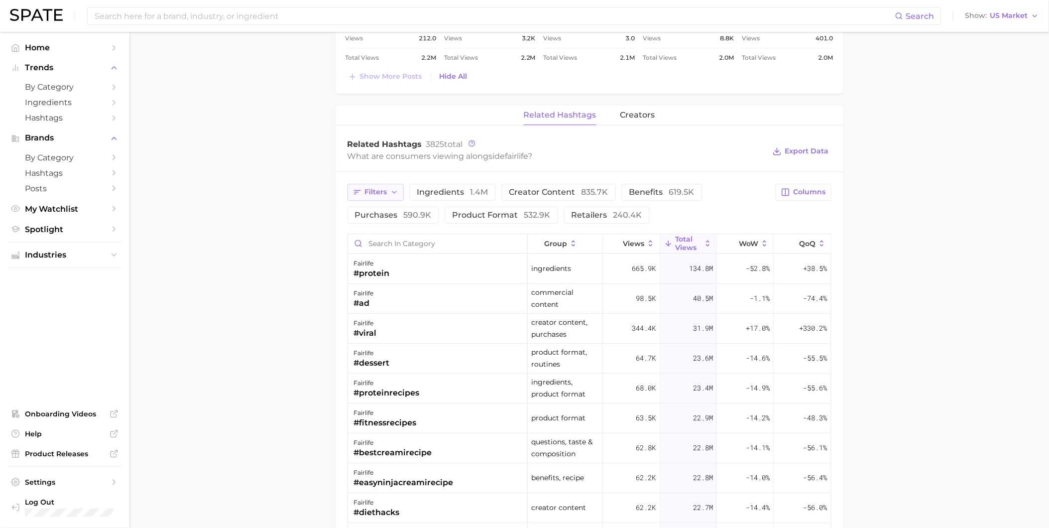
click at [391, 194] on icon "button" at bounding box center [394, 192] width 8 height 8
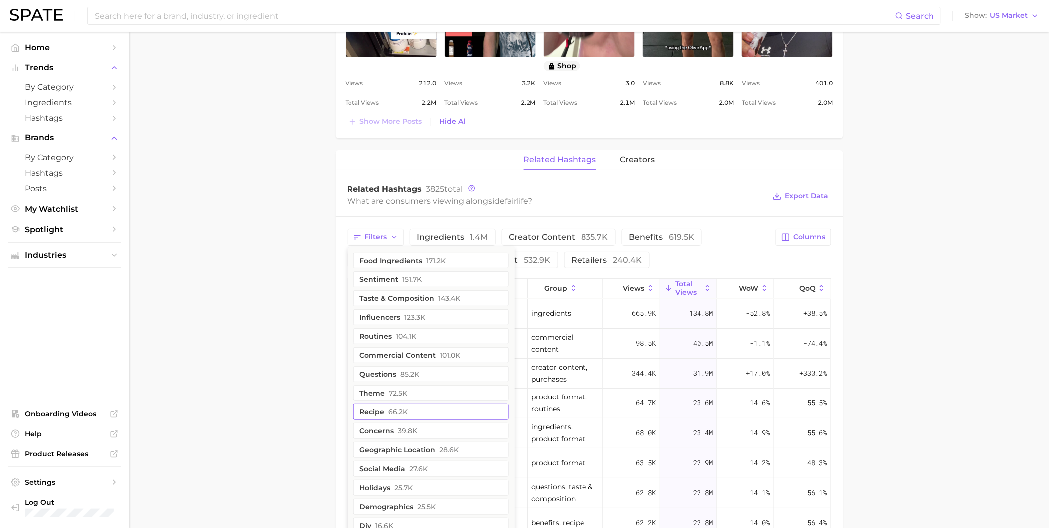
scroll to position [1236, 0]
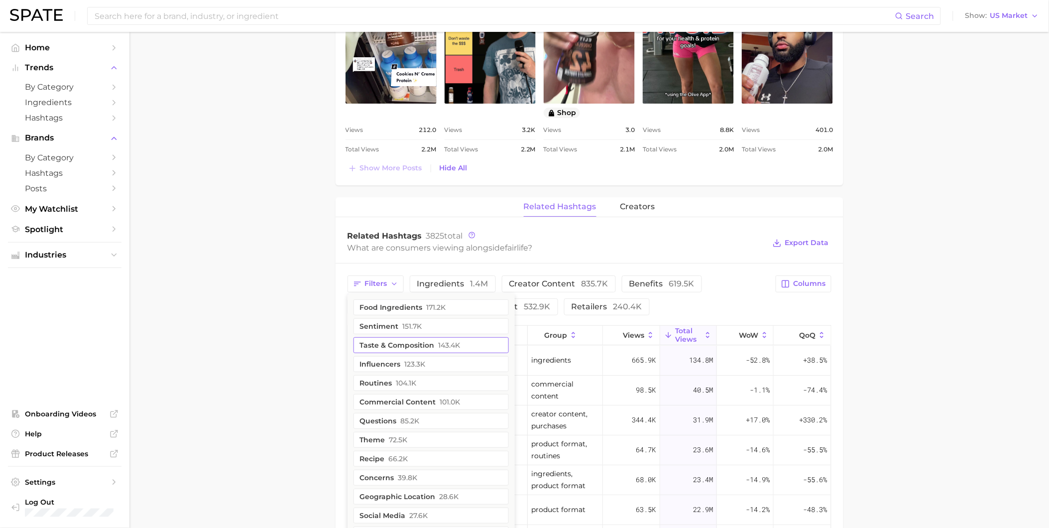
click at [467, 341] on button "taste & composition 143.4k" at bounding box center [431, 345] width 155 height 16
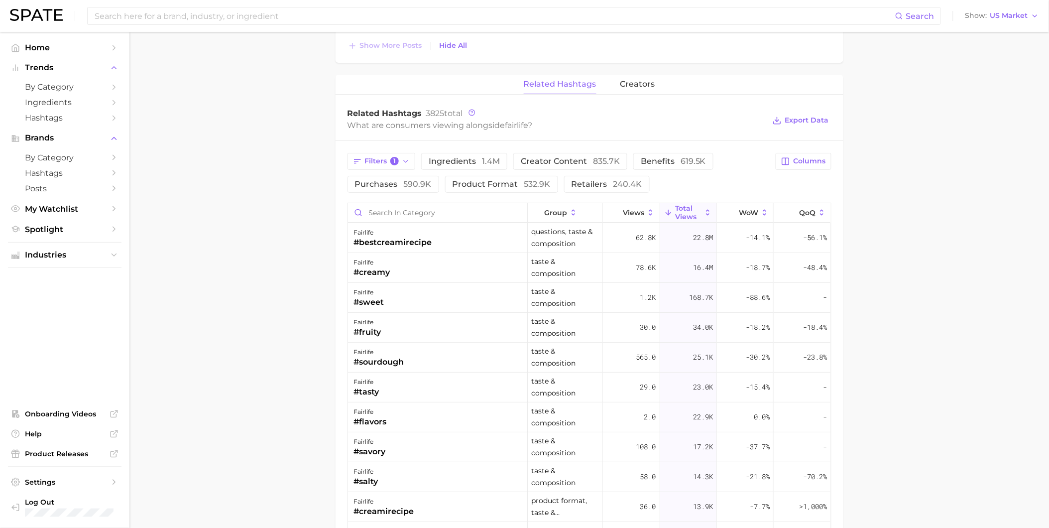
scroll to position [1346, 0]
